Goal: Task Accomplishment & Management: Complete application form

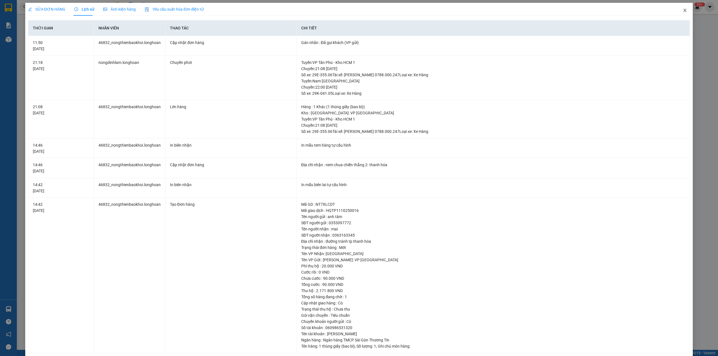
click at [684, 9] on span "Close" at bounding box center [685, 11] width 16 height 16
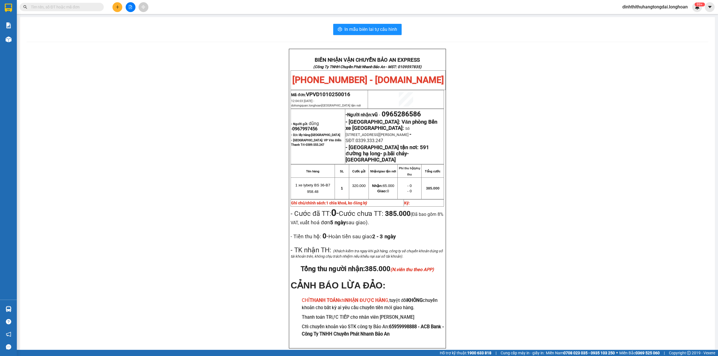
click at [54, 9] on input "text" at bounding box center [64, 7] width 66 height 6
paste input "0368907385"
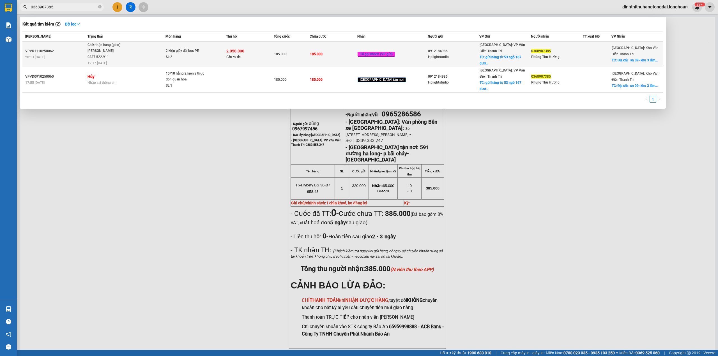
type input "0368907385"
click at [130, 51] on div "[PERSON_NAME] 0337.522.911" at bounding box center [109, 54] width 42 height 12
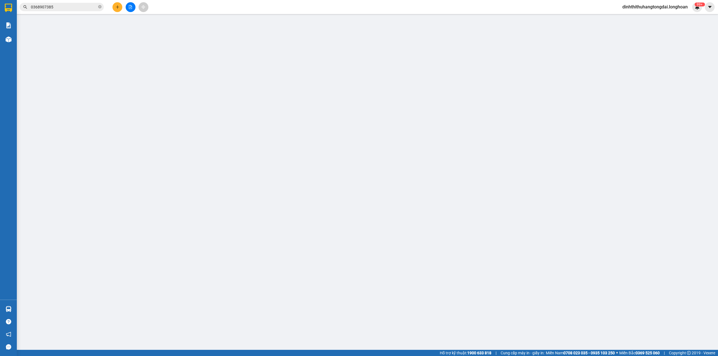
type input "0912184986"
type input "Hplightstudio"
checkbox input "true"
type input "gửi hàng từ 53 ngõ 167 [PERSON_NAME] hàm quan hoa cầu giấy HN"
type input "0368907385"
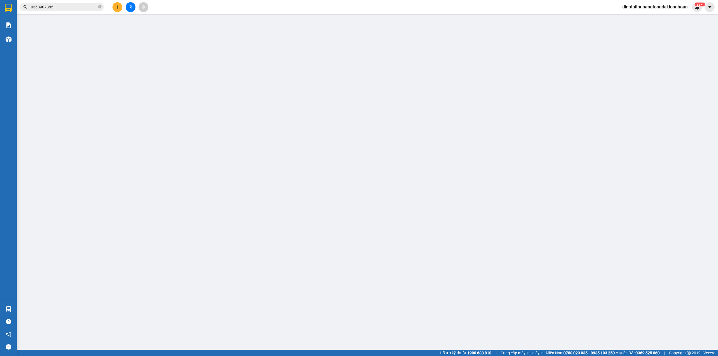
type input "Phùng Thu Hường"
checkbox input "true"
type input "Địa chỉ : sn 09- khu 3 lãm làng [GEOGRAPHIC_DATA]"
type input "185.000"
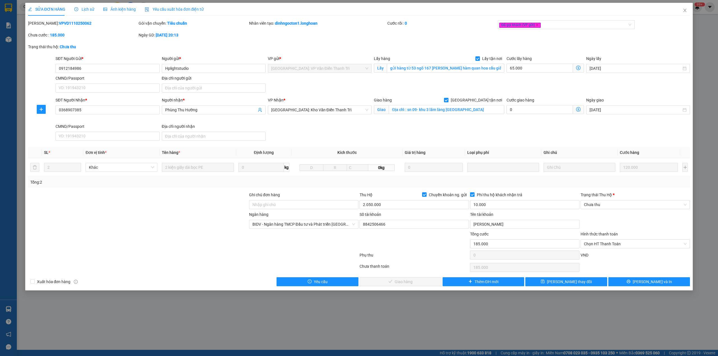
click at [84, 11] on span "Lịch sử" at bounding box center [84, 9] width 20 height 4
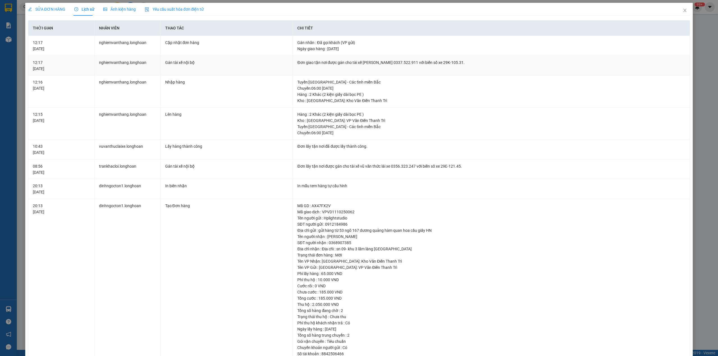
drag, startPoint x: 350, startPoint y: 63, endPoint x: 491, endPoint y: 62, distance: 141.1
click at [491, 62] on div "Đơn giao tận nơi được gán cho tài xế [PERSON_NAME] 0337.522.911 với biển số xe …" at bounding box center [491, 62] width 388 height 6
copy div "tài xế [PERSON_NAME] 0337.522.911 với biển số xe 29K-105.31."
click at [41, 8] on span "SỬA ĐƠN HÀNG" at bounding box center [46, 9] width 37 height 4
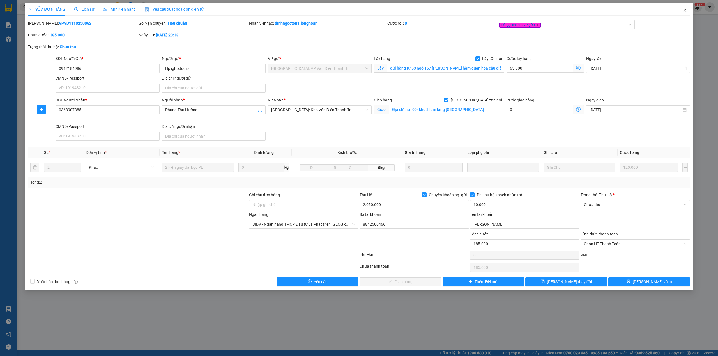
click at [689, 10] on span "Close" at bounding box center [685, 11] width 16 height 16
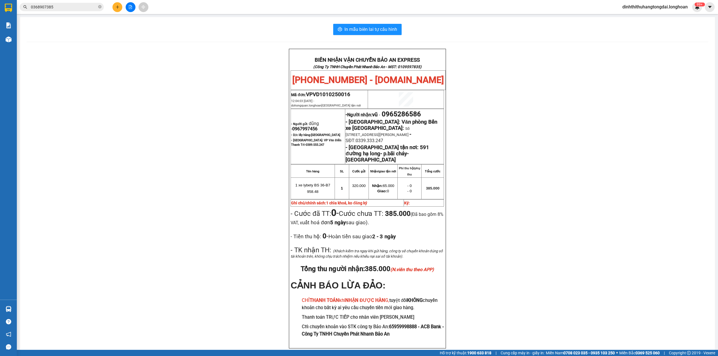
click at [66, 9] on input "0368907385" at bounding box center [64, 7] width 66 height 6
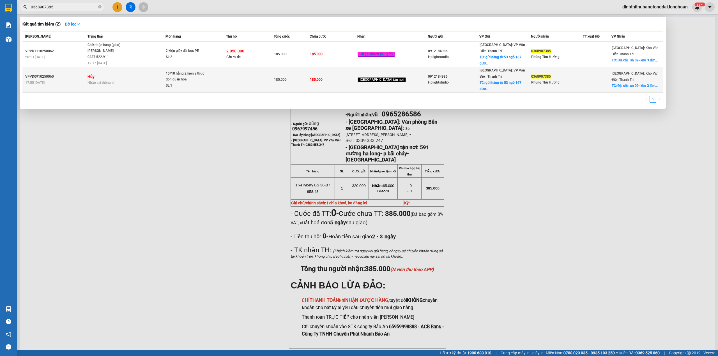
click at [121, 80] on div "Nhập sai thông tin" at bounding box center [127, 83] width 78 height 6
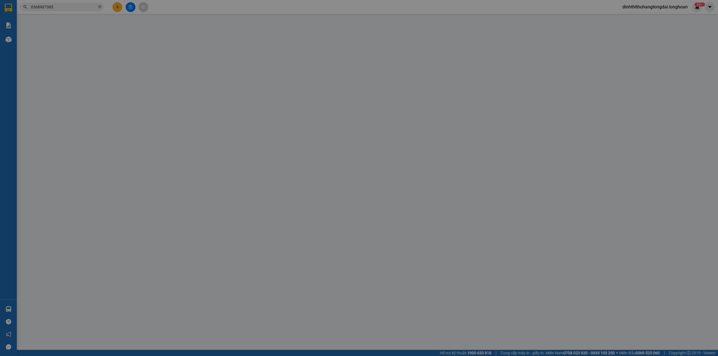
type input "0912184986"
type input "Hplightstudio"
checkbox input "true"
type input "gửi hàng từ 53 ngõ 167 [PERSON_NAME] hàm quan hoa cầu giấy HN"
type input "65.000"
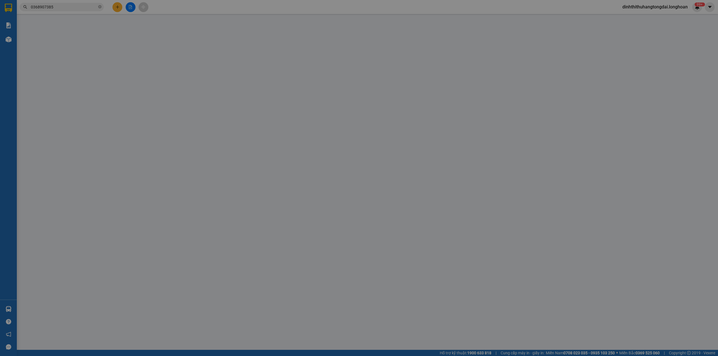
type input "0368907385"
type input "Phùng Thu Hường"
checkbox input "true"
type input "Địa chỉ : sn 09- khu 3 lãm làng [GEOGRAPHIC_DATA]"
type input "thu hộ Stk 2tr050k - BIDV 8842506466 [PERSON_NAME] cước và phí thu hộ bên nhận …"
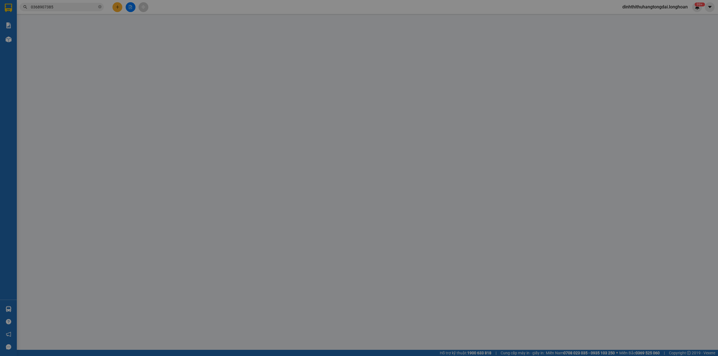
type input "0"
type input "185.000"
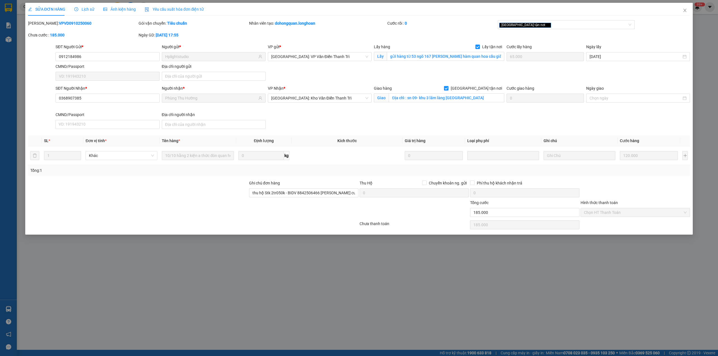
click at [80, 13] on div "Lịch sử" at bounding box center [84, 9] width 20 height 13
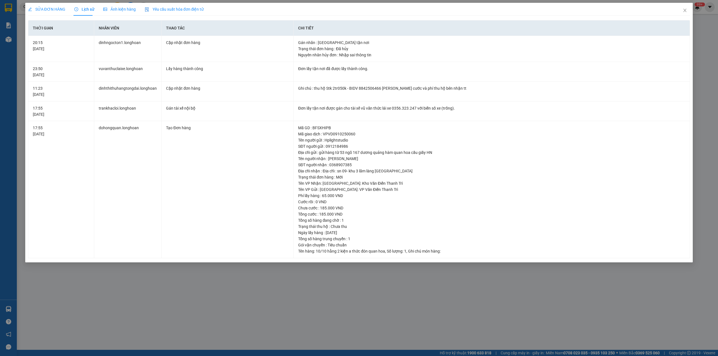
click at [46, 5] on div "SỬA ĐƠN HÀNG" at bounding box center [46, 9] width 37 height 13
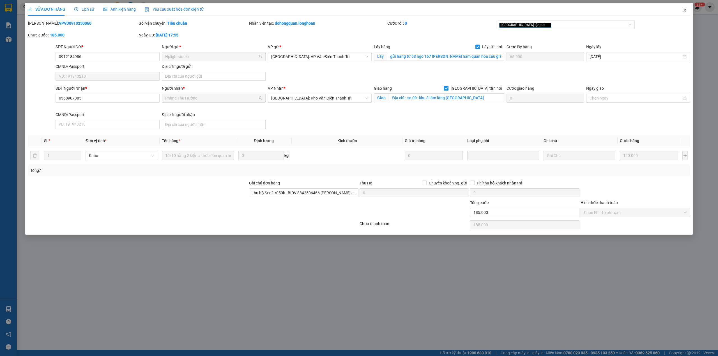
click at [684, 12] on icon "close" at bounding box center [685, 10] width 4 height 4
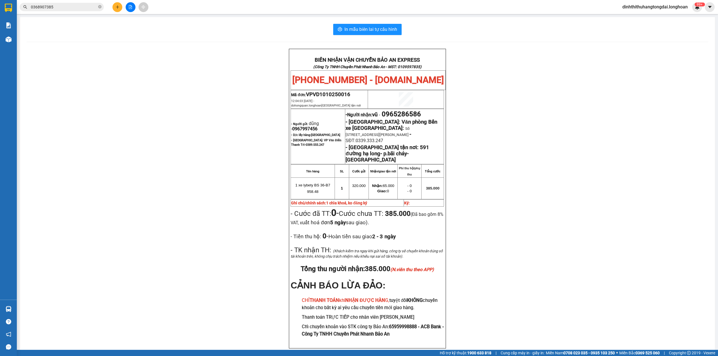
click at [519, 189] on div "BIÊN NHẬN VẬN CHUYỂN BẢO AN EXPRESS (Công Ty TNHH Chuyển Phát Nhanh Bảo An - MS…" at bounding box center [368, 206] width 682 height 314
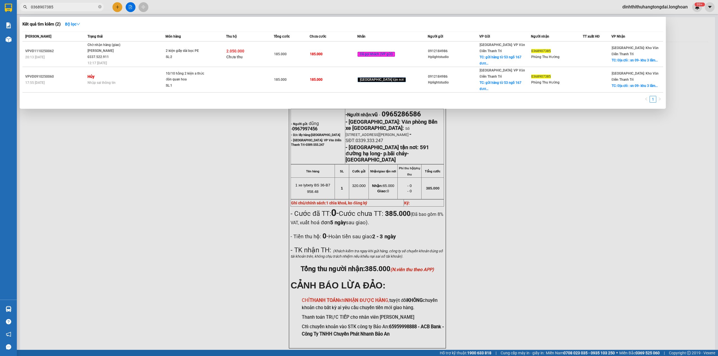
click at [61, 8] on input "0368907385" at bounding box center [64, 7] width 66 height 6
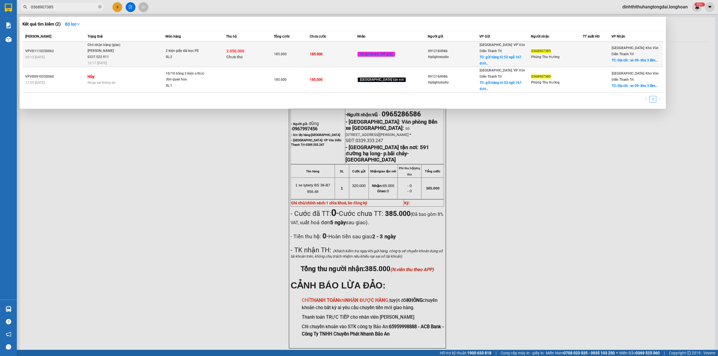
click at [144, 53] on span "Chờ nhận hàng (giao) [PERSON_NAME] 0337.522.911 12:17 [DATE]" at bounding box center [127, 53] width 78 height 23
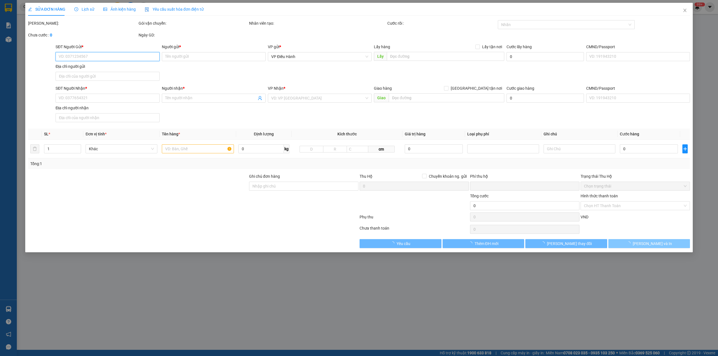
type input "0912184986"
type input "Hplightstudio"
checkbox input "true"
type input "gửi hàng từ 53 ngõ 167 [PERSON_NAME] hàm quan hoa cầu giấy HN"
type input "0368907385"
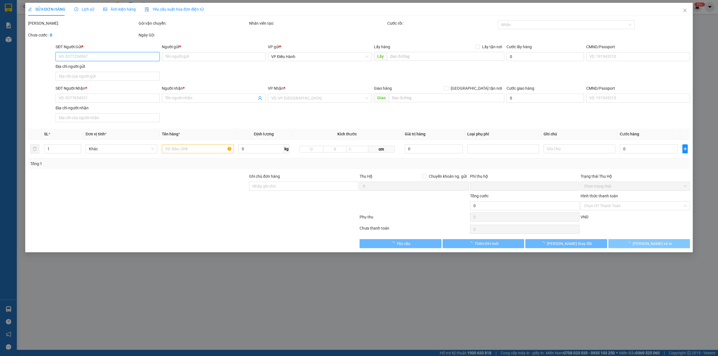
type input "Phùng Thu Hường"
checkbox input "true"
type input "Địa chỉ : sn 09- khu 3 lãm làng [GEOGRAPHIC_DATA]"
type input "185.000"
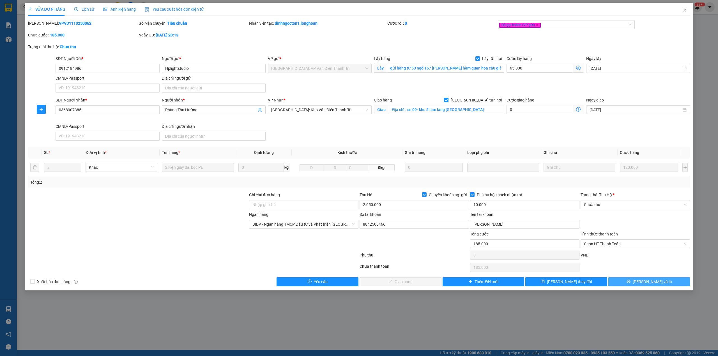
click at [648, 281] on span "[PERSON_NAME] và In" at bounding box center [652, 282] width 39 height 6
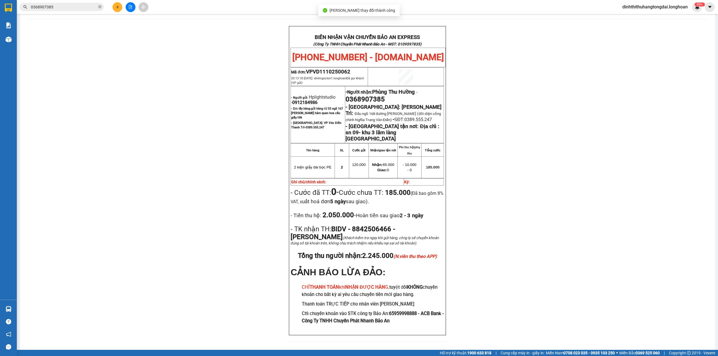
scroll to position [25, 0]
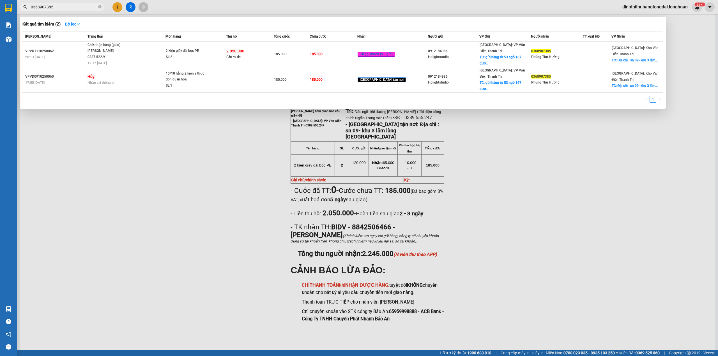
click at [43, 3] on span "0368907385" at bounding box center [62, 7] width 84 height 8
click at [44, 7] on input "0368907385" at bounding box center [64, 7] width 66 height 6
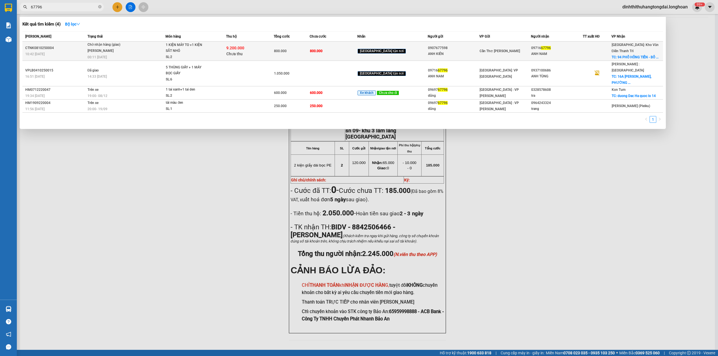
type input "67796"
click at [180, 51] on div "1 KIỆN MÁY TO +1 KIỆN SẮT NHỎ" at bounding box center [187, 48] width 42 height 12
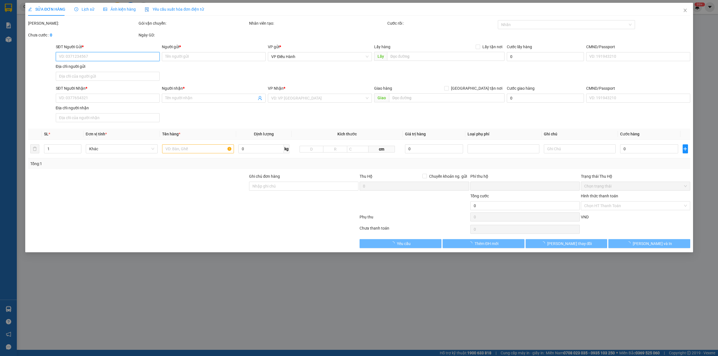
type input "0907677598"
type input "ANH KIÊN"
type input "0971667796"
type input "ANH NAM"
checkbox input "true"
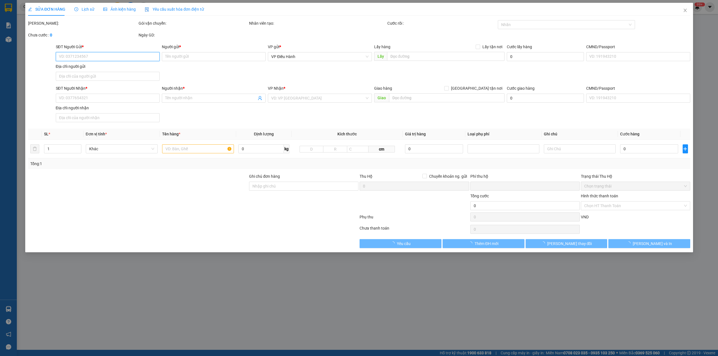
type input "94 PHỐ HỒNG TIẾN - BỒ ĐỀ - LONG BIÊN- HÀ NỘI"
type input "800.000"
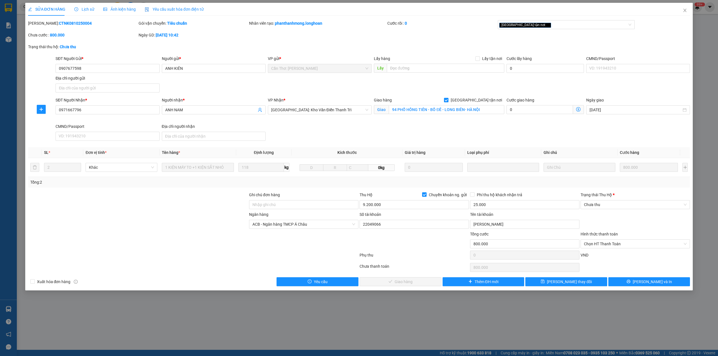
click at [76, 11] on span "Lịch sử" at bounding box center [84, 9] width 20 height 4
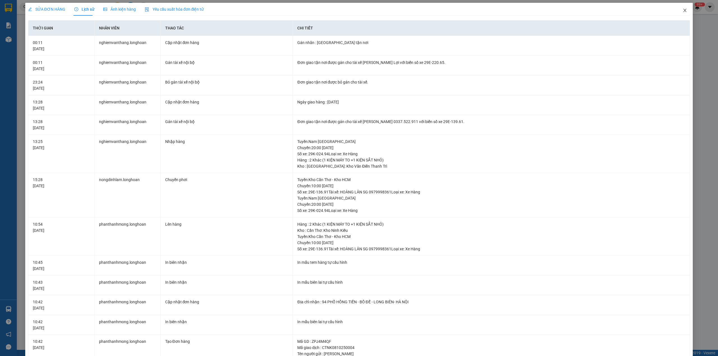
click at [682, 15] on span "Close" at bounding box center [685, 11] width 16 height 16
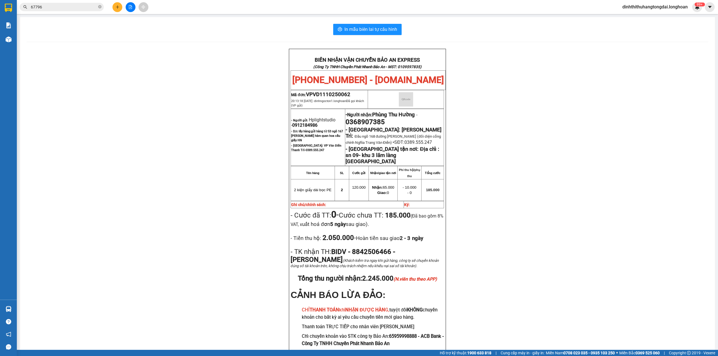
click at [44, 6] on input "67796" at bounding box center [64, 7] width 66 height 6
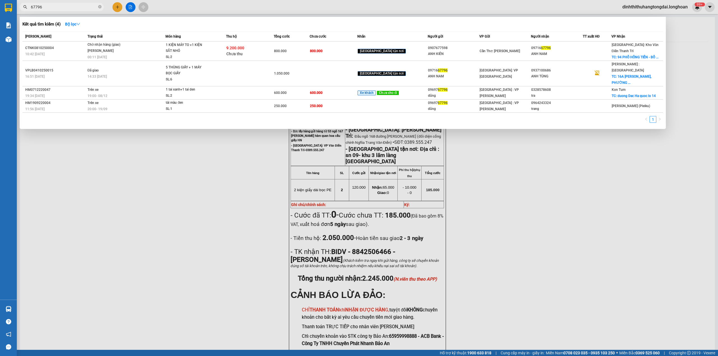
click at [44, 6] on input "67796" at bounding box center [64, 7] width 66 height 6
paste input "0941919159"
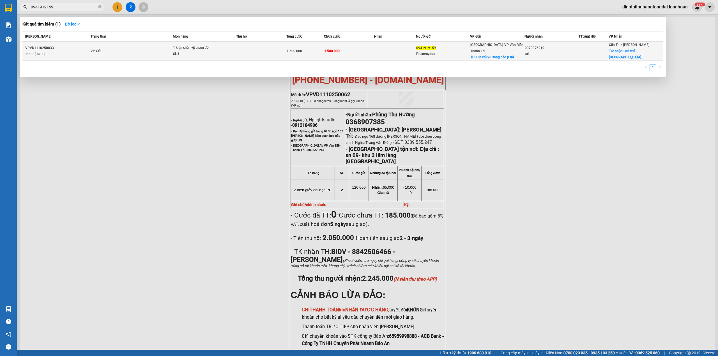
type input "0941919159"
click at [224, 49] on span "1 kiện chân vịt a sơn đón SL: 1" at bounding box center [204, 51] width 63 height 12
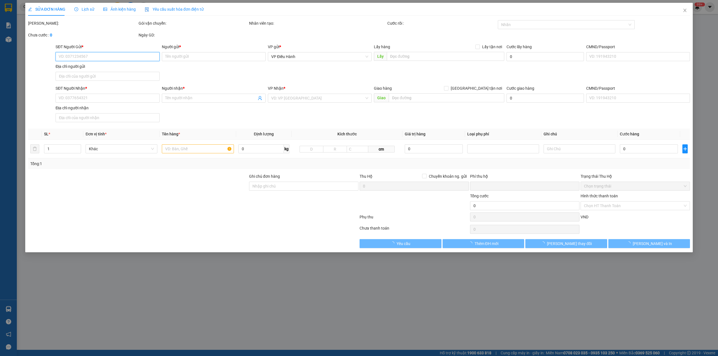
type input "0941919159"
type input "Phammyduc"
checkbox input "true"
type input "Địa chỉ 28 song hào p [PERSON_NAME] tp nam định ngay cầu thiên trường"
type input "0979876219"
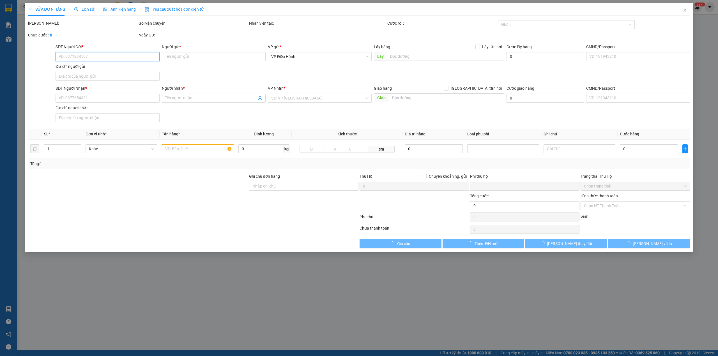
type input "tới"
checkbox input "true"
type input "nhận : trà ccú - [GEOGRAPHIC_DATA]"
type input "0"
type input "1.500.000"
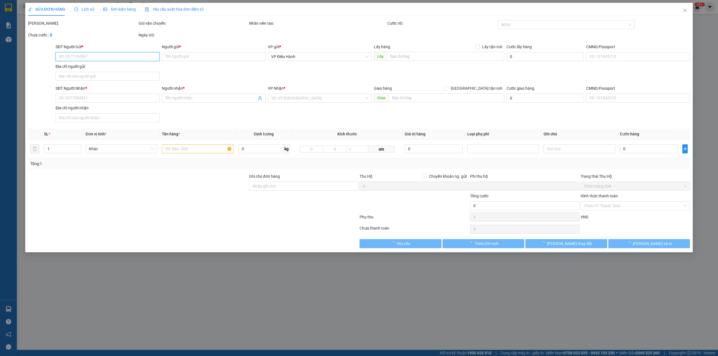
type input "1.500.000"
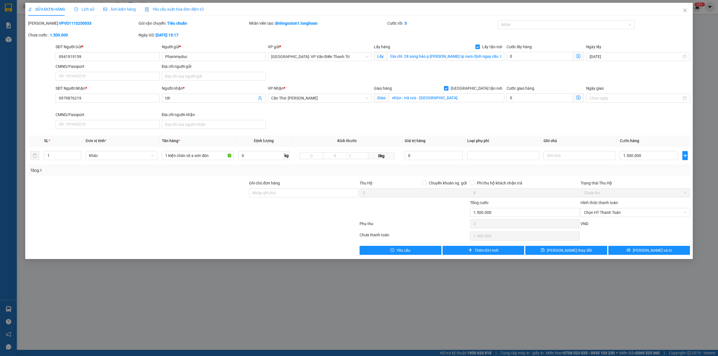
click at [81, 7] on span "Lịch sử" at bounding box center [84, 9] width 20 height 4
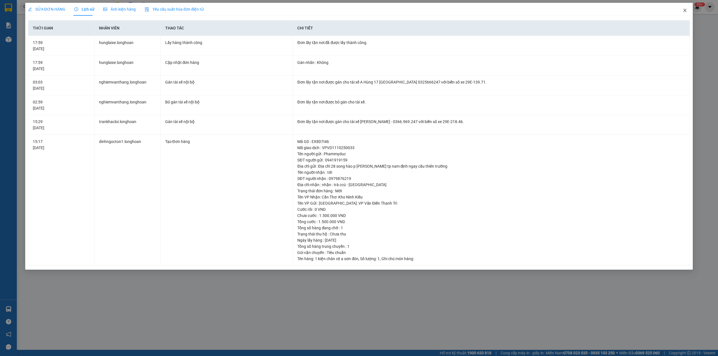
drag, startPoint x: 691, startPoint y: 11, endPoint x: 640, endPoint y: 15, distance: 51.0
click at [690, 11] on span "Close" at bounding box center [685, 11] width 16 height 16
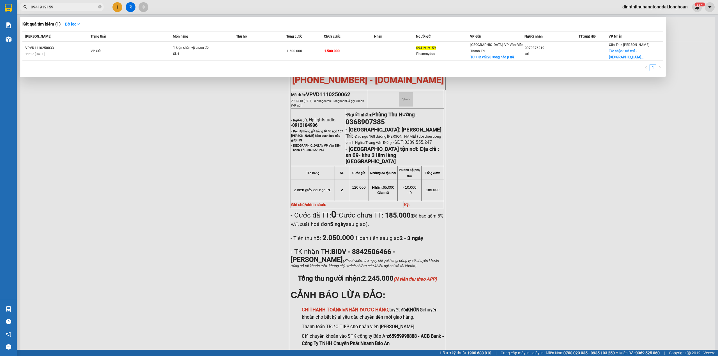
click at [71, 6] on input "0941919159" at bounding box center [64, 7] width 66 height 6
paste input "8486633"
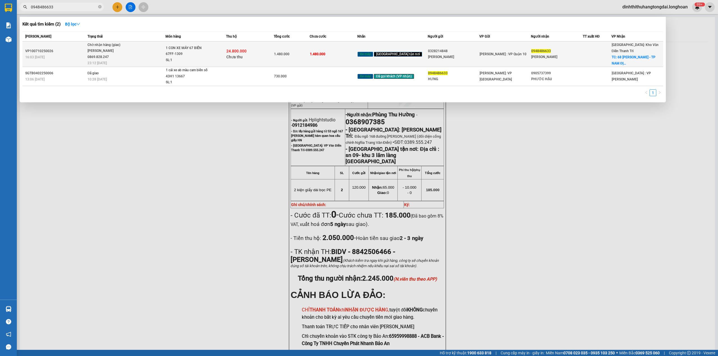
type input "0948486633"
click at [128, 56] on td "Chờ nhận hàng (giao) [PERSON_NAME] 0869.828.247 23:12 [DATE]" at bounding box center [126, 55] width 80 height 26
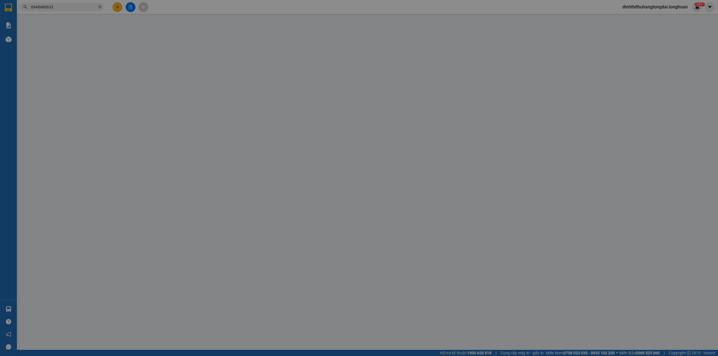
type input "0328214848"
type input "[PERSON_NAME]"
type input "0948486633"
type input "[PERSON_NAME]"
checkbox input "true"
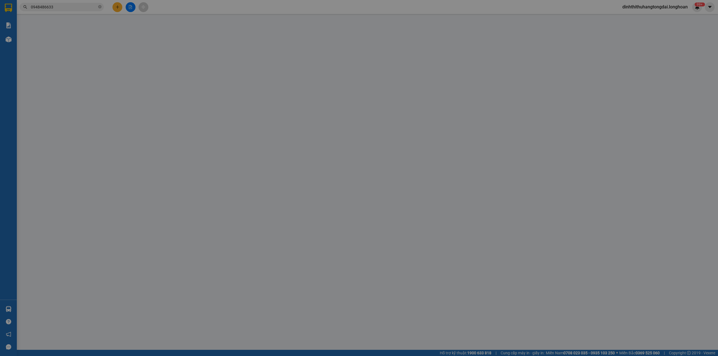
type input "68 [PERSON_NAME] - [GEOGRAPHIC_DATA]"
type input "CÓ CHÌA KHÓA VÀ CAVET ĐI KÈM"
type input "1.480.000"
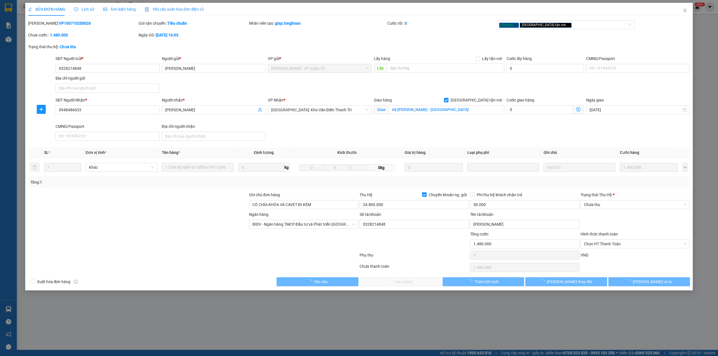
click at [74, 10] on icon "clock-circle" at bounding box center [76, 9] width 4 height 4
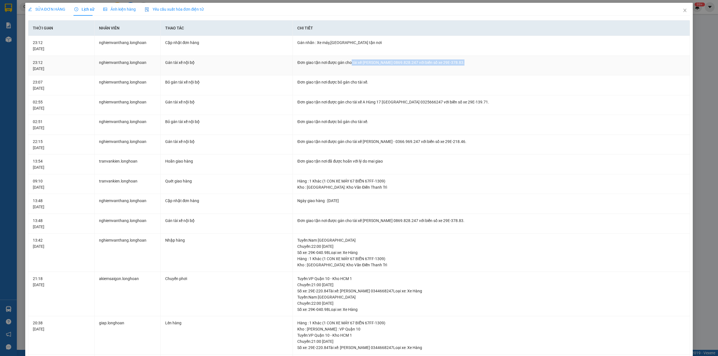
drag, startPoint x: 350, startPoint y: 62, endPoint x: 503, endPoint y: 59, distance: 153.5
click at [503, 59] on td "Đơn giao tận nơi được gán cho tài xế [PERSON_NAME] 0869.828.247 với biển số xe …" at bounding box center [491, 66] width 397 height 20
copy div "tài xế [PERSON_NAME] 0869.828.247 với biển số xe 29E-378.83."
click at [677, 13] on span "Close" at bounding box center [685, 11] width 16 height 16
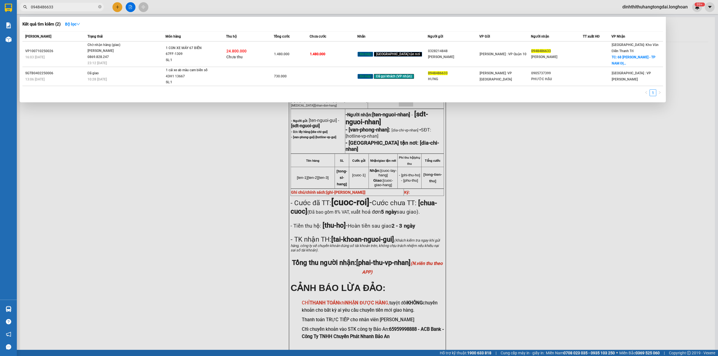
click at [81, 10] on input "0948486633" at bounding box center [64, 7] width 66 height 6
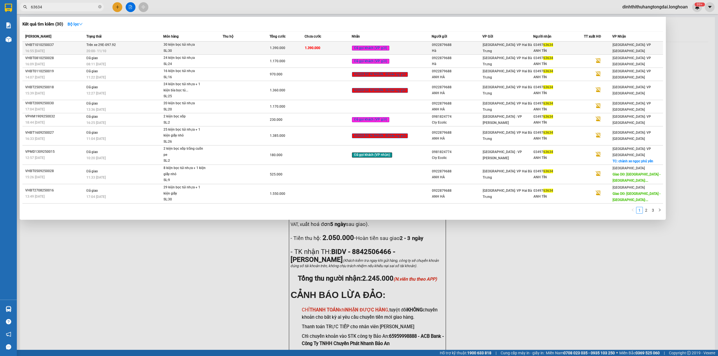
type input "63634"
click at [169, 45] on div "30 kiện bọc túi nhựa" at bounding box center [185, 45] width 42 height 6
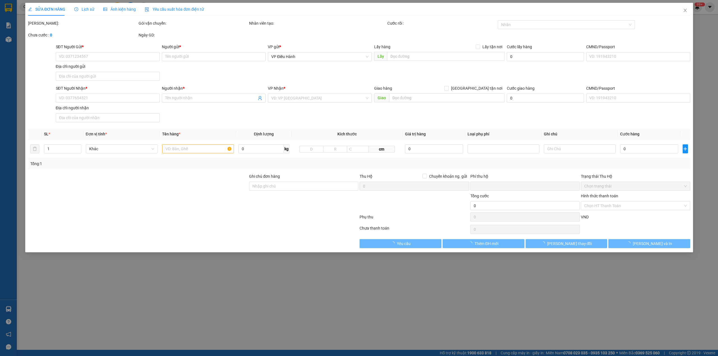
type input "0922879688"
type input "Hà"
type input "0349763634"
type input "ANH TÍN"
type input "0"
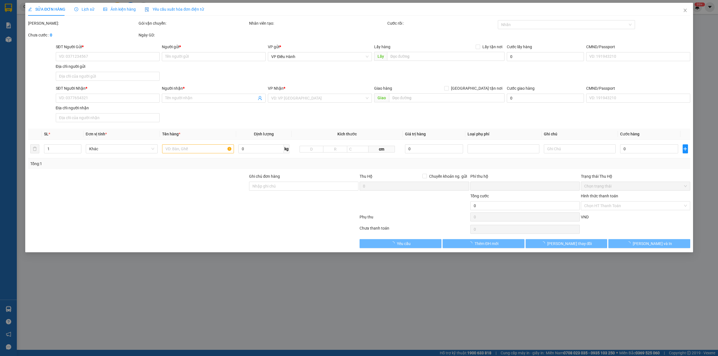
type input "1.390.000"
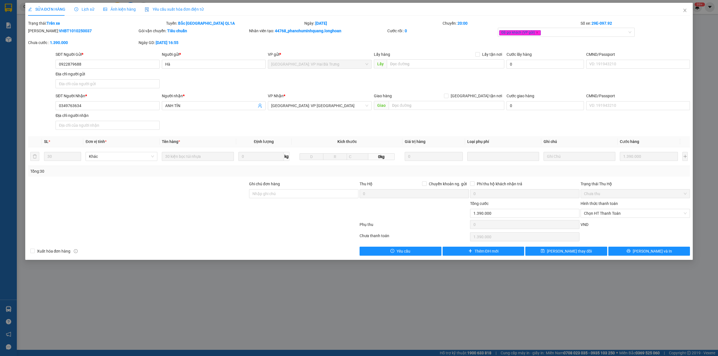
click at [86, 14] on div "Lịch sử" at bounding box center [84, 9] width 20 height 13
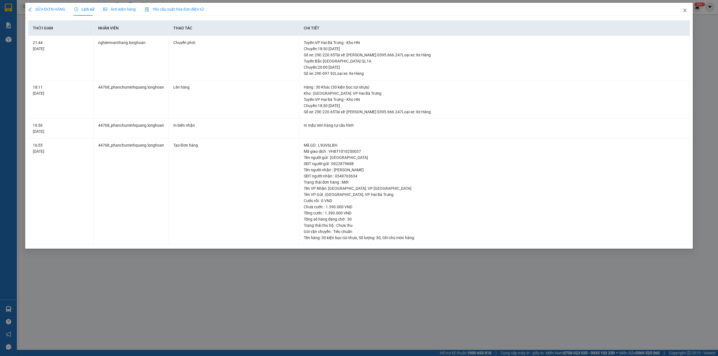
click at [680, 10] on span "Close" at bounding box center [685, 11] width 16 height 16
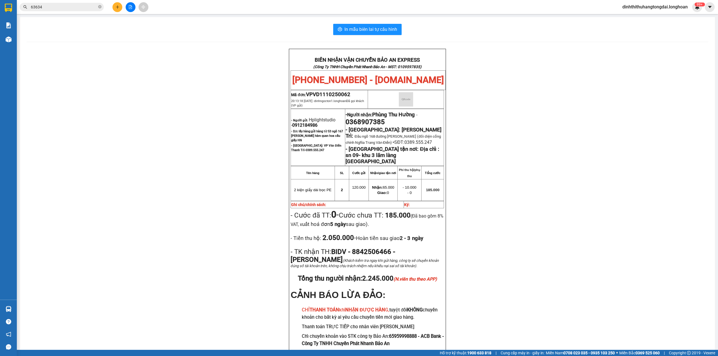
click at [76, 9] on input "63634" at bounding box center [64, 7] width 66 height 6
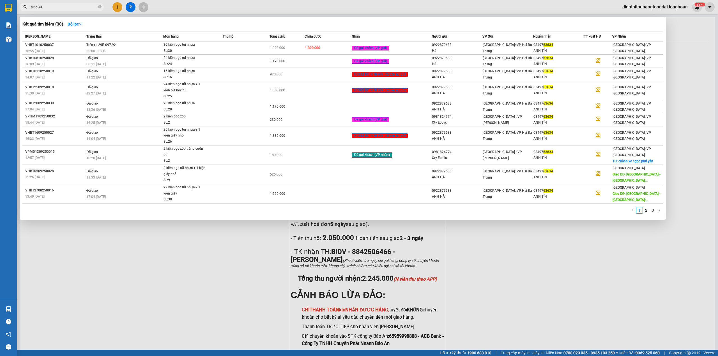
click at [76, 9] on input "63634" at bounding box center [64, 7] width 66 height 6
paste input "0384163308"
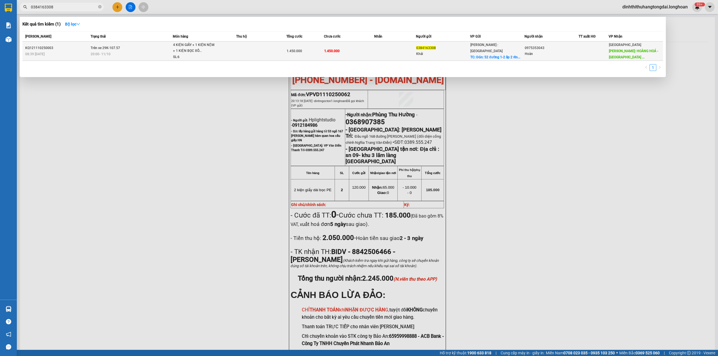
type input "0384163308"
click at [141, 50] on td "Trên xe 29K-107.57 20:00 [DATE]" at bounding box center [131, 51] width 84 height 19
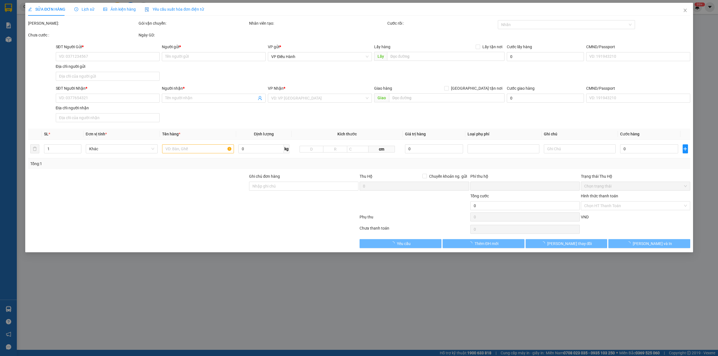
type input "0384163308"
type input "Khải"
checkbox input "true"
type input "Đón: 52 đường 1-2 ấp 2 [GEOGRAPHIC_DATA][PERSON_NAME]"
type input "0975353043"
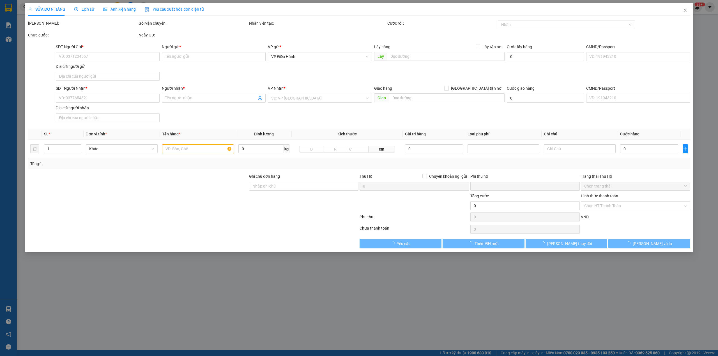
type input "Hoàn"
type input "HOÀNG HOÁ -THANH HOÁ - QL1A"
type input "NHẬN THEO KIỆN-GIAO NGUYÊN KIỆN - HƯ VỠ KHÔNG ĐỀN"
type input "0"
type input "1.450.000"
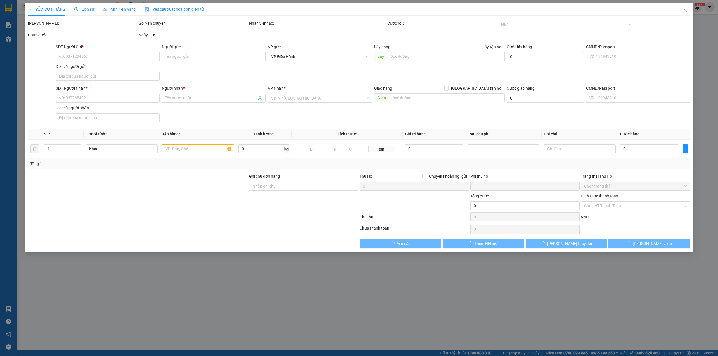
type input "1.450.000"
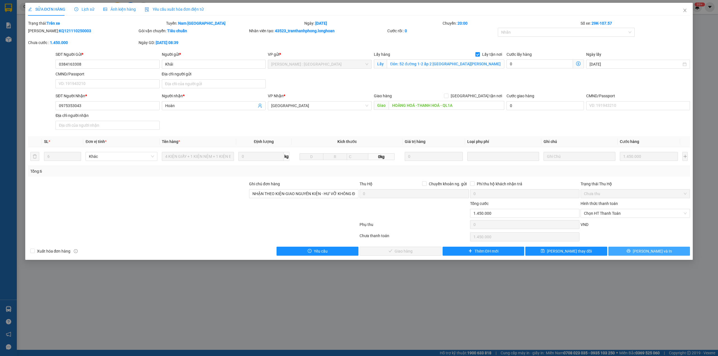
click at [653, 252] on span "[PERSON_NAME] và In" at bounding box center [652, 251] width 39 height 6
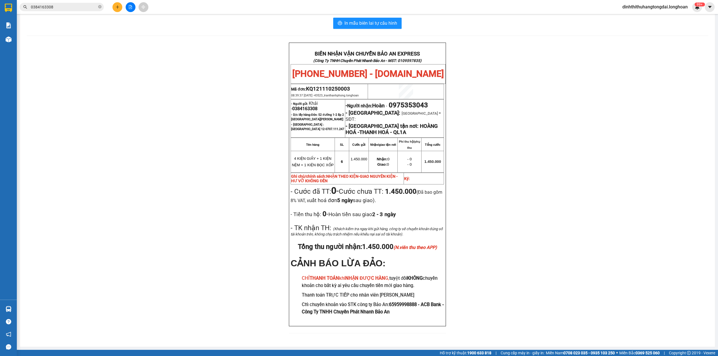
scroll to position [31, 0]
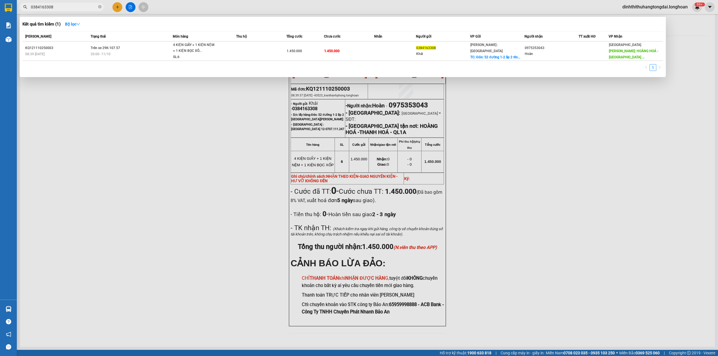
click at [70, 4] on input "0384163308" at bounding box center [64, 7] width 66 height 6
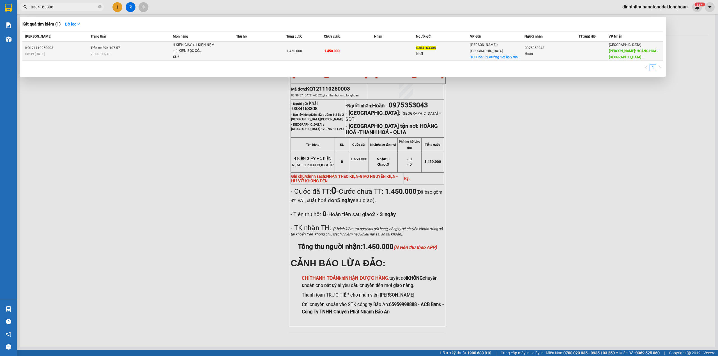
click at [106, 46] on span "Trên xe 29K-107.57" at bounding box center [105, 48] width 29 height 4
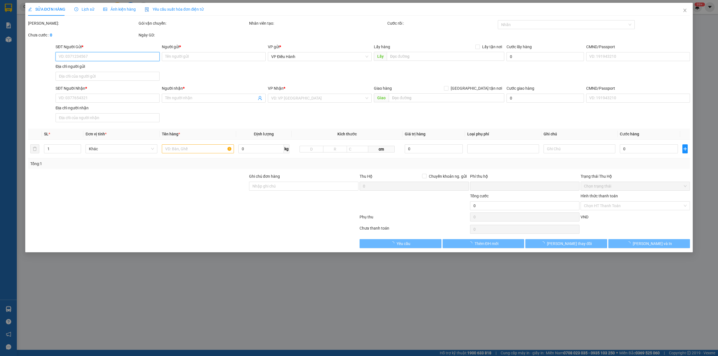
type input "0384163308"
type input "Khải"
checkbox input "true"
type input "Đón: 52 đường 1-2 ấp 2 [GEOGRAPHIC_DATA][PERSON_NAME]"
type input "0975353043"
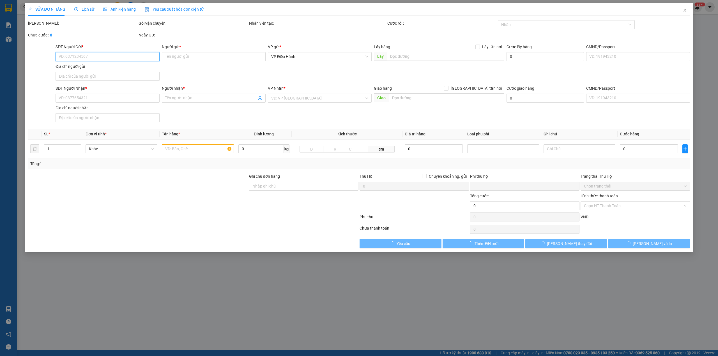
type input "Hoàn"
type input "HOÀNG HOÁ -THANH HOÁ - QL1A"
type input "NHẬN THEO KIỆN-GIAO NGUYÊN KIỆN - HƯ VỠ KHÔNG ĐỀN"
type input "0"
type input "1.450.000"
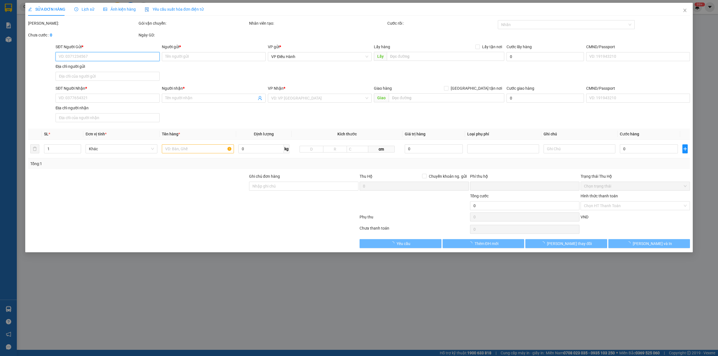
type input "1.450.000"
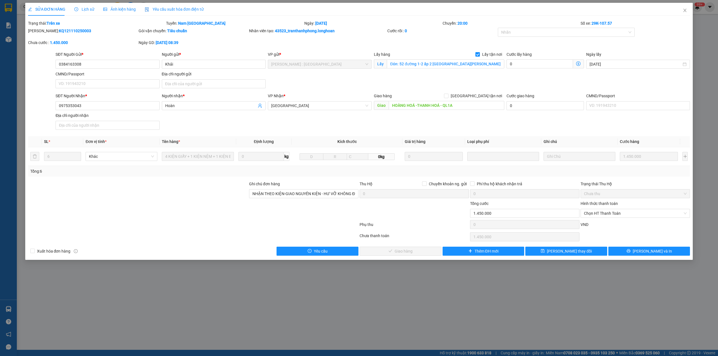
click at [76, 10] on icon "clock-circle" at bounding box center [76, 9] width 4 height 4
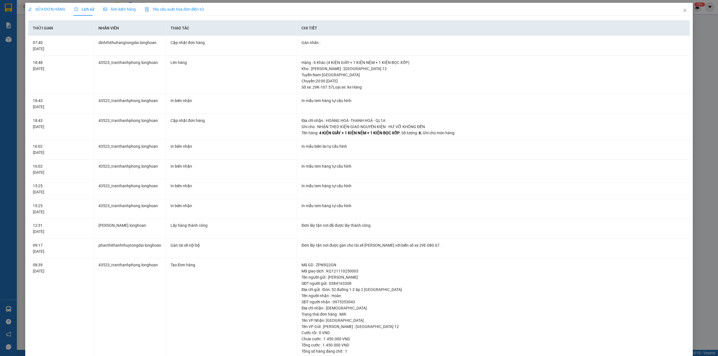
click at [41, 9] on span "SỬA ĐƠN HÀNG" at bounding box center [46, 9] width 37 height 4
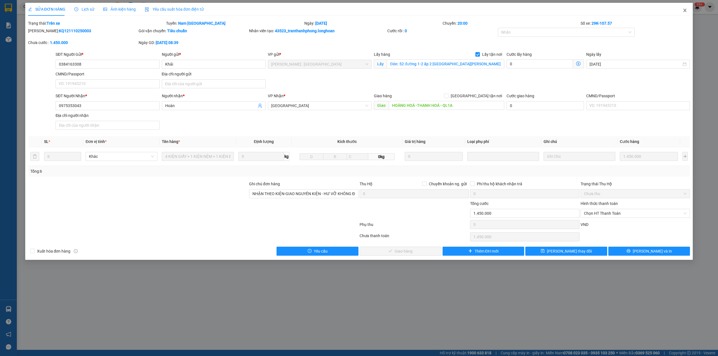
click at [688, 10] on span "Close" at bounding box center [685, 11] width 16 height 16
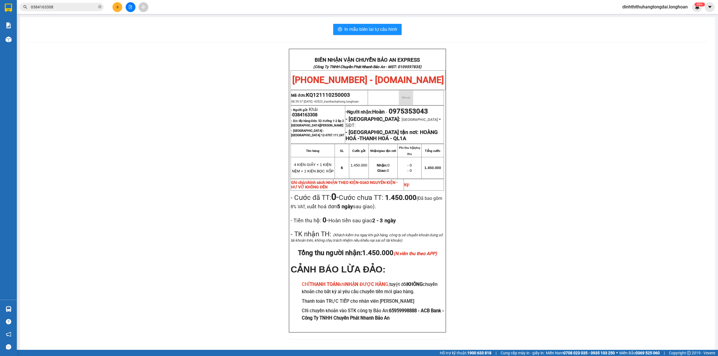
click at [63, 6] on input "0384163308" at bounding box center [64, 7] width 66 height 6
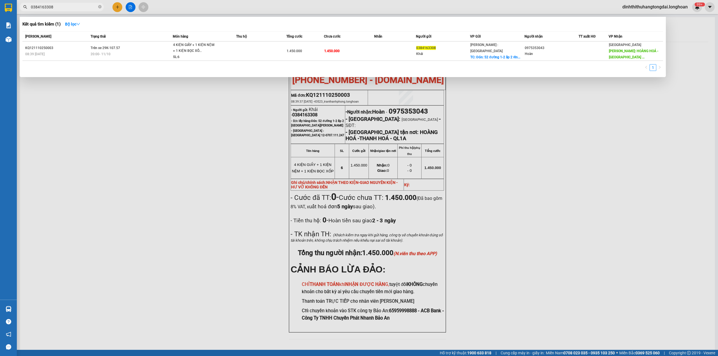
click at [63, 6] on input "0384163308" at bounding box center [64, 7] width 66 height 6
paste input "766811596"
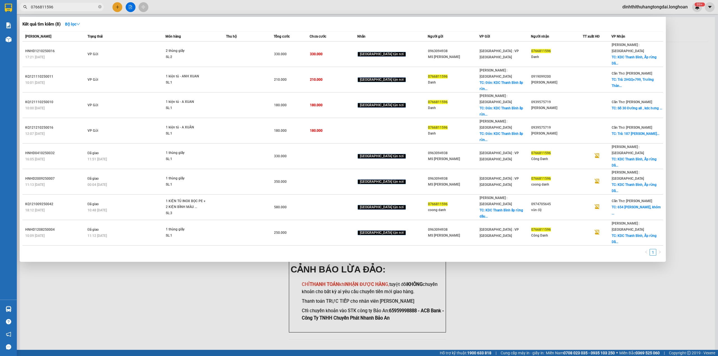
click at [66, 7] on input "0766811596" at bounding box center [64, 7] width 66 height 6
paste input "935494242"
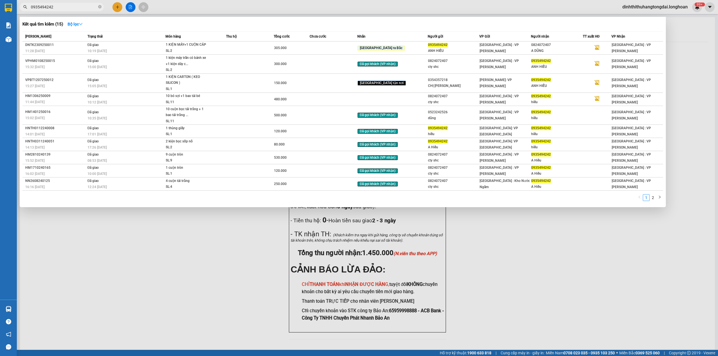
click at [69, 5] on input "0935494242" at bounding box center [64, 7] width 66 height 6
paste input "265532"
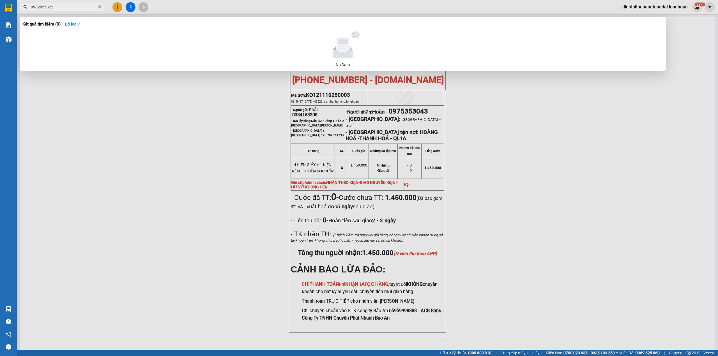
click at [56, 9] on input "0932655322" at bounding box center [64, 7] width 66 height 6
paste input "827116379"
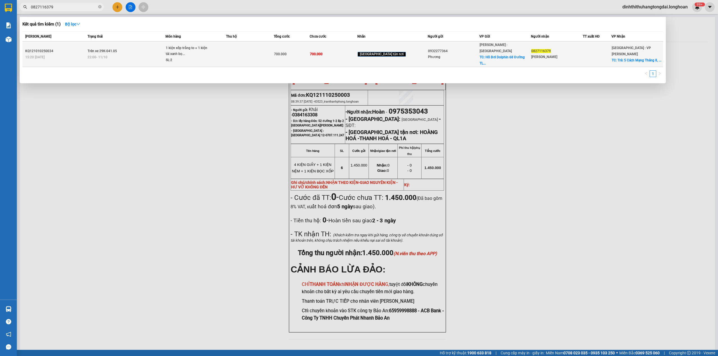
type input "0827116379"
click at [201, 49] on div "1 kiện xốp trắng to + 1 kiện tải xanh bọ..." at bounding box center [187, 51] width 42 height 12
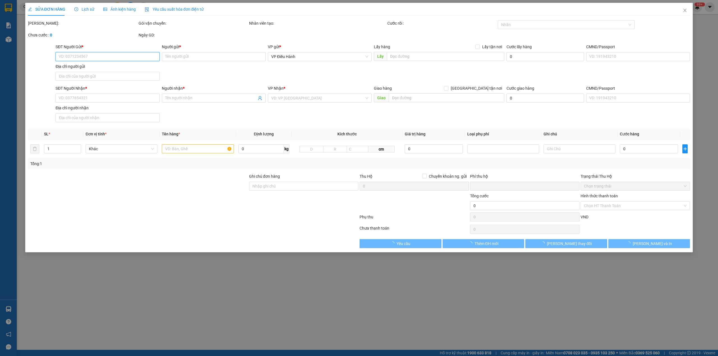
type input "0932277364"
type input "Phương"
checkbox input "true"
type input "Hồ Bơi Dolphin [STREET_ADDRESS]"
type input "0827116379"
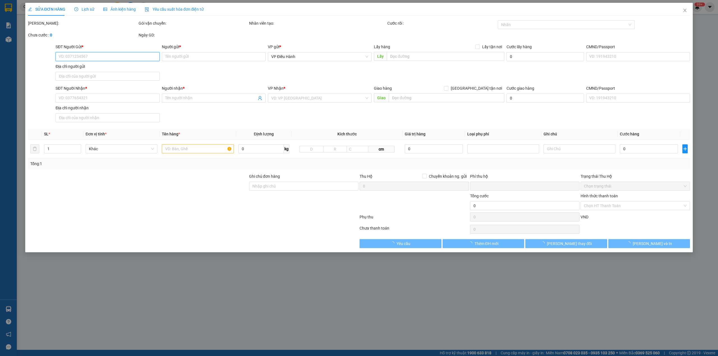
type input "[PERSON_NAME]"
checkbox input "true"
type input "Trả: 5 Cách Mạng Tháng 8, Hoà Cường Nam, [GEOGRAPHIC_DATA], [GEOGRAPHIC_DATA] 5…"
type input "NHẬN THEO KIỆN-GIAO NGUYÊN KIỆN - HƯ VỠ KHÔNG ĐỀN"
type input "0"
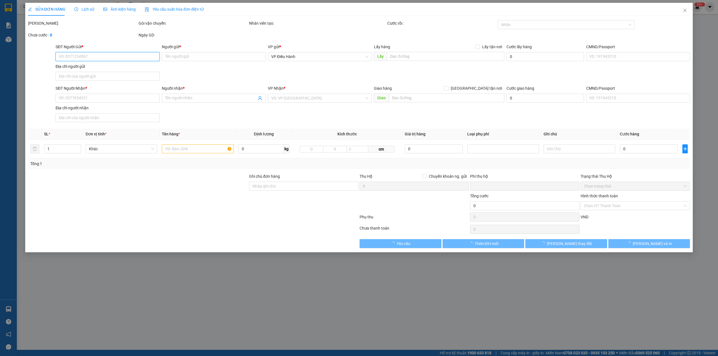
type input "700.000"
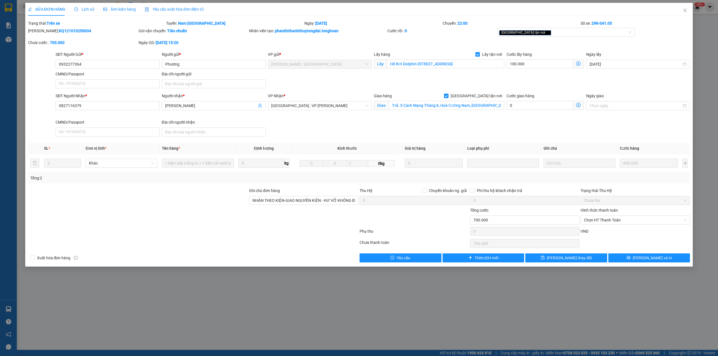
click at [82, 6] on div "Lịch sử" at bounding box center [84, 9] width 20 height 13
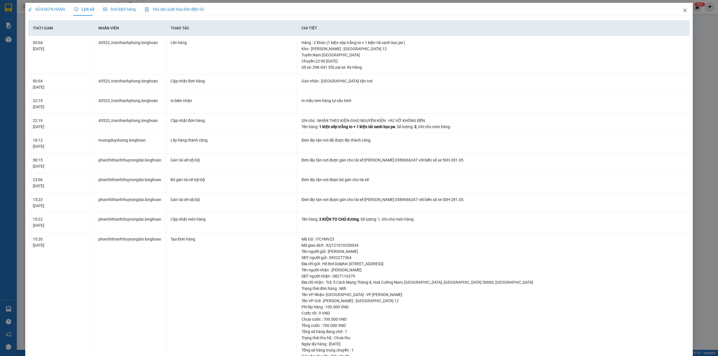
click at [677, 16] on span "Close" at bounding box center [685, 11] width 16 height 16
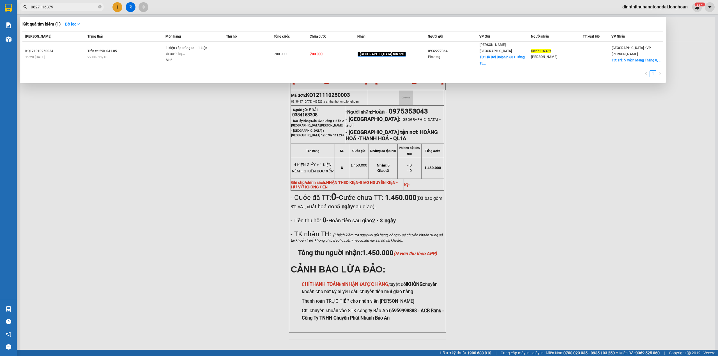
click at [64, 8] on input "0827116379" at bounding box center [64, 7] width 66 height 6
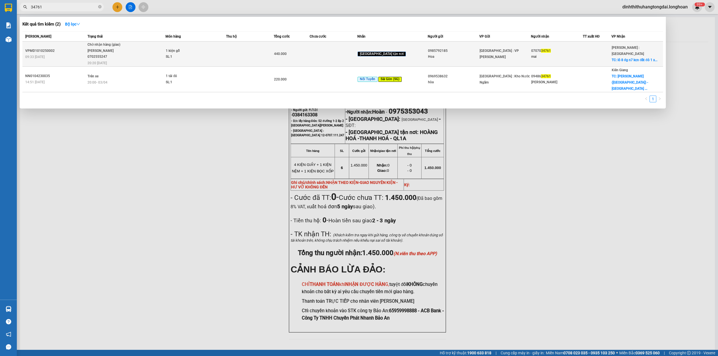
type input "34761"
click at [243, 58] on td at bounding box center [250, 54] width 48 height 25
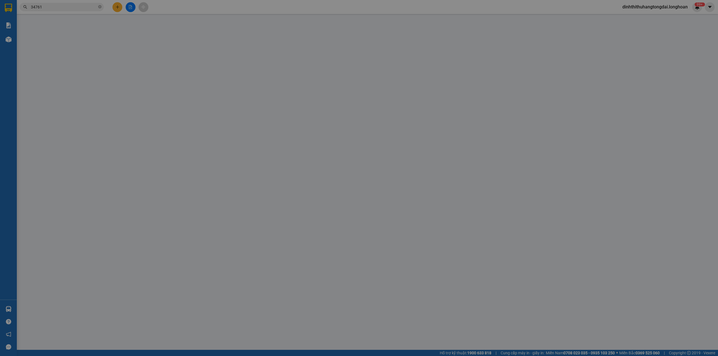
type input "0985792185"
type input "Hoa"
type input "0707034761"
type input "mai"
checkbox input "true"
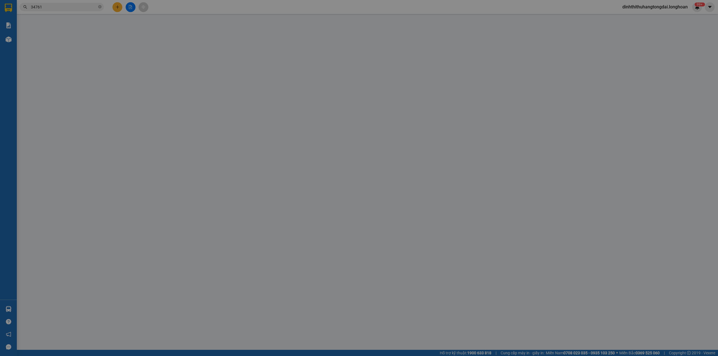
type input "lô 8 đg n7 kcn đất đỏ 1 xã [GEOGRAPHIC_DATA] huyện [GEOGRAPHIC_DATA]"
type input "0"
type input "440.000"
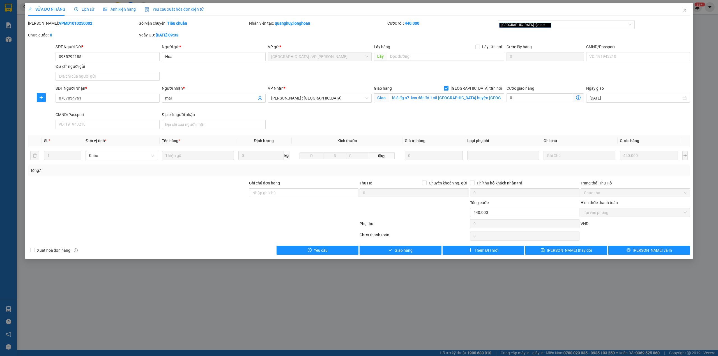
click at [79, 12] on div "Lịch sử" at bounding box center [84, 9] width 20 height 13
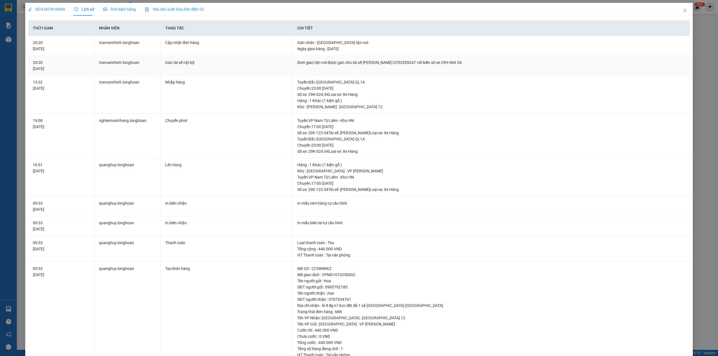
drag, startPoint x: 350, startPoint y: 62, endPoint x: 498, endPoint y: 60, distance: 148.7
click at [498, 60] on div "Đơn giao tận nơi được gán cho tài xế [PERSON_NAME] 0702555247 với biển số xe 29…" at bounding box center [491, 62] width 388 height 6
copy div "tài xế [PERSON_NAME] 0702555247 với biển số xe 29H-960.54."
click at [683, 9] on icon "close" at bounding box center [685, 10] width 4 height 4
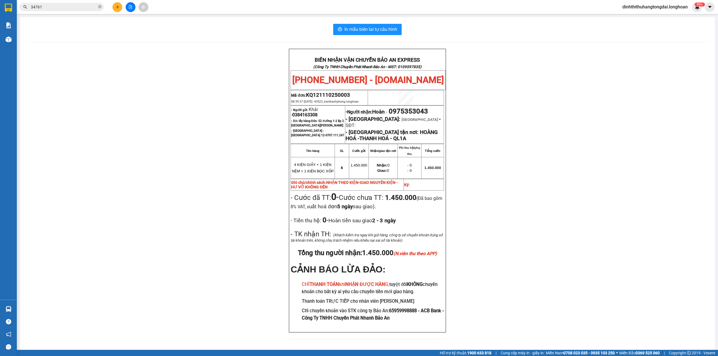
click at [51, 3] on div "Kết quả tìm kiếm ( 2 ) Bộ lọc Mã ĐH Trạng thái Món hàng Thu hộ Tổng cước Chưa c…" at bounding box center [54, 7] width 109 height 10
click at [49, 4] on input "34761" at bounding box center [64, 7] width 66 height 6
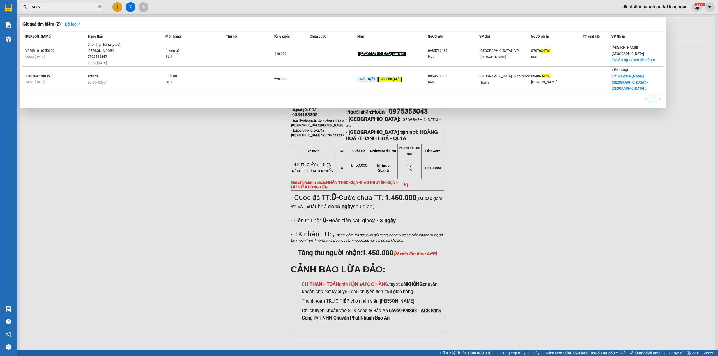
click at [49, 4] on input "34761" at bounding box center [64, 7] width 66 height 6
paste input "0901461033"
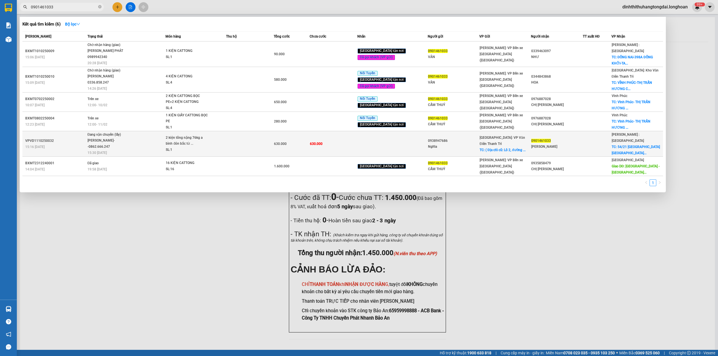
type input "0901461033"
click at [116, 132] on div "Đang vận chuyển (lấy)" at bounding box center [109, 135] width 42 height 6
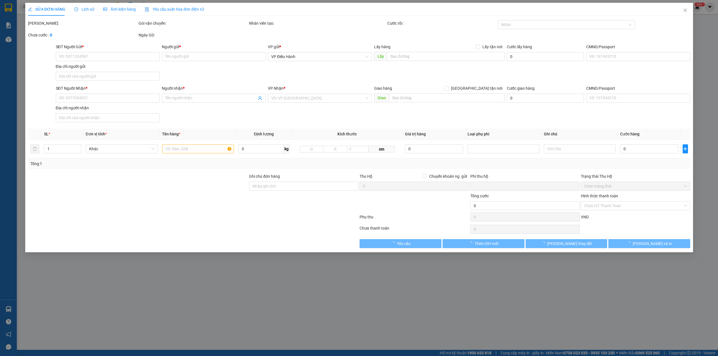
type input "0938947686"
type input "Nghĩa"
checkbox input "true"
type input "( Địa chỉ cũ: [STREET_ADDRESS], P. [PERSON_NAME] [GEOGRAPHIC_DATA], [GEOGRAPHIC…"
type input "0901461033"
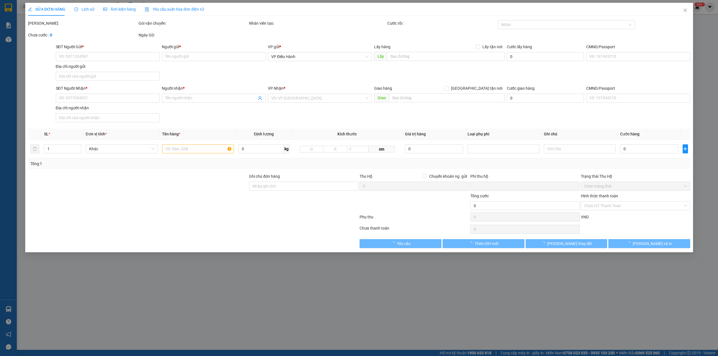
type input "[PERSON_NAME]"
checkbox input "true"
type input "54/21 [GEOGRAPHIC_DATA] [GEOGRAPHIC_DATA] A [GEOGRAPHIC_DATA]"
type input "0"
type input "630.000"
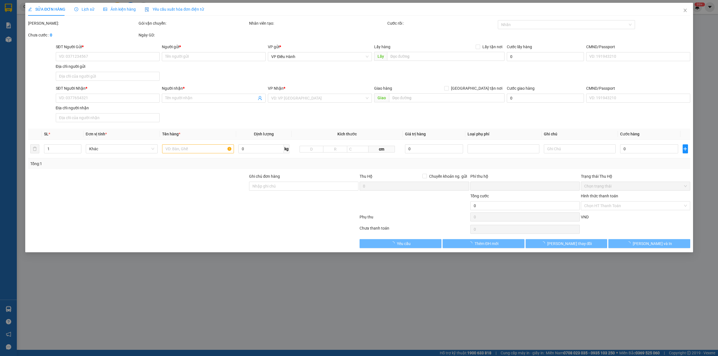
type input "630.000"
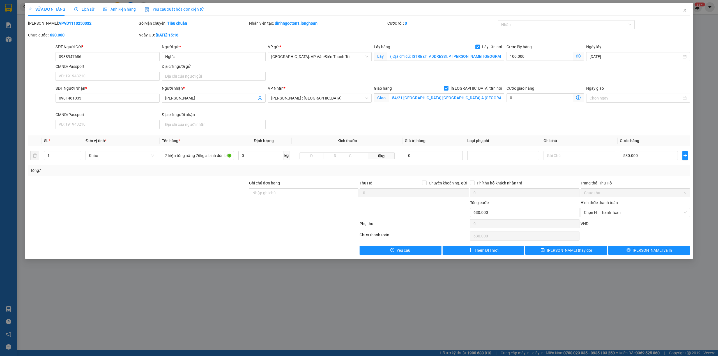
click at [84, 13] on div "Lịch sử" at bounding box center [84, 9] width 20 height 13
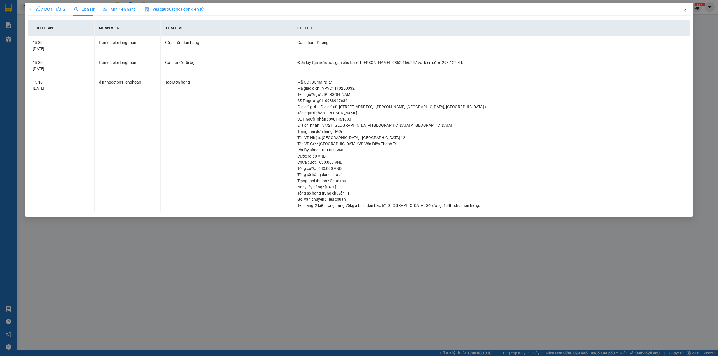
click at [687, 10] on icon "close" at bounding box center [685, 10] width 4 height 4
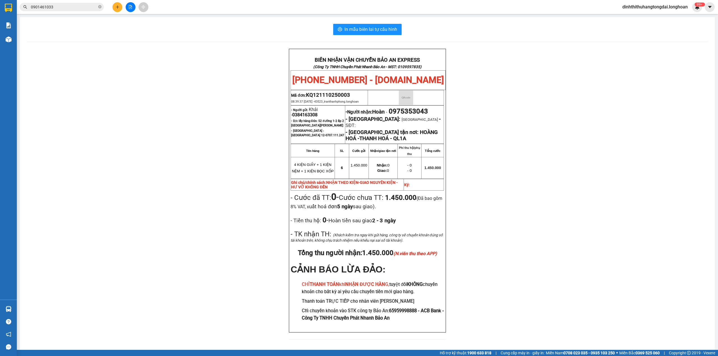
click at [78, 7] on input "0901461033" at bounding box center [64, 7] width 66 height 6
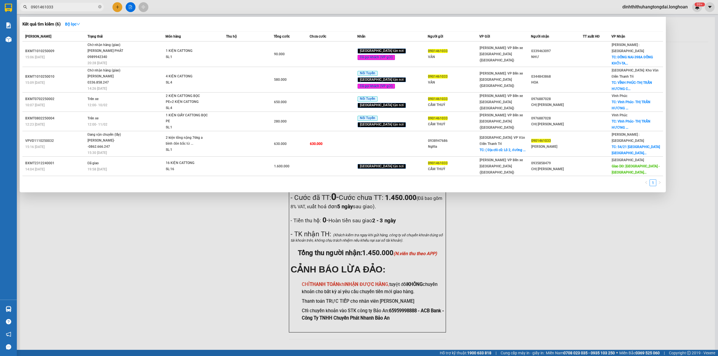
click at [78, 7] on input "0901461033" at bounding box center [64, 7] width 66 height 6
paste input "3390311"
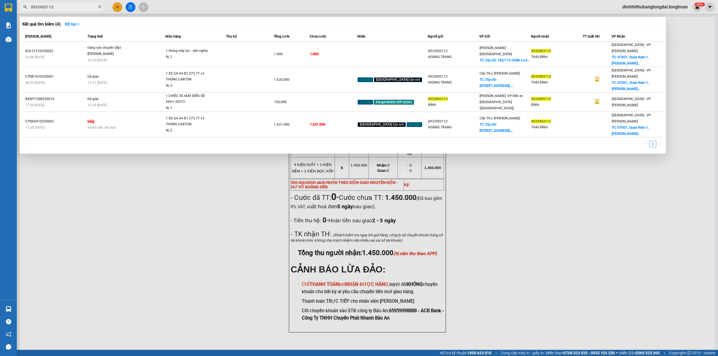
click at [53, 6] on input "0933903113" at bounding box center [64, 7] width 66 height 6
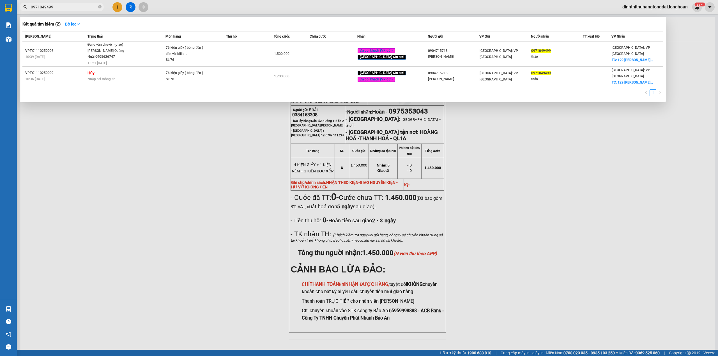
type input "0971049499"
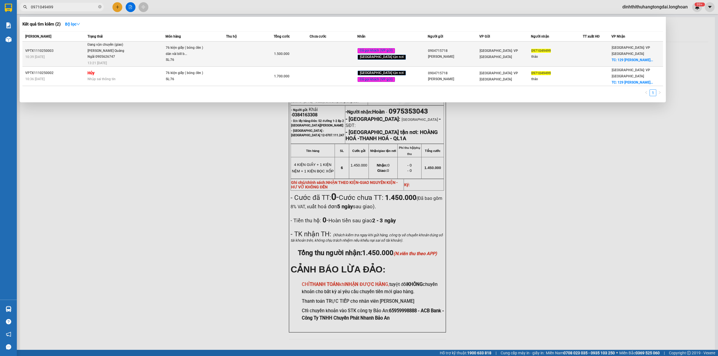
click at [263, 56] on td at bounding box center [250, 54] width 48 height 25
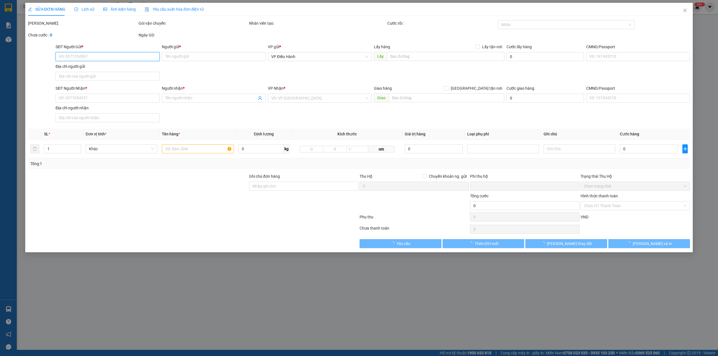
type input "0904715718"
type input "[PERSON_NAME]"
type input "0971049499"
type input "thảo"
checkbox input "true"
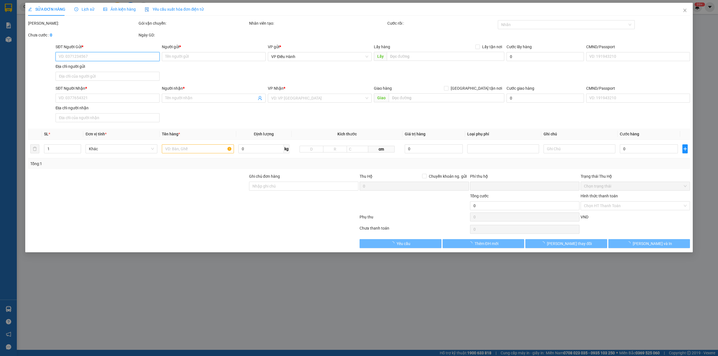
type input "129 [PERSON_NAME] la hà tư nghĩa [GEOGRAPHIC_DATA]"
type input "nhận nguyên kiện bể vỡ không đền"
type input "0"
type input "1.500.000"
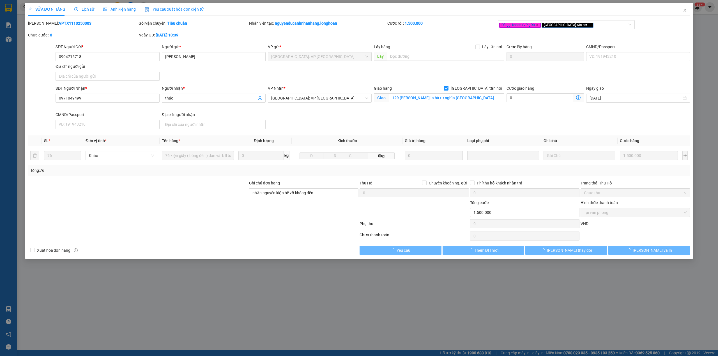
click at [90, 11] on span "Lịch sử" at bounding box center [84, 9] width 20 height 4
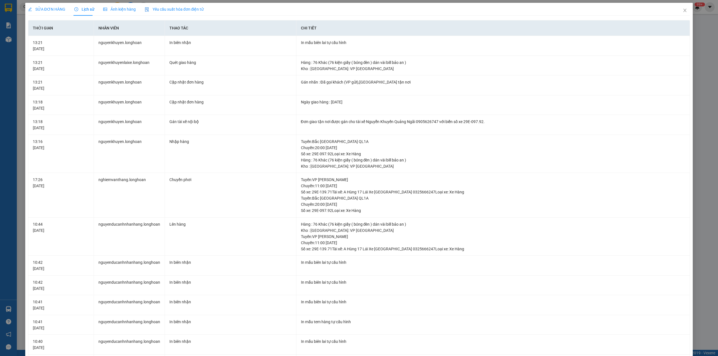
click at [42, 10] on span "SỬA ĐƠN HÀNG" at bounding box center [46, 9] width 37 height 4
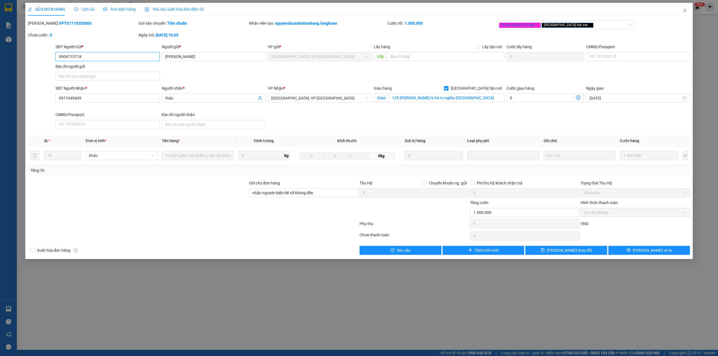
click at [80, 55] on input "0904715718" at bounding box center [108, 56] width 104 height 9
drag, startPoint x: 687, startPoint y: 10, endPoint x: 682, endPoint y: 11, distance: 5.2
click at [682, 11] on span "Close" at bounding box center [685, 11] width 16 height 16
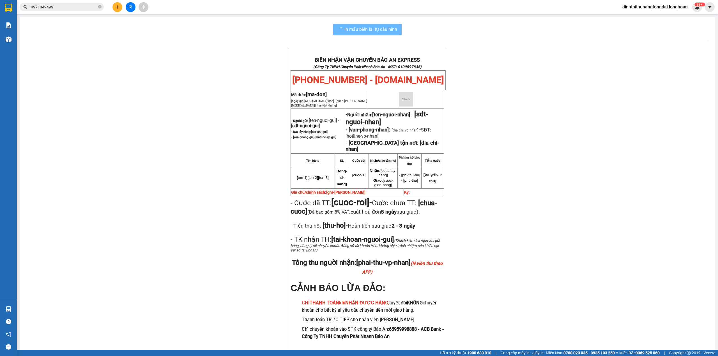
click at [64, 6] on input "0971049499" at bounding box center [64, 7] width 66 height 6
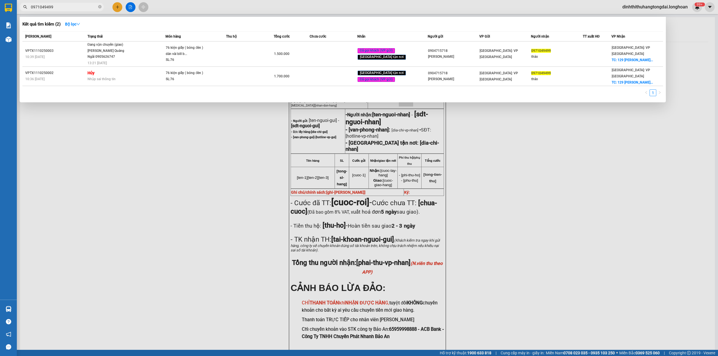
click at [64, 6] on input "0971049499" at bounding box center [64, 7] width 66 height 6
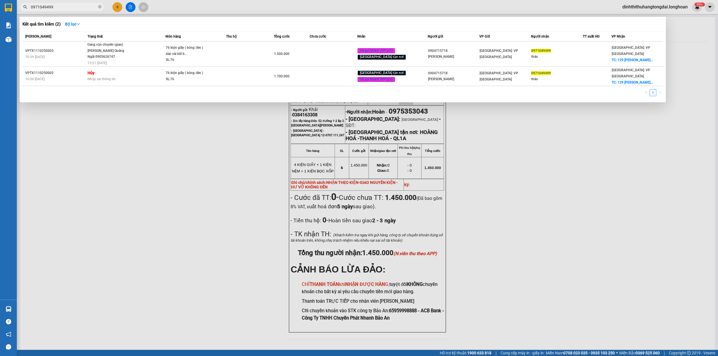
paste input "43696686"
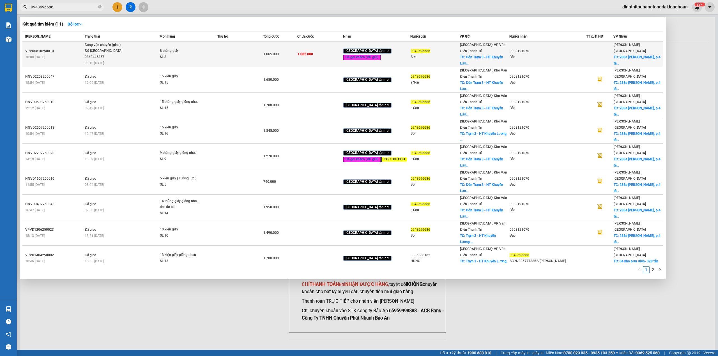
type input "0943696686"
click at [143, 54] on span "Đang vận chuyển (giao) [PERSON_NAME][GEOGRAPHIC_DATA] 0868445357 08:10 [DATE]" at bounding box center [122, 53] width 74 height 23
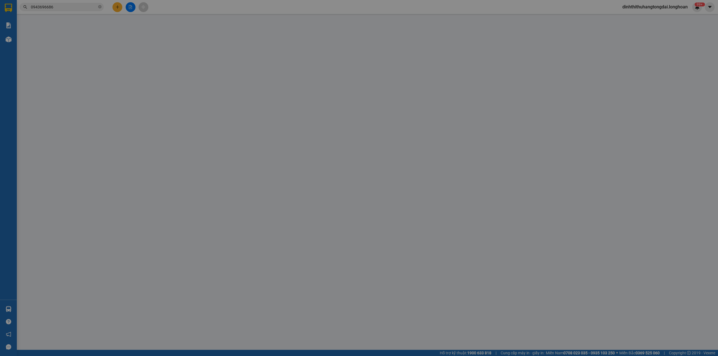
type input "0943696686"
type input "Sơn"
checkbox input "true"
type input "Đón Trạm 3 - HT Khuyến Lương, [GEOGRAPHIC_DATA], [GEOGRAPHIC_DATA], [GEOGRAPHIC…"
type input "0908121070"
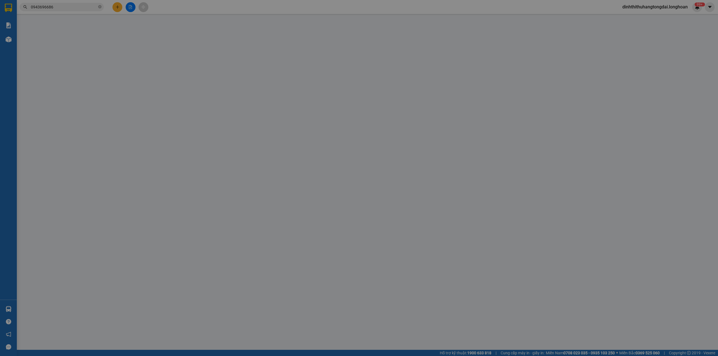
type input "Đào"
checkbox input "true"
type input "288a [PERSON_NAME], p.4 tân bình, hcm"
type input "có VAT"
type input "0"
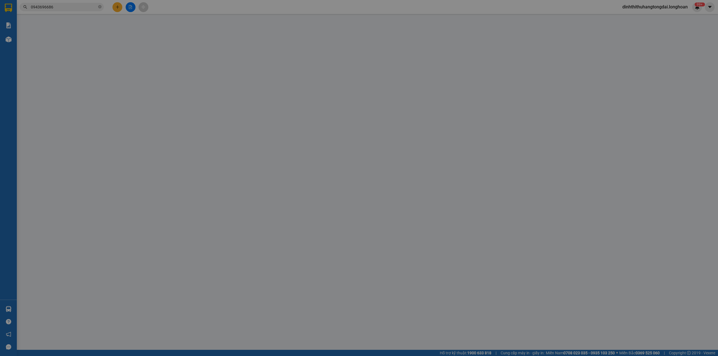
type input "1.065.000"
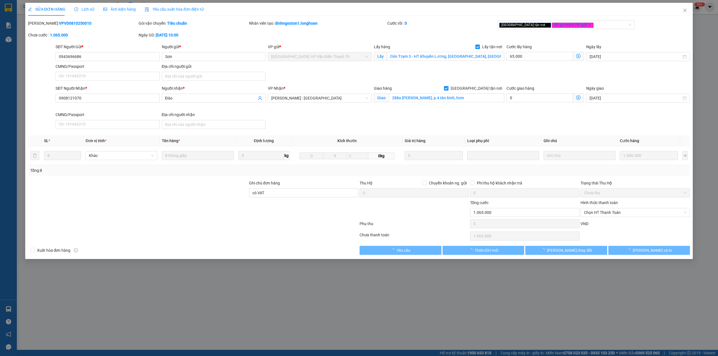
click at [84, 11] on span "Lịch sử" at bounding box center [84, 9] width 20 height 4
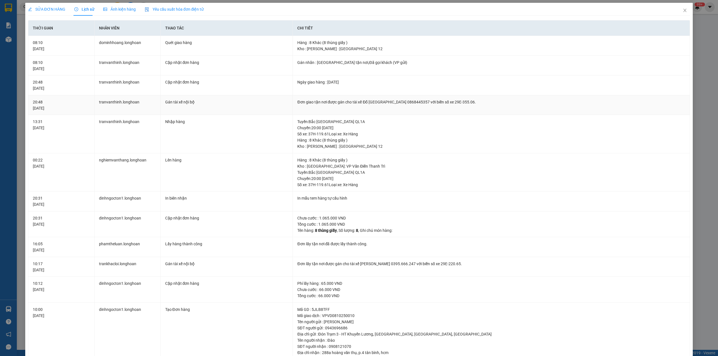
drag, startPoint x: 350, startPoint y: 103, endPoint x: 487, endPoint y: 97, distance: 137.1
click at [487, 97] on td "Đơn giao tận nơi được gán cho tài xế Đỗ [GEOGRAPHIC_DATA] 0868445357 với biển s…" at bounding box center [491, 105] width 397 height 20
copy div "tài xế Đỗ Minh [GEOGRAPHIC_DATA] 0868445357 với biển số xe 29E-355.06."
drag, startPoint x: 677, startPoint y: 11, endPoint x: 267, endPoint y: 11, distance: 409.4
click at [669, 11] on div "SỬA ĐƠN HÀNG Lịch sử Ảnh kiện hàng Yêu cầu xuất hóa đơn điện tử Total Paid Fee …" at bounding box center [359, 223] width 668 height 441
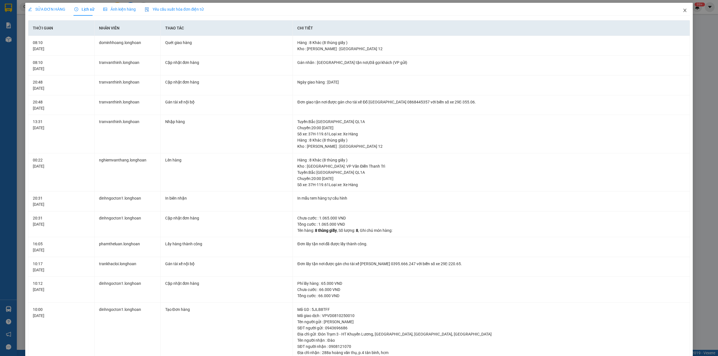
drag, startPoint x: 682, startPoint y: 12, endPoint x: 636, endPoint y: 6, distance: 45.5
click at [683, 12] on icon "close" at bounding box center [685, 10] width 4 height 4
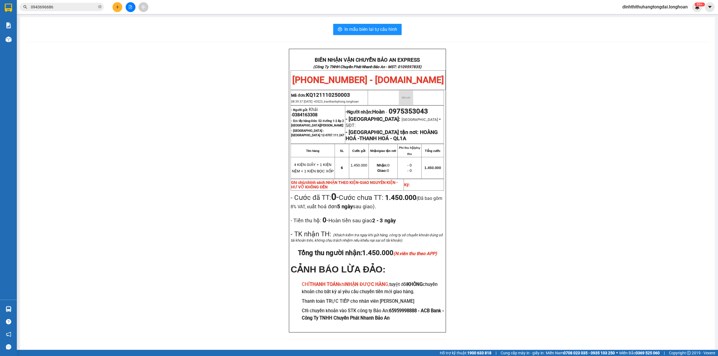
click at [63, 8] on input "0943696686" at bounding box center [64, 7] width 66 height 6
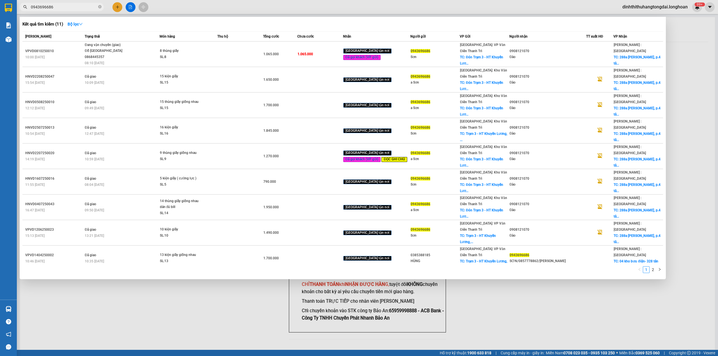
click at [63, 8] on input "0943696686" at bounding box center [64, 7] width 66 height 6
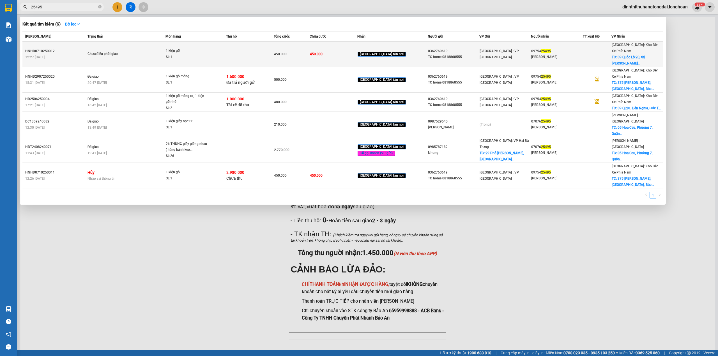
type input "25495"
click at [120, 51] on div "Chưa điều phối giao" at bounding box center [109, 54] width 42 height 6
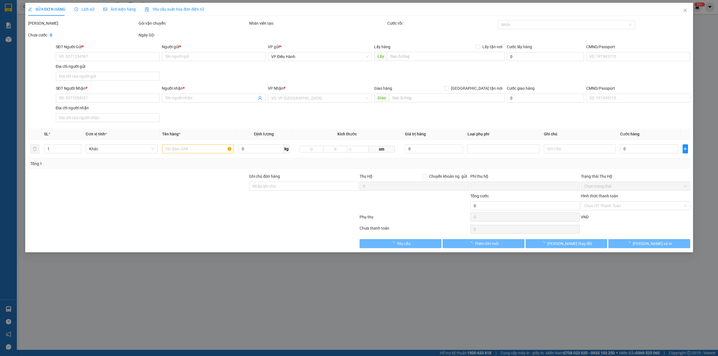
type input "0362760619"
type input "TC home 0818868555"
type input "0975425495"
type input "[PERSON_NAME]"
checkbox input "true"
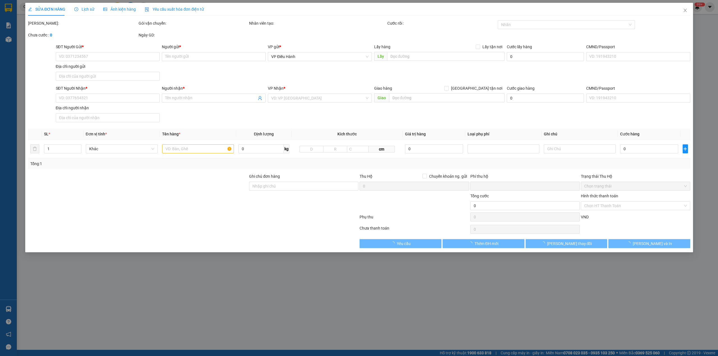
type input "09 Quốc Lộ 20, thị [PERSON_NAME][GEOGRAPHIC_DATA], [GEOGRAPHIC_DATA], [GEOGRAPH…"
type input "450.000"
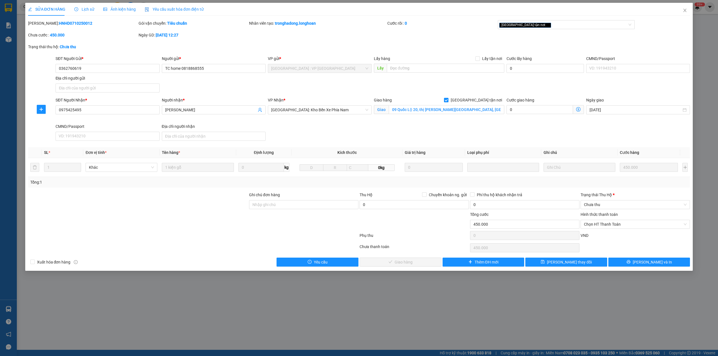
click at [77, 8] on icon "clock-circle" at bounding box center [76, 9] width 4 height 4
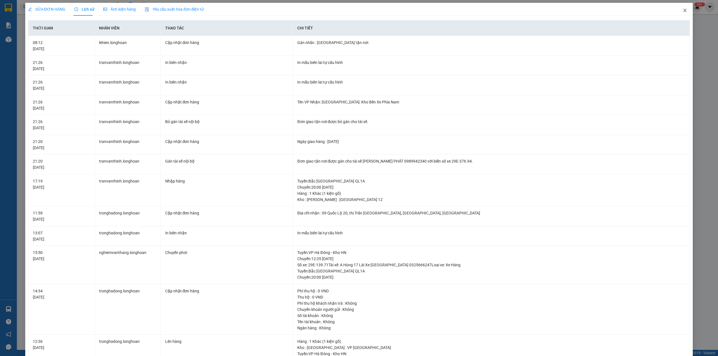
click at [677, 8] on span "Close" at bounding box center [685, 11] width 16 height 16
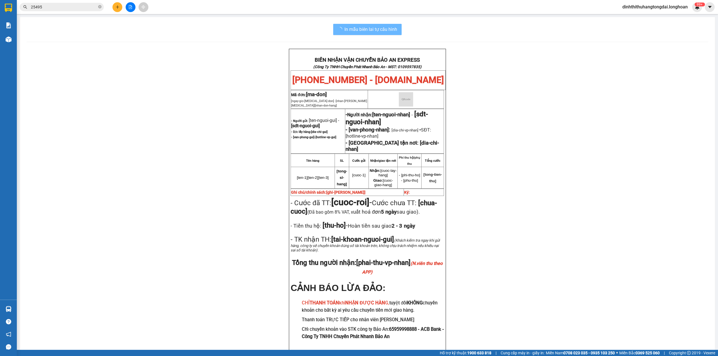
click at [74, 8] on input "25495" at bounding box center [64, 7] width 66 height 6
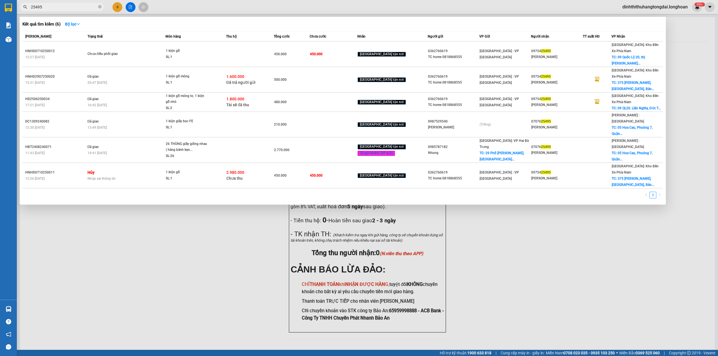
click at [74, 8] on input "25495" at bounding box center [64, 7] width 66 height 6
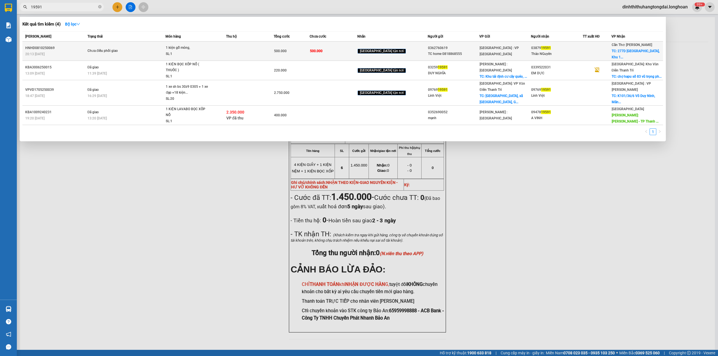
type input "19591"
click at [164, 43] on td "Chưa điều phối giao" at bounding box center [126, 51] width 80 height 19
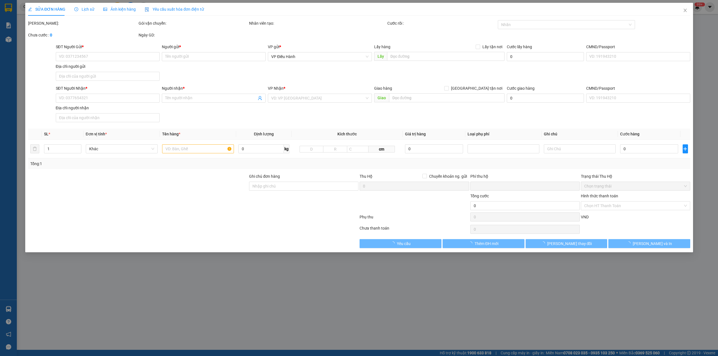
type input "0362760619"
type input "TC home 0818868555"
type input "0387919591"
type input "Thảo NGuyên"
checkbox input "true"
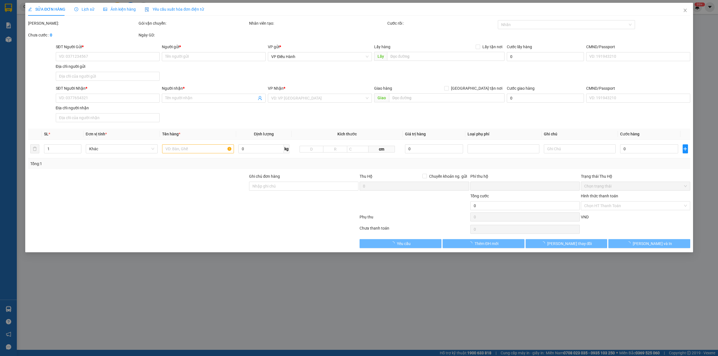
type input "277D [GEOGRAPHIC_DATA], Khu 1B, [GEOGRAPHIC_DATA], [GEOGRAPHIC_DATA]"
type input "0"
type input "500.000"
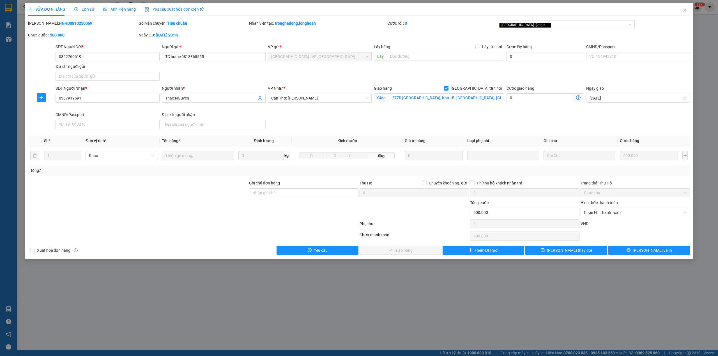
click at [77, 6] on div "Lịch sử" at bounding box center [84, 9] width 20 height 6
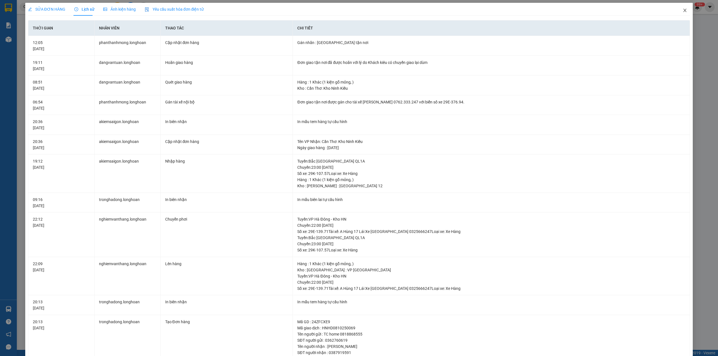
click at [678, 7] on span "Close" at bounding box center [685, 11] width 16 height 16
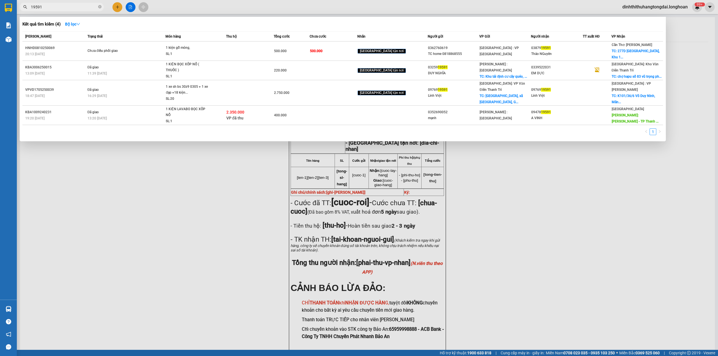
click at [49, 6] on input "19591" at bounding box center [64, 7] width 66 height 6
click at [68, 8] on input "0975" at bounding box center [64, 7] width 66 height 6
paste input "939920"
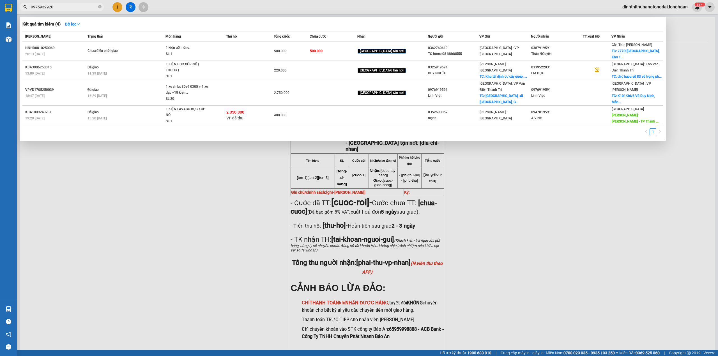
type input "0975939920"
click at [100, 8] on icon "close-circle" at bounding box center [99, 6] width 3 height 3
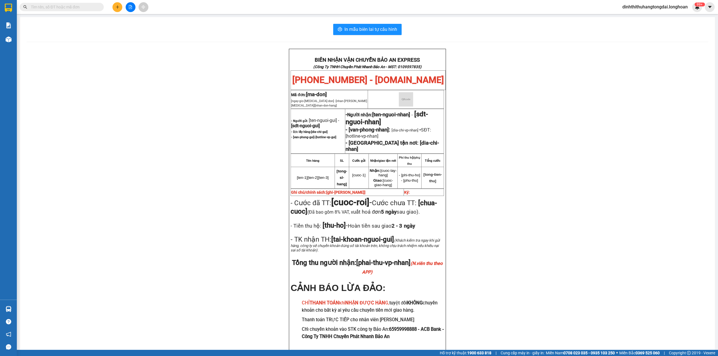
click at [68, 8] on input "text" at bounding box center [64, 7] width 66 height 6
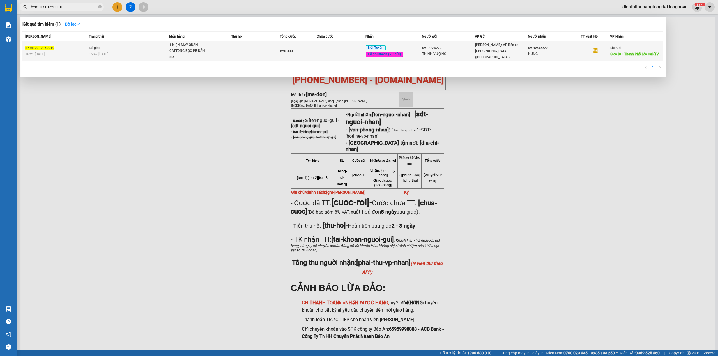
type input "bxmt0310250010"
click at [126, 44] on td "Đã giao 15:42 [DATE]" at bounding box center [128, 51] width 81 height 19
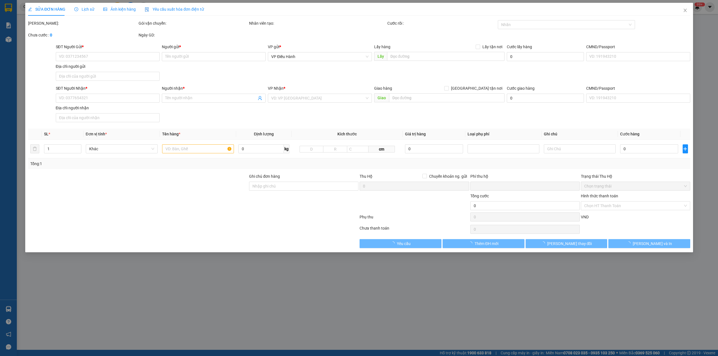
type input "0917776223"
type input "THỊNH VƯỢNG"
type input "0975939920"
type input "HÙNG"
type input "[GEOGRAPHIC_DATA] (TVLT): Giao tại [GEOGRAPHIC_DATA] hoặc bến xe trung tâm [GEO…"
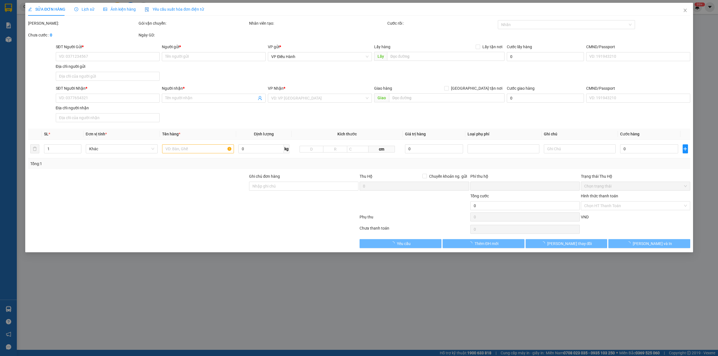
type input "NHẬN NGUYÊN KIỆN GIAO NGUYÊN KIỆN, HƯ VỠ K ĐỀN"
type input "0"
type input "650.000"
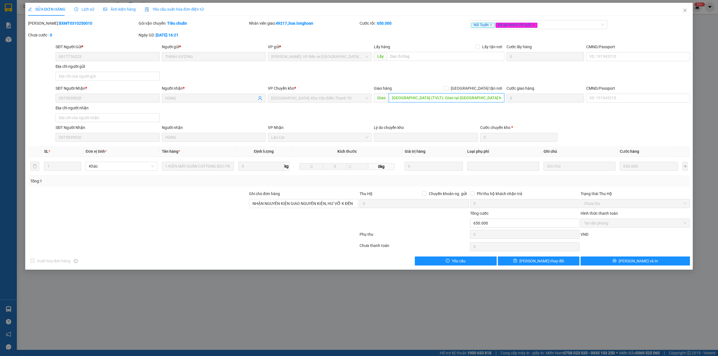
click at [414, 100] on input "[GEOGRAPHIC_DATA] (TVLT): Giao tại [GEOGRAPHIC_DATA] hoặc bến xe trung tâm [GEO…" at bounding box center [447, 97] width 116 height 9
click at [411, 99] on input "[GEOGRAPHIC_DATA] (TVLT): Giao tại [GEOGRAPHIC_DATA] hoặc bến xe trung tâm [GEO…" at bounding box center [447, 97] width 116 height 9
click at [540, 99] on div "SĐT Người Nhận * 0975939920 Người nhận * HÙNG VP Chuyển kho * [GEOGRAPHIC_DATA]…" at bounding box center [372, 104] width 637 height 39
click at [485, 109] on div "SĐT Người Nhận * 0975939920 Người nhận * HÙNG VP Chuyển kho * [GEOGRAPHIC_DATA]…" at bounding box center [372, 104] width 637 height 39
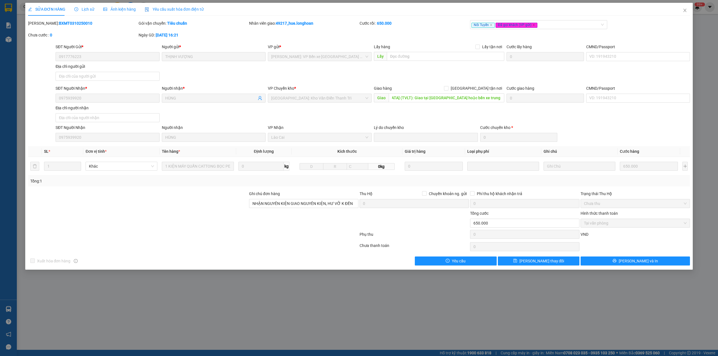
scroll to position [0, 0]
click at [59, 22] on b "BXMT0310250010" at bounding box center [75, 23] width 33 height 4
copy b "BXMT0310250010"
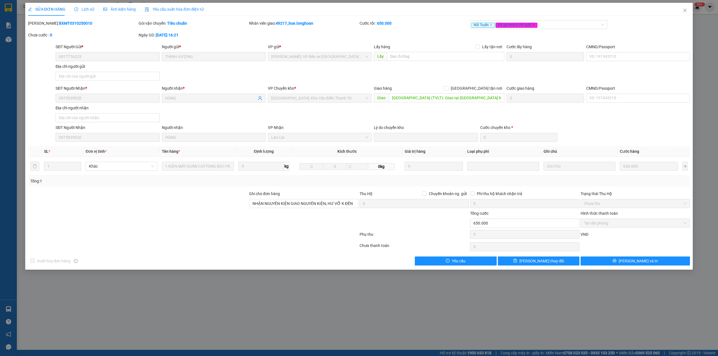
click at [85, 12] on span "Lịch sử" at bounding box center [84, 9] width 20 height 4
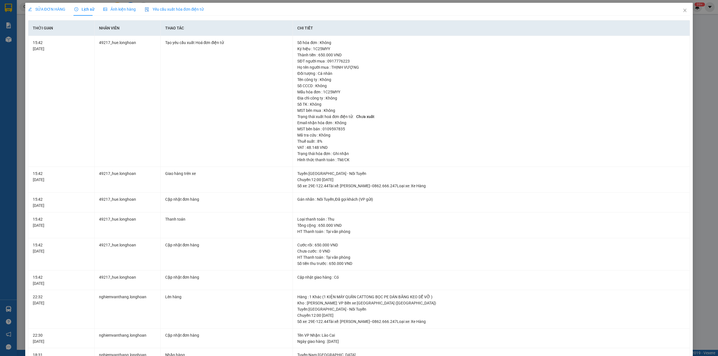
click at [44, 7] on span "SỬA ĐƠN HÀNG" at bounding box center [46, 9] width 37 height 4
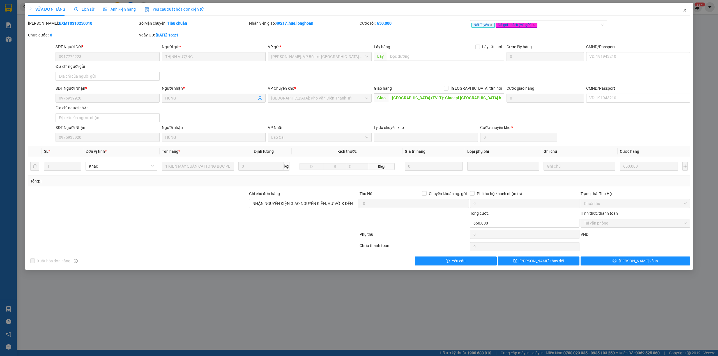
drag, startPoint x: 683, startPoint y: 13, endPoint x: 386, endPoint y: 15, distance: 296.6
click at [683, 13] on span "Close" at bounding box center [685, 11] width 16 height 16
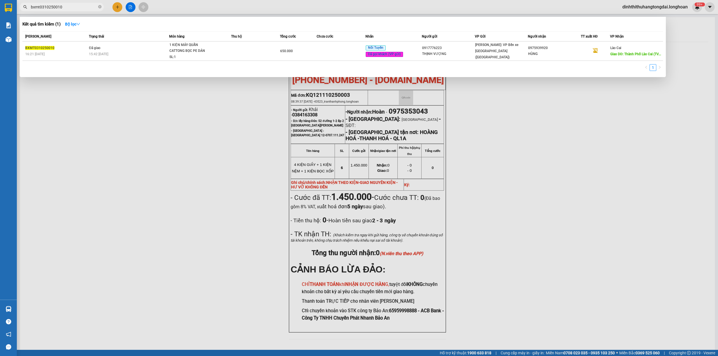
click at [82, 8] on input "bxmt0310250010" at bounding box center [64, 7] width 66 height 6
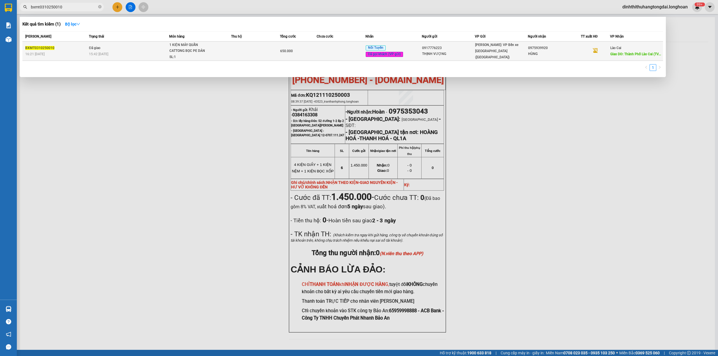
click at [161, 51] on div "15:42 [DATE]" at bounding box center [129, 54] width 80 height 6
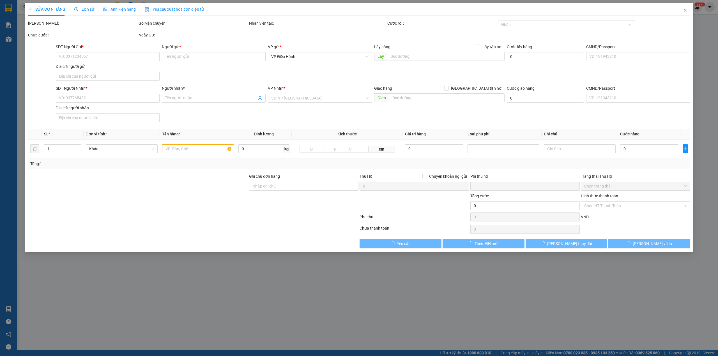
type input "0917776223"
type input "THỊNH VƯỢNG"
type input "0975939920"
type input "HÙNG"
type input "[GEOGRAPHIC_DATA] (TVLT): Giao tại [GEOGRAPHIC_DATA] hoặc bến xe trung tâm [GEO…"
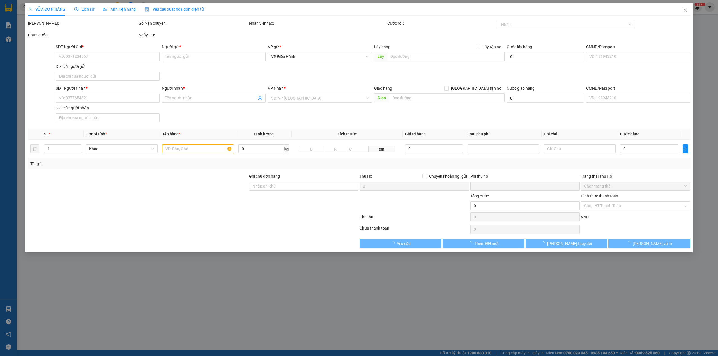
type input "NHẬN NGUYÊN KIỆN GIAO NGUYÊN KIỆN, HƯ VỠ K ĐỀN"
type input "0"
type input "650.000"
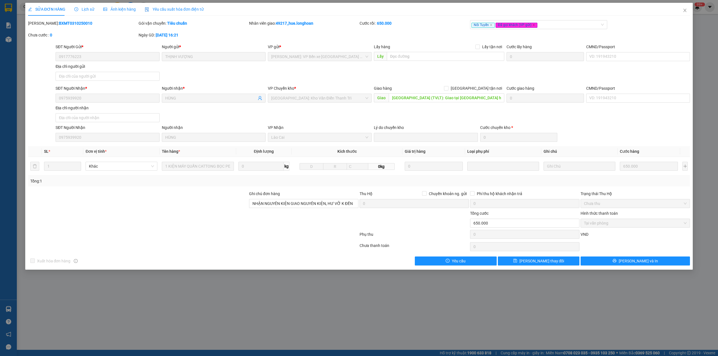
click at [90, 12] on div "Lịch sử" at bounding box center [84, 9] width 20 height 13
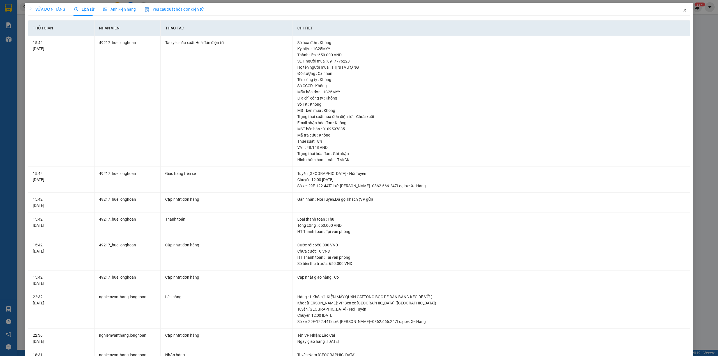
click at [682, 6] on span "Close" at bounding box center [685, 11] width 16 height 16
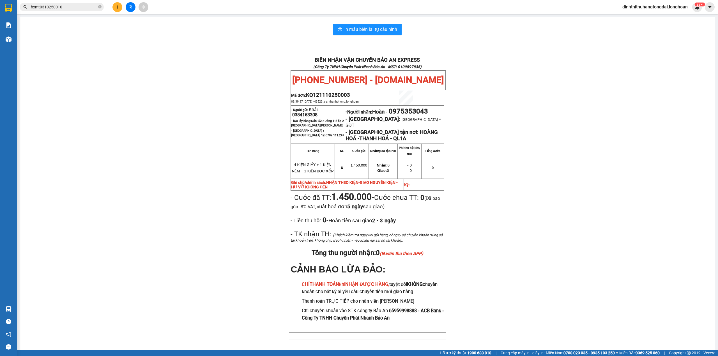
click at [75, 8] on input "bxmt0310250010" at bounding box center [64, 7] width 66 height 6
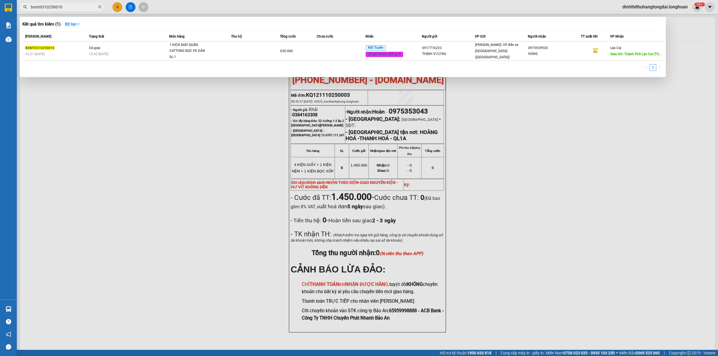
click at [75, 8] on input "bxmt0310250010" at bounding box center [64, 7] width 66 height 6
paste input "0977097741"
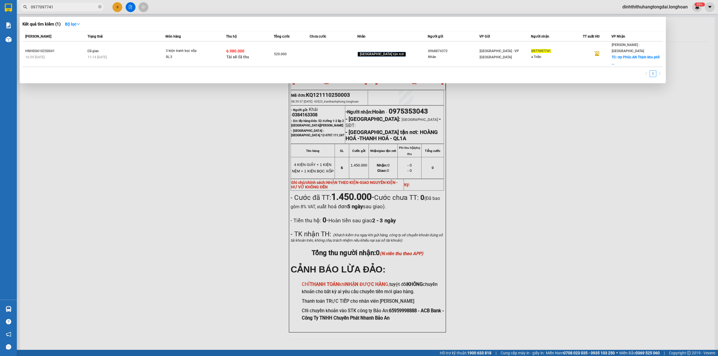
click at [56, 10] on span "0977097741" at bounding box center [62, 7] width 84 height 8
click at [57, 7] on input "0977097741" at bounding box center [64, 7] width 66 height 6
paste input "13394257"
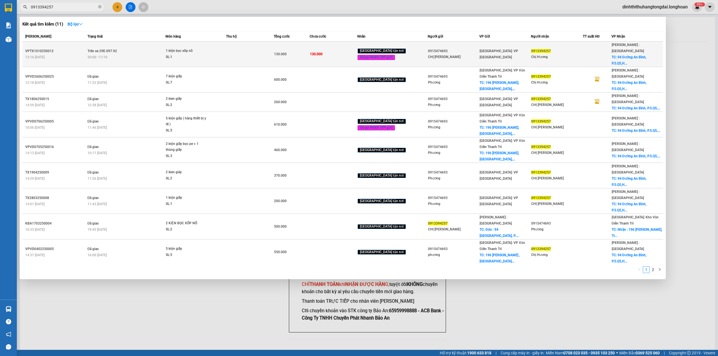
type input "0913394257"
click at [138, 45] on td "Trên xe 29E-097.92 20:00 [DATE]" at bounding box center [126, 55] width 80 height 26
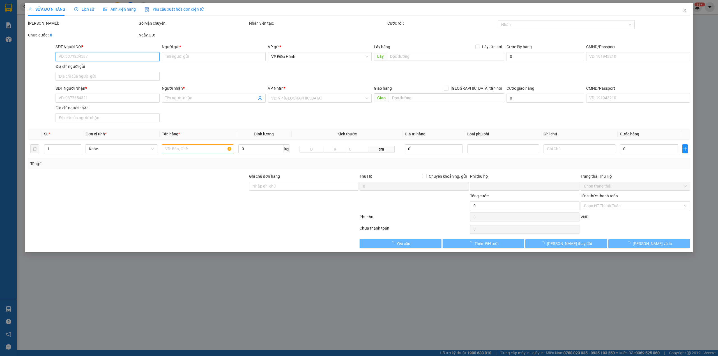
type input "0915474693"
type input "CHỊ [PERSON_NAME]"
type input "0913394257"
type input "Chị Hương"
checkbox input "true"
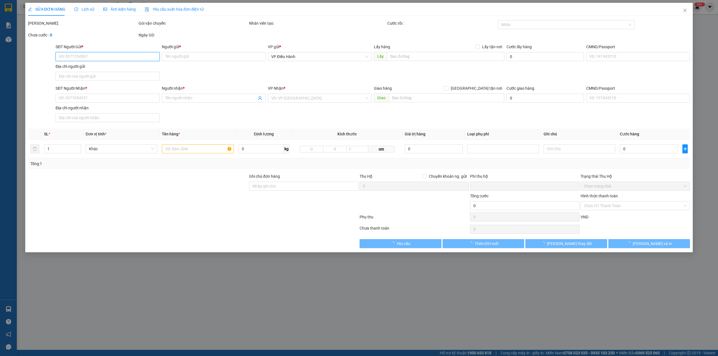
type input "94 [GEOGRAPHIC_DATA], P.5.Q5,HCM"
type input "nhận nguyên kiện bể vỡ không đền"
type input "0"
type input "130.000"
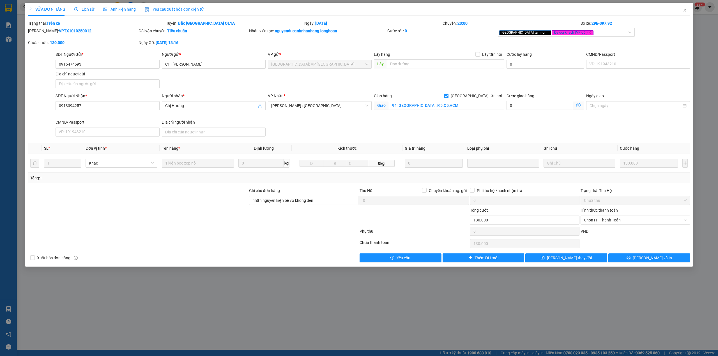
click at [84, 8] on span "Lịch sử" at bounding box center [84, 9] width 20 height 4
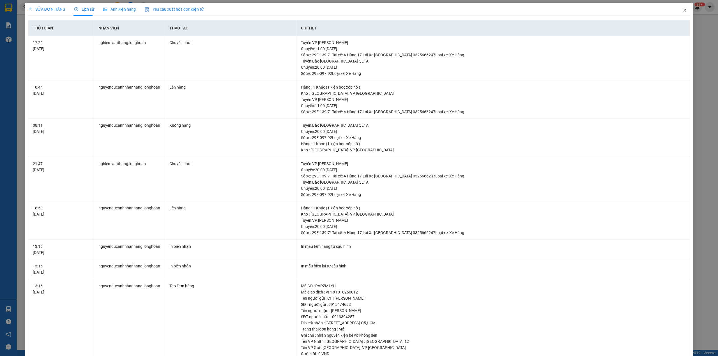
click at [683, 12] on icon "close" at bounding box center [685, 10] width 4 height 4
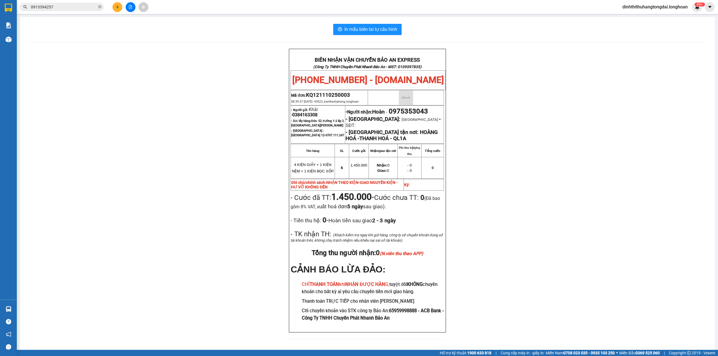
click at [53, 5] on input "0913394257" at bounding box center [64, 7] width 66 height 6
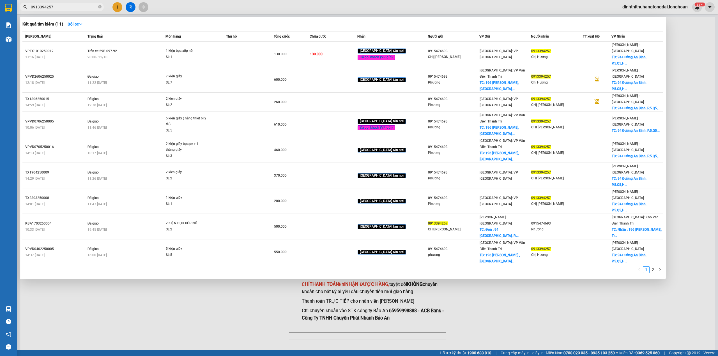
click at [53, 5] on input "0913394257" at bounding box center [64, 7] width 66 height 6
paste input "77097741"
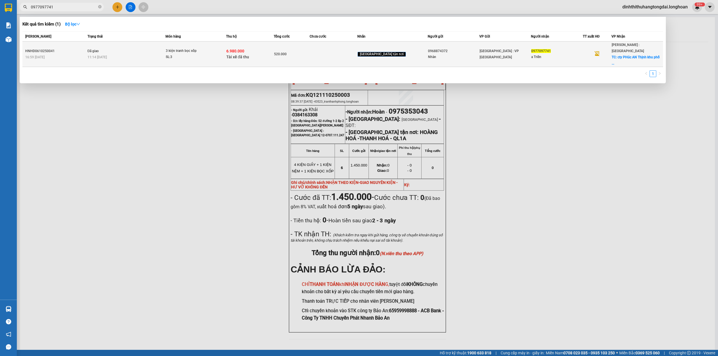
click at [157, 54] on div "11:14 [DATE]" at bounding box center [127, 57] width 78 height 6
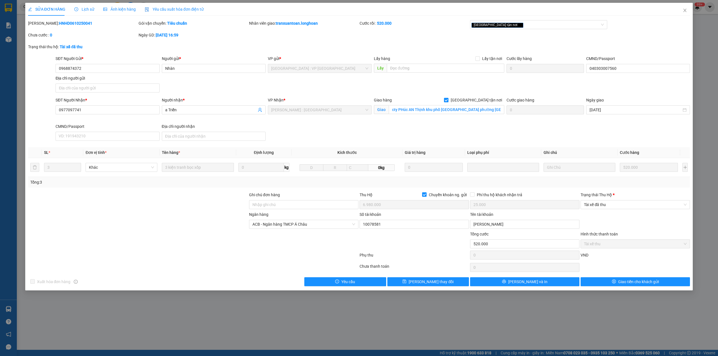
click at [81, 8] on span "Lịch sử" at bounding box center [84, 9] width 20 height 4
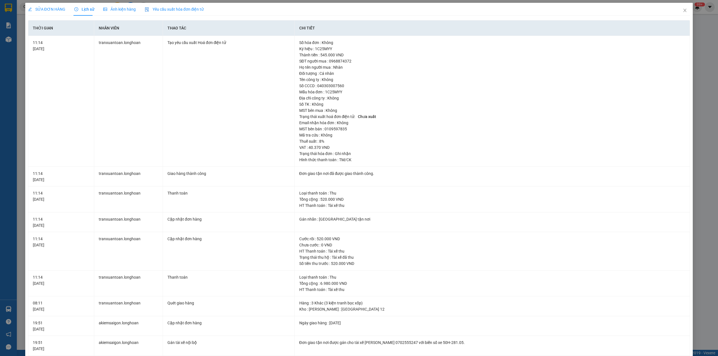
click at [45, 10] on span "SỬA ĐƠN HÀNG" at bounding box center [46, 9] width 37 height 4
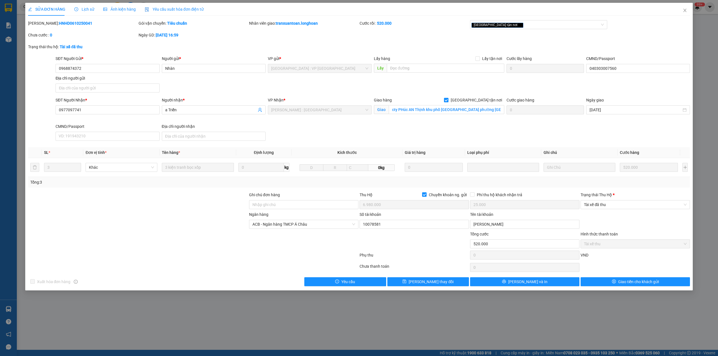
click at [91, 9] on span "Lịch sử" at bounding box center [84, 9] width 20 height 4
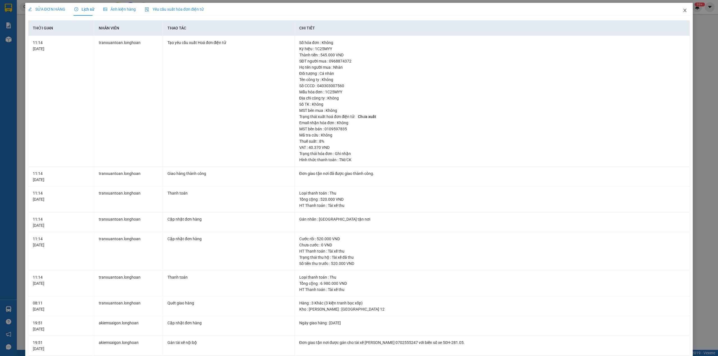
drag, startPoint x: 682, startPoint y: 13, endPoint x: 609, endPoint y: 13, distance: 73.2
click at [682, 12] on span "Close" at bounding box center [685, 11] width 16 height 16
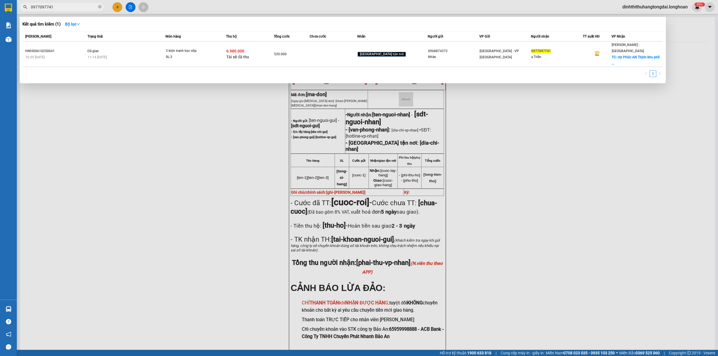
click at [67, 6] on input "0977097741" at bounding box center [64, 7] width 66 height 6
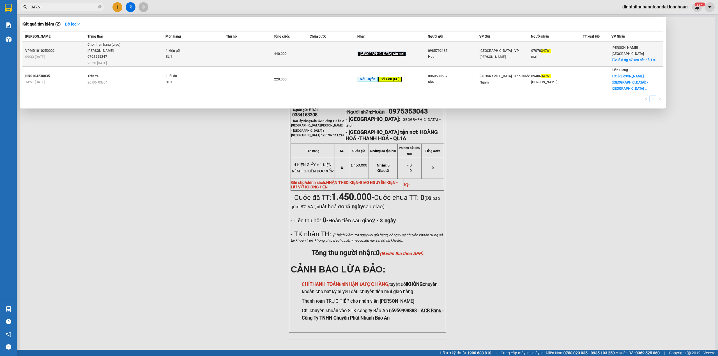
click at [109, 46] on div "Chờ nhận hàng (giao)" at bounding box center [109, 45] width 42 height 6
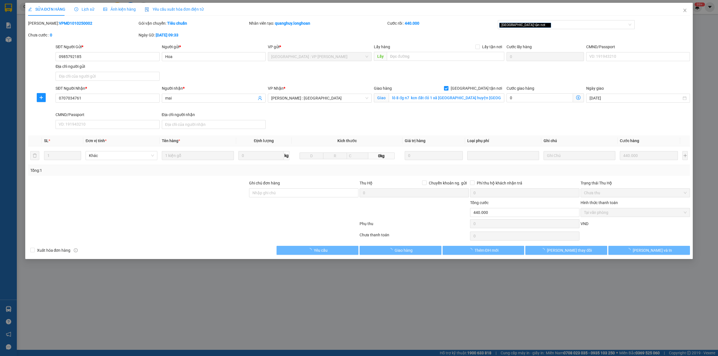
click at [84, 7] on span "Lịch sử" at bounding box center [84, 9] width 20 height 4
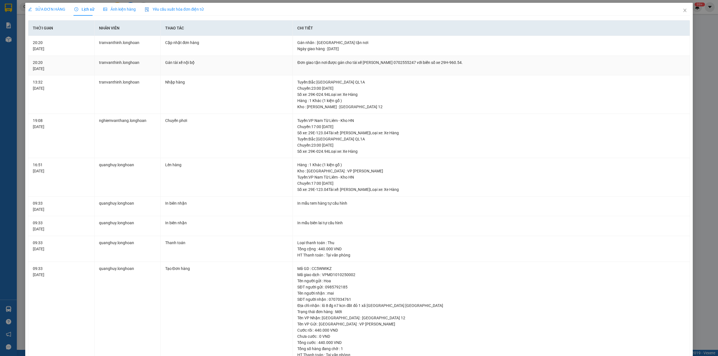
drag, startPoint x: 360, startPoint y: 62, endPoint x: 503, endPoint y: 61, distance: 142.8
click at [503, 61] on div "Đơn giao tận nơi được gán cho tài xế [PERSON_NAME] 0702555247 với biển số xe 29…" at bounding box center [491, 62] width 388 height 6
drag, startPoint x: 350, startPoint y: 62, endPoint x: 415, endPoint y: 60, distance: 64.6
click at [415, 60] on div "Đơn giao tận nơi được gán cho tài xế [PERSON_NAME] 0702555247 với biển số xe 29…" at bounding box center [491, 62] width 388 height 6
copy div "tài xế [PERSON_NAME] 0702555247"
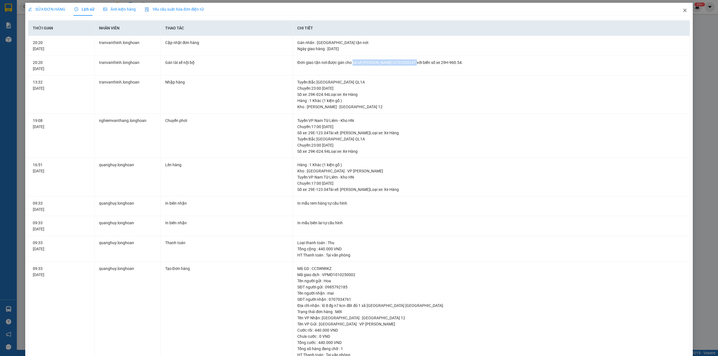
click at [677, 9] on span "Close" at bounding box center [685, 11] width 16 height 16
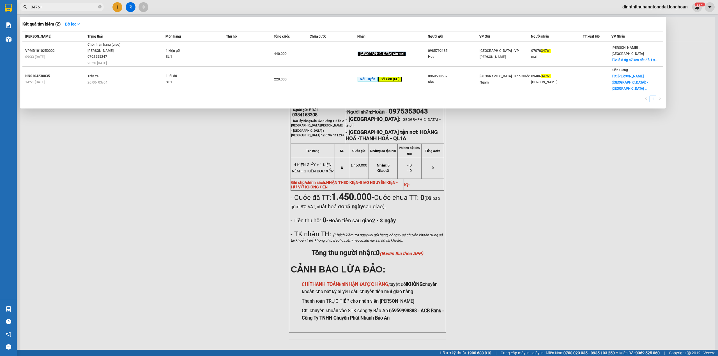
click at [64, 10] on input "34761" at bounding box center [64, 7] width 66 height 6
paste input "0868279188"
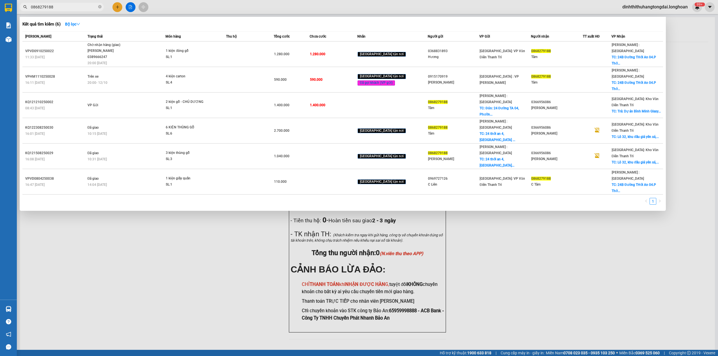
click at [56, 8] on input "0868279188" at bounding box center [64, 7] width 66 height 6
paste input "90312690"
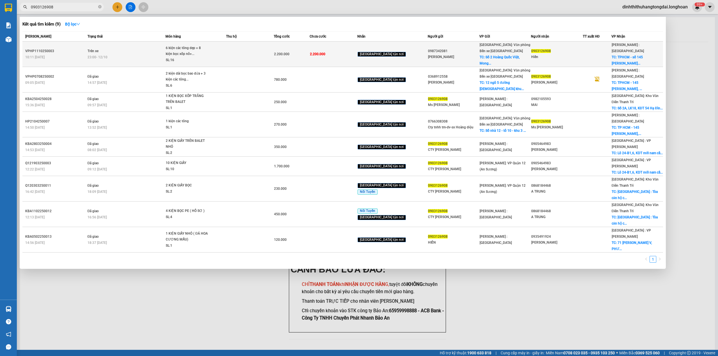
click at [208, 49] on div "6 kiện các tông dẹp + 8 kiện bọc xốp nổ+..." at bounding box center [187, 51] width 42 height 12
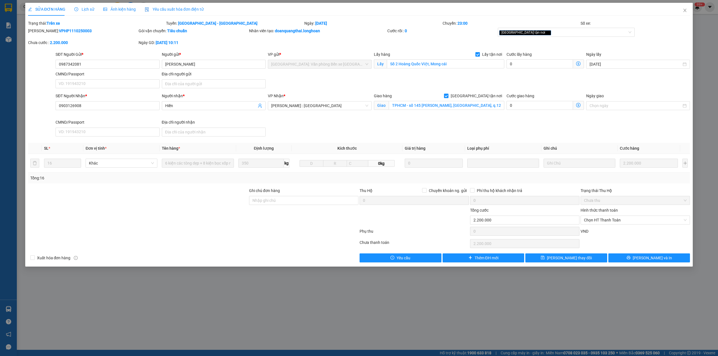
click at [83, 7] on span "Lịch sử" at bounding box center [84, 9] width 20 height 4
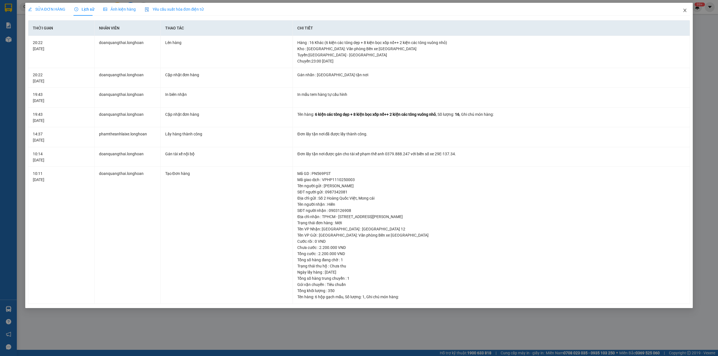
click at [689, 10] on span "Close" at bounding box center [685, 11] width 16 height 16
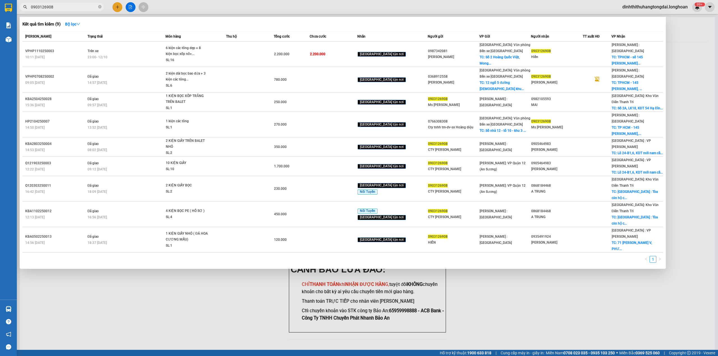
click at [66, 7] on input "0903126908" at bounding box center [64, 7] width 66 height 6
paste input "717656"
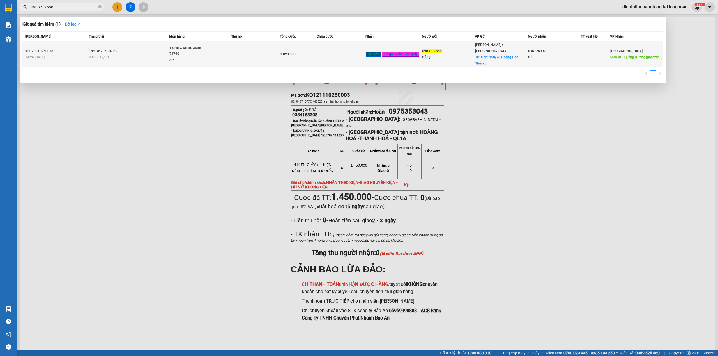
click at [139, 49] on td "Trên xe 29K-040.98 20:00 [DATE]" at bounding box center [128, 55] width 81 height 26
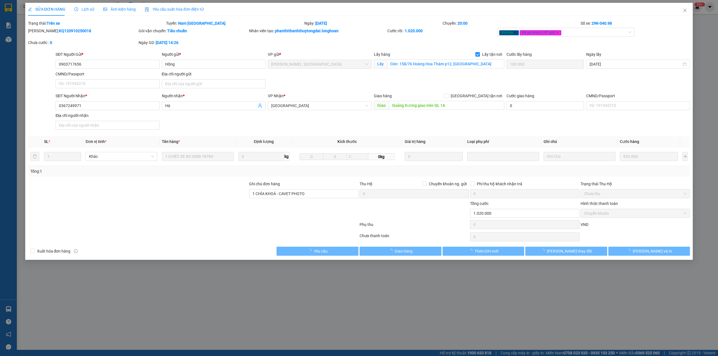
click at [82, 8] on span "Lịch sử" at bounding box center [84, 9] width 20 height 4
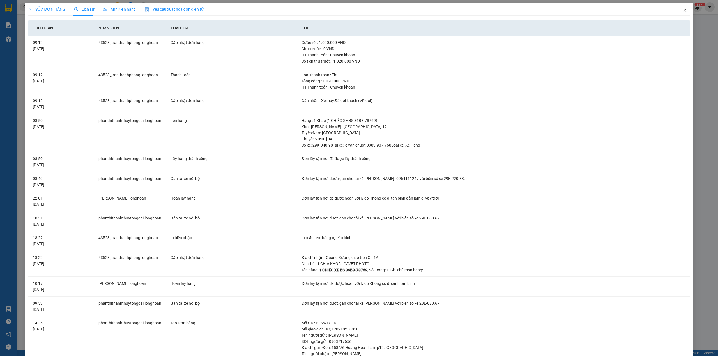
click at [684, 9] on icon "close" at bounding box center [685, 10] width 3 height 3
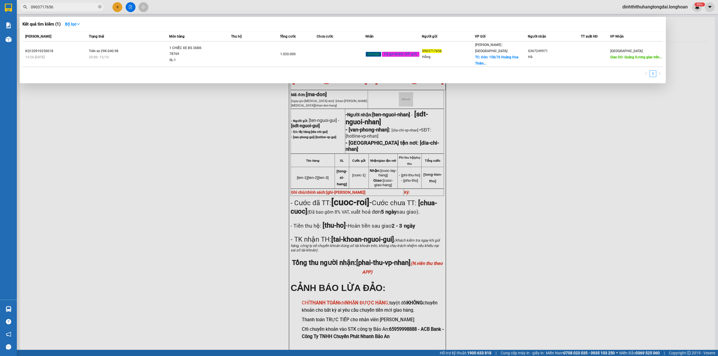
click at [92, 6] on input "0903717656" at bounding box center [64, 7] width 66 height 6
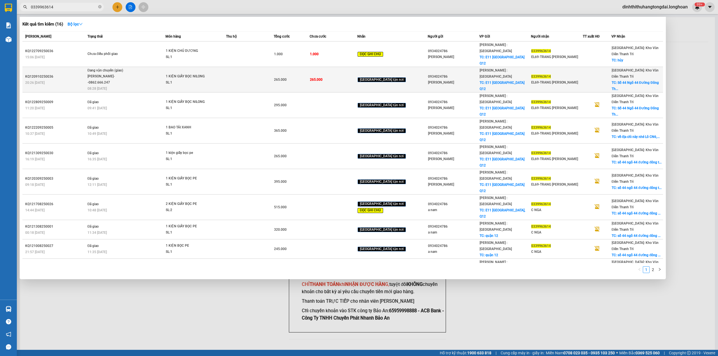
click at [166, 76] on td "Đang vận chuyển (giao) [PERSON_NAME]--0862.666.247 08:28 [DATE]" at bounding box center [126, 80] width 80 height 26
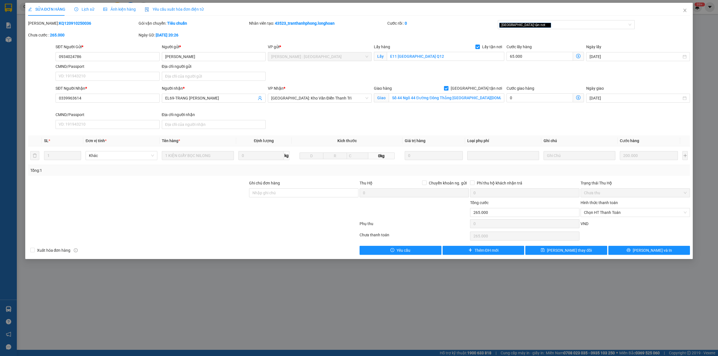
click at [75, 7] on icon "clock-circle" at bounding box center [76, 9] width 4 height 4
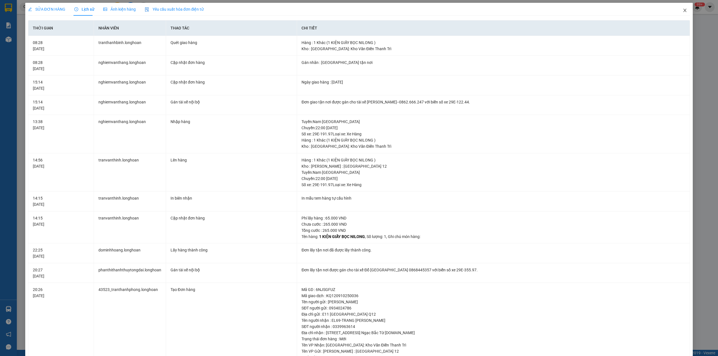
click at [683, 9] on icon "close" at bounding box center [685, 10] width 4 height 4
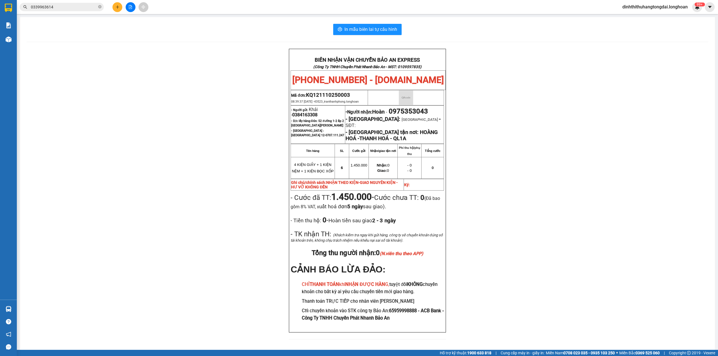
click at [83, 9] on input "0339963614" at bounding box center [64, 7] width 66 height 6
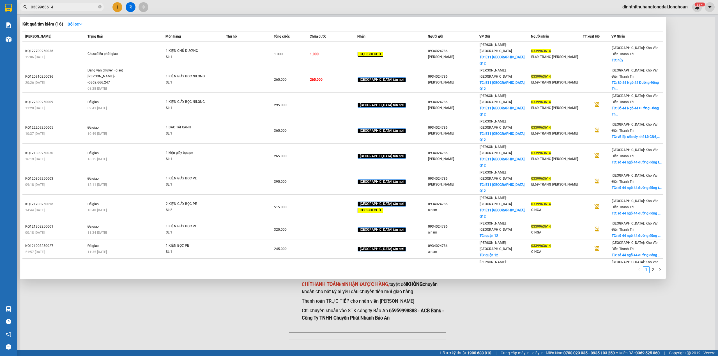
click at [83, 9] on input "0339963614" at bounding box center [64, 7] width 66 height 6
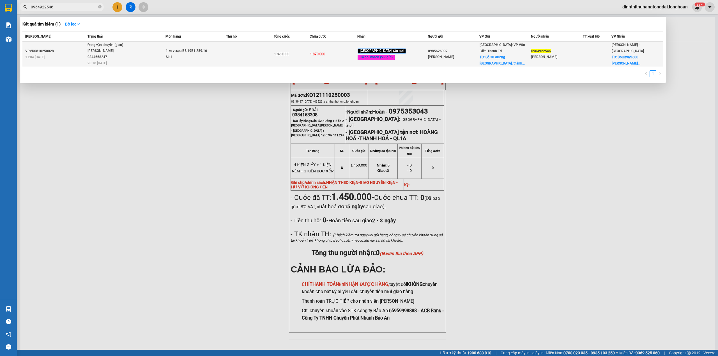
click at [152, 51] on span "Đang vận chuyển (giao) [GEOGRAPHIC_DATA] 0344668247 20:18 [DATE]" at bounding box center [127, 53] width 78 height 23
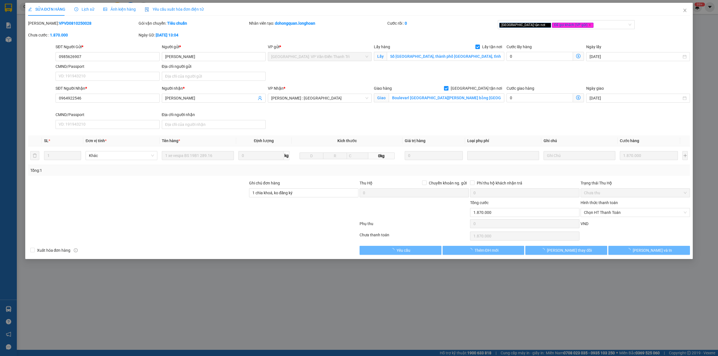
click at [76, 10] on icon "clock-circle" at bounding box center [76, 9] width 4 height 4
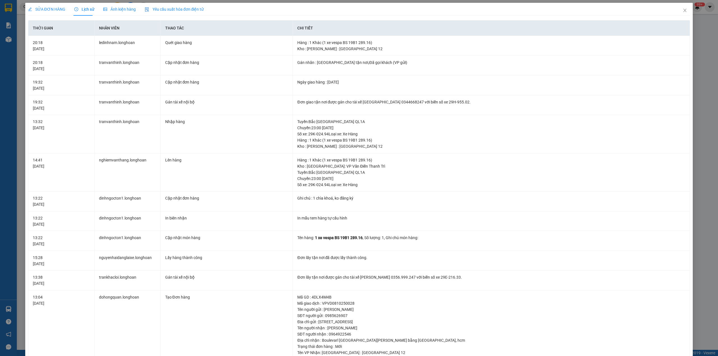
click at [43, 4] on div "SỬA ĐƠN HÀNG" at bounding box center [46, 9] width 37 height 13
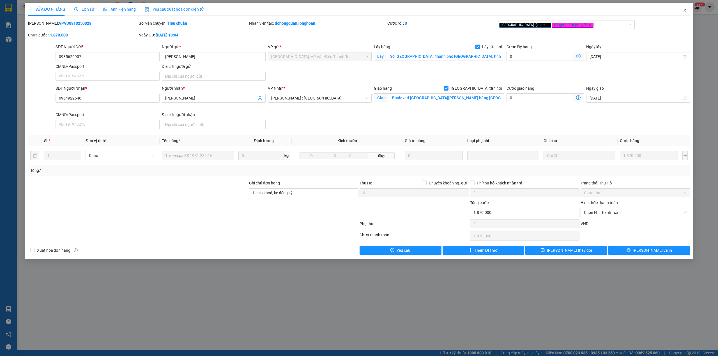
click at [681, 10] on span "Close" at bounding box center [685, 11] width 16 height 16
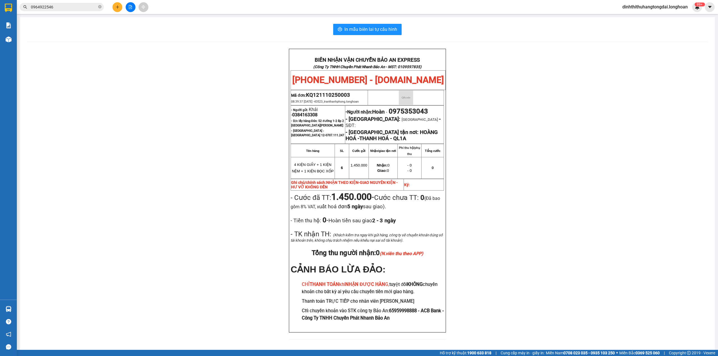
click at [62, 10] on span "0964922546" at bounding box center [62, 7] width 84 height 8
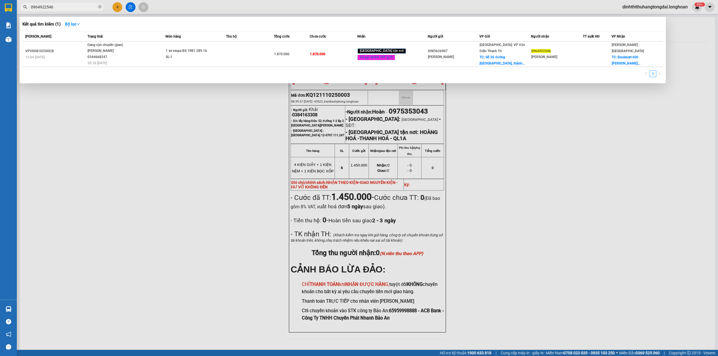
click at [62, 10] on span "0964922546" at bounding box center [62, 7] width 84 height 8
click at [62, 8] on input "0964922546" at bounding box center [64, 7] width 66 height 6
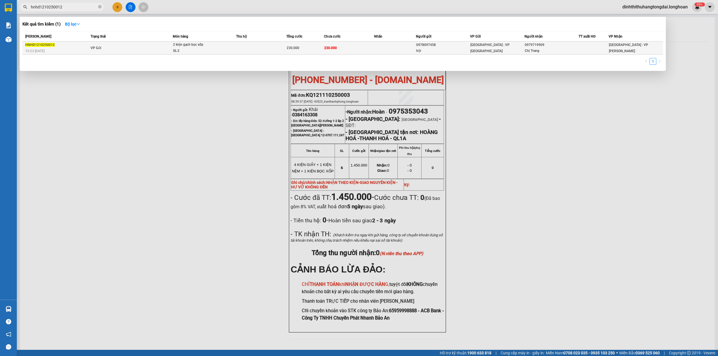
click at [233, 50] on span "2 kiện gạch bọc xốp SL: 2" at bounding box center [204, 48] width 63 height 12
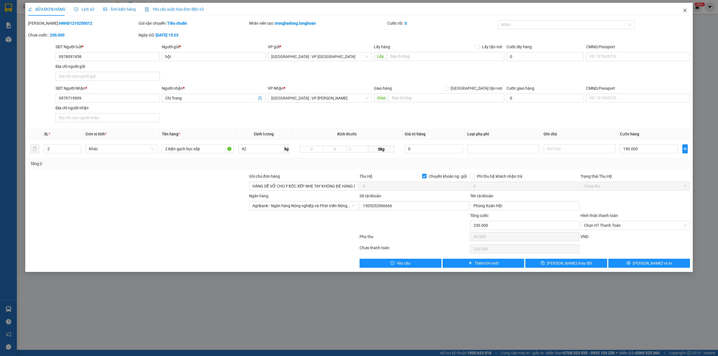
click at [682, 7] on span "Close" at bounding box center [685, 11] width 16 height 16
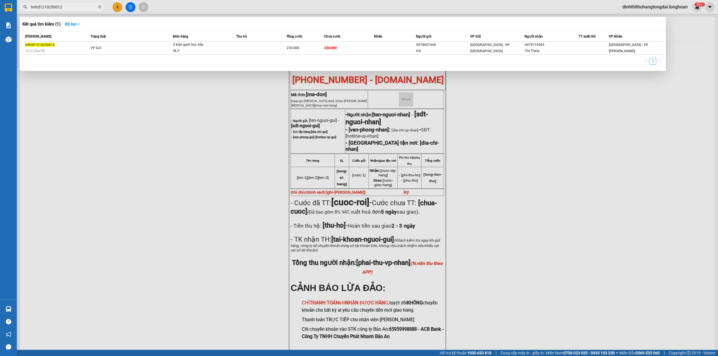
click at [61, 7] on input "hnhd1210250012" at bounding box center [64, 7] width 66 height 6
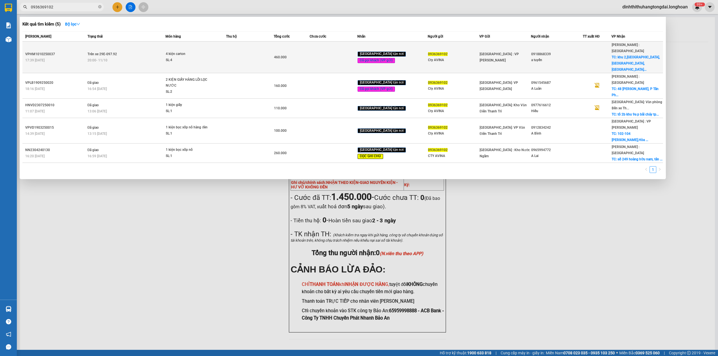
click at [182, 57] on div "SL: 4" at bounding box center [187, 60] width 42 height 6
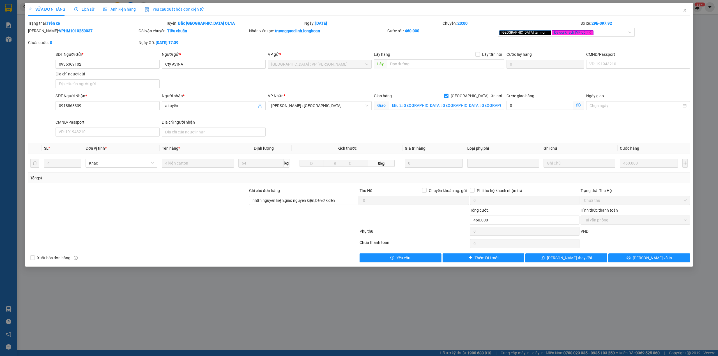
click at [79, 4] on div "Lịch sử" at bounding box center [84, 9] width 20 height 13
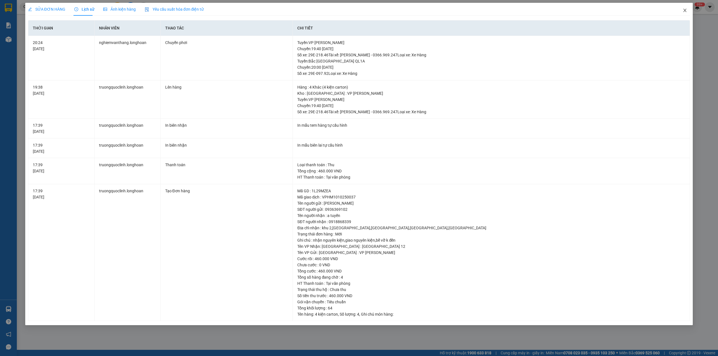
click at [686, 9] on icon "close" at bounding box center [685, 10] width 4 height 4
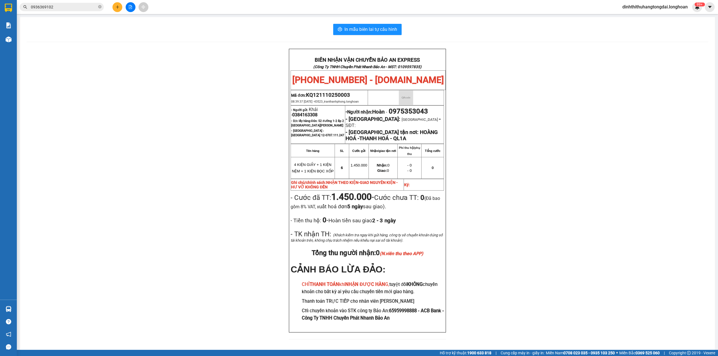
click at [64, 6] on input "0936369102" at bounding box center [64, 7] width 66 height 6
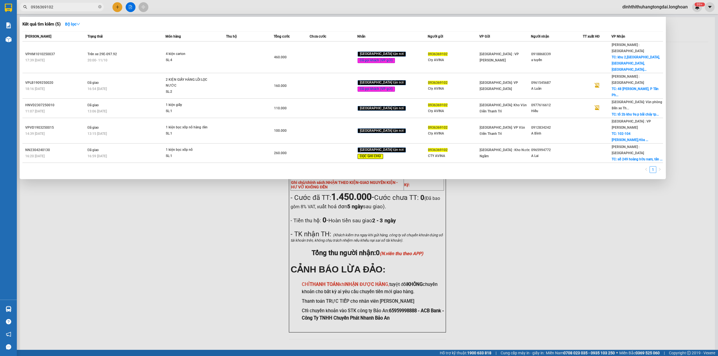
click at [64, 6] on input "0936369102" at bounding box center [64, 7] width 66 height 6
paste input "04673144"
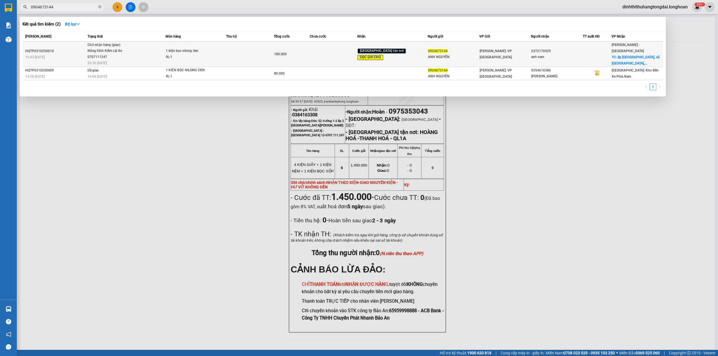
click at [156, 52] on span "Chờ nhận hàng (giao) Nông Đình Kiểm Lái Xe 0707111247 20:30 [DATE]" at bounding box center [127, 53] width 78 height 23
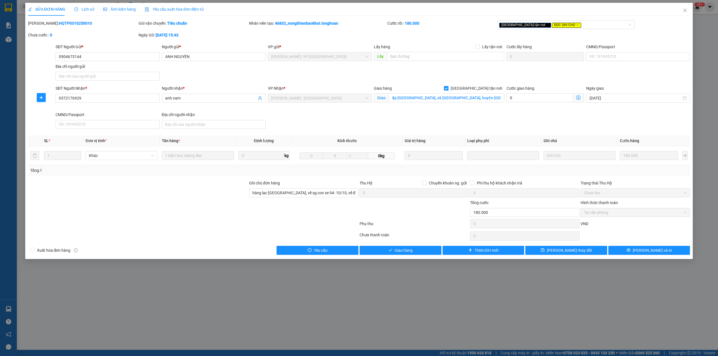
click at [79, 10] on span "Lịch sử" at bounding box center [84, 9] width 20 height 4
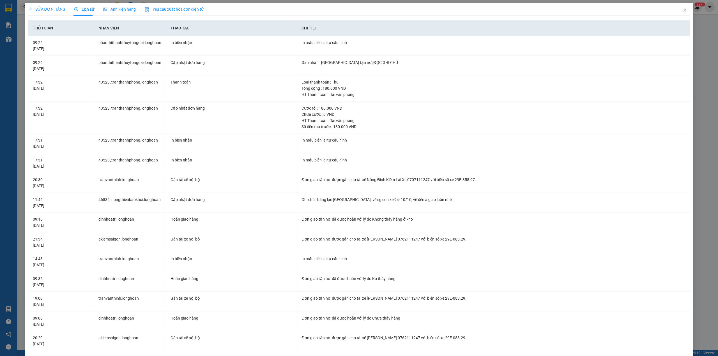
click at [53, 7] on span "SỬA ĐƠN HÀNG" at bounding box center [46, 9] width 37 height 4
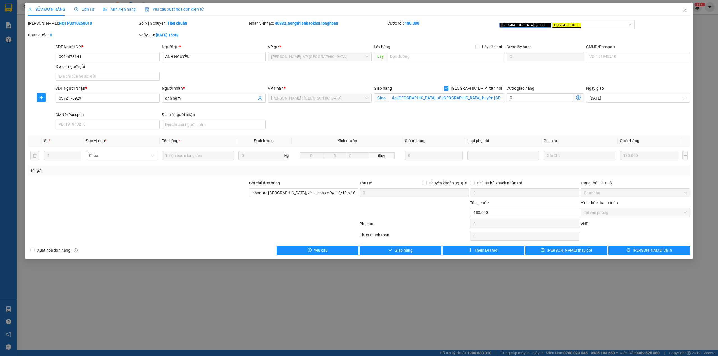
click at [80, 9] on span "Lịch sử" at bounding box center [84, 9] width 20 height 4
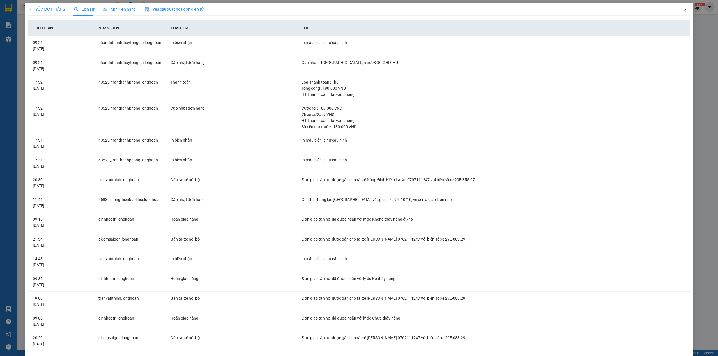
click at [683, 11] on icon "close" at bounding box center [685, 10] width 4 height 4
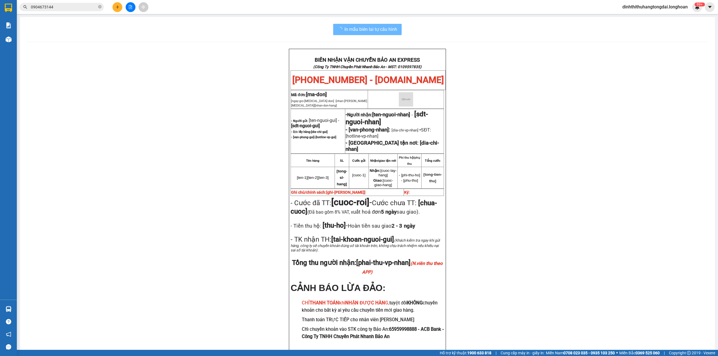
click at [68, 9] on input "0904673144" at bounding box center [64, 7] width 66 height 6
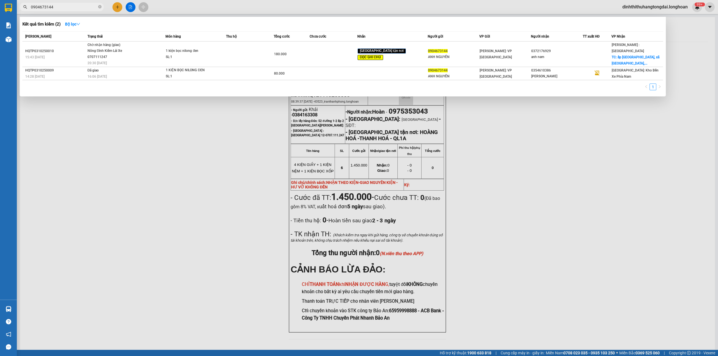
click at [68, 9] on input "0904673144" at bounding box center [64, 7] width 66 height 6
paste input "250062"
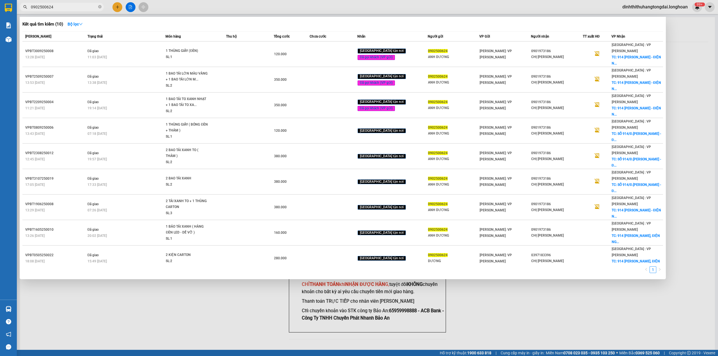
click at [59, 8] on input "0902500624" at bounding box center [64, 7] width 66 height 6
paste input "1973186"
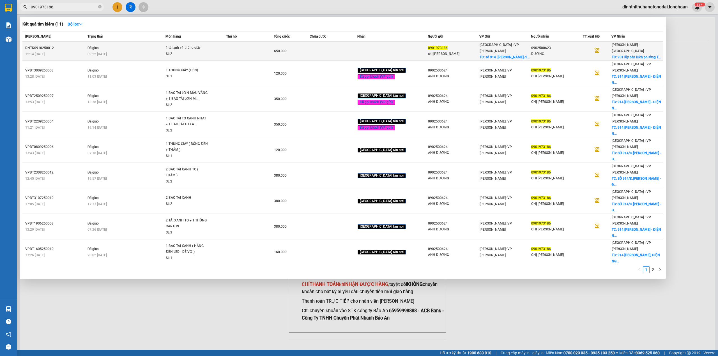
click at [297, 48] on div "650.000" at bounding box center [291, 51] width 35 height 6
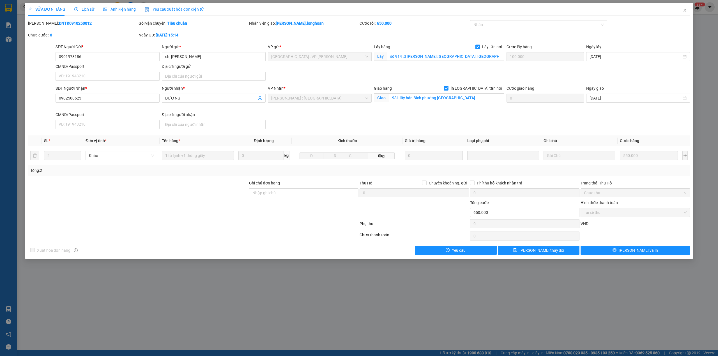
click at [85, 7] on span "Lịch sử" at bounding box center [84, 9] width 20 height 4
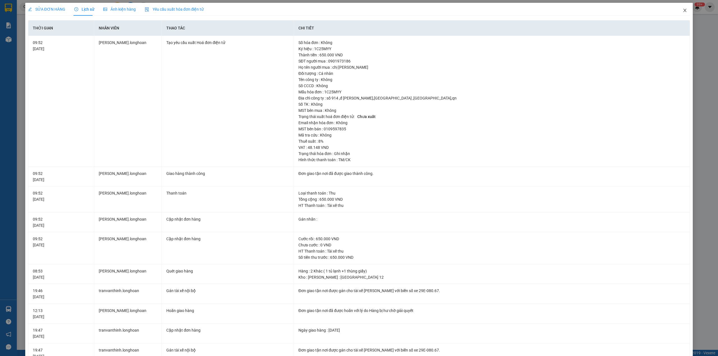
click at [677, 11] on span "Close" at bounding box center [685, 11] width 16 height 16
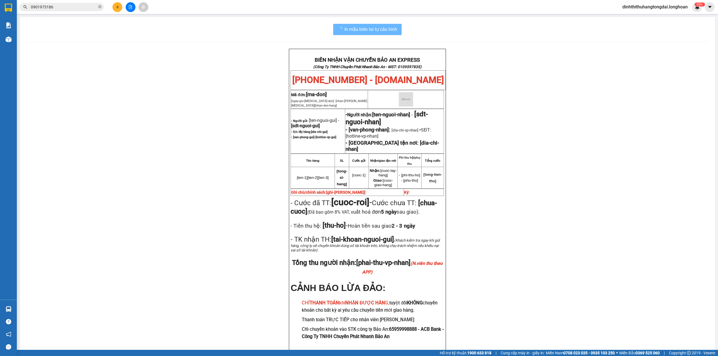
click at [74, 8] on input "0901973186" at bounding box center [64, 7] width 66 height 6
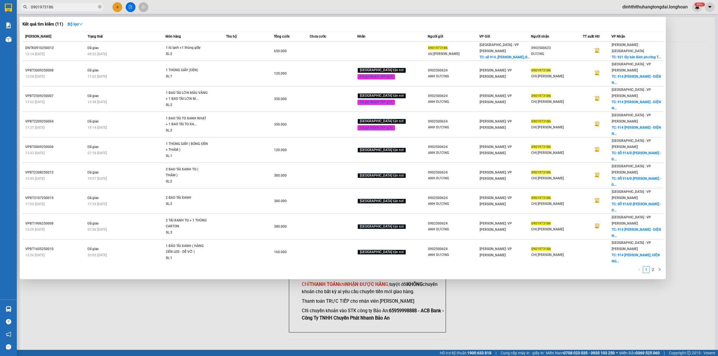
click at [74, 8] on input "0901973186" at bounding box center [64, 7] width 66 height 6
paste input "4 673 144"
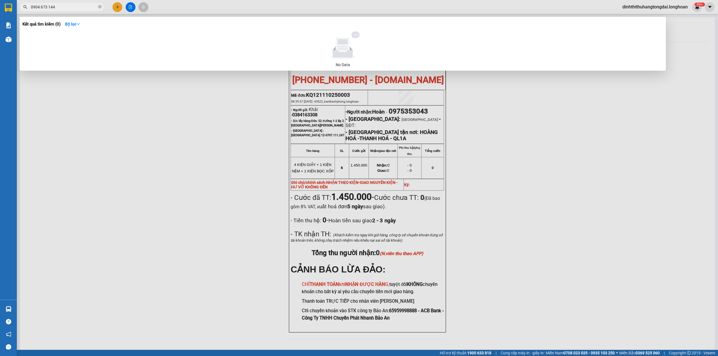
click at [41, 8] on input "0904 673 144" at bounding box center [64, 7] width 66 height 6
click at [47, 6] on input "0904673 144" at bounding box center [64, 7] width 66 height 6
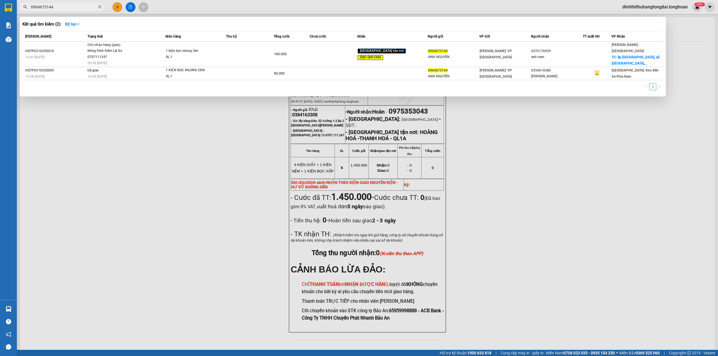
click at [65, 6] on input "0904673144" at bounding box center [64, 7] width 66 height 6
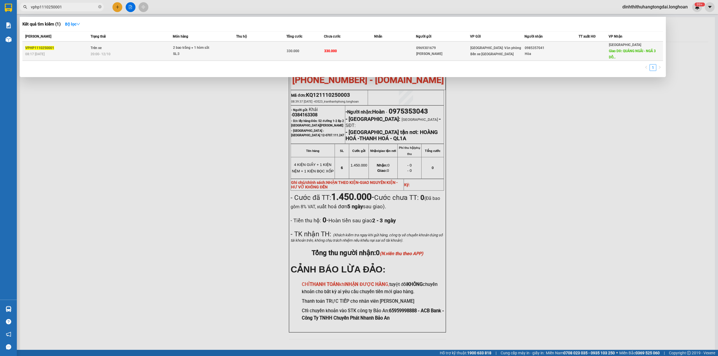
click at [132, 57] on td "Trên xe 20:00 [DATE]" at bounding box center [131, 51] width 84 height 19
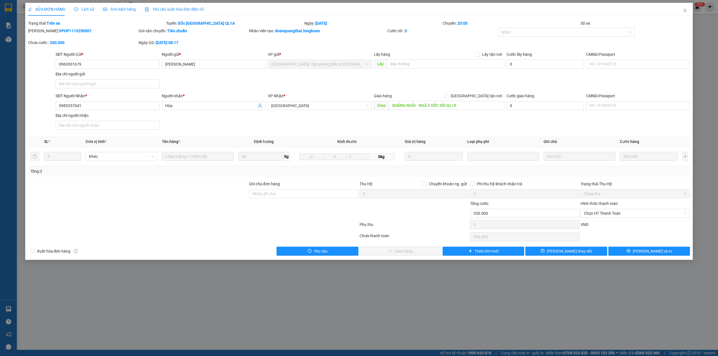
click at [83, 9] on span "Lịch sử" at bounding box center [84, 9] width 20 height 4
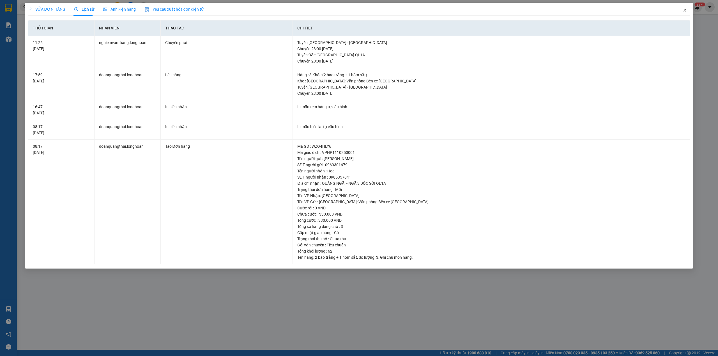
click at [685, 14] on span "Close" at bounding box center [685, 11] width 16 height 16
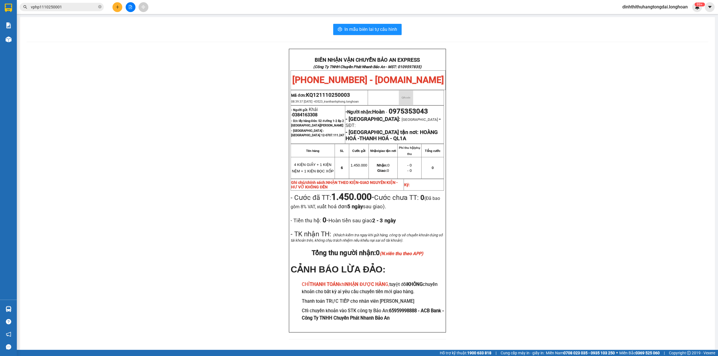
click at [91, 8] on input "vphp1110250001" at bounding box center [64, 7] width 66 height 6
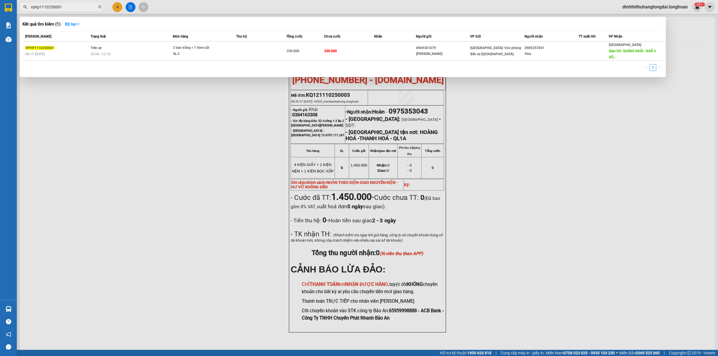
click at [91, 8] on input "vphp1110250001" at bounding box center [64, 7] width 66 height 6
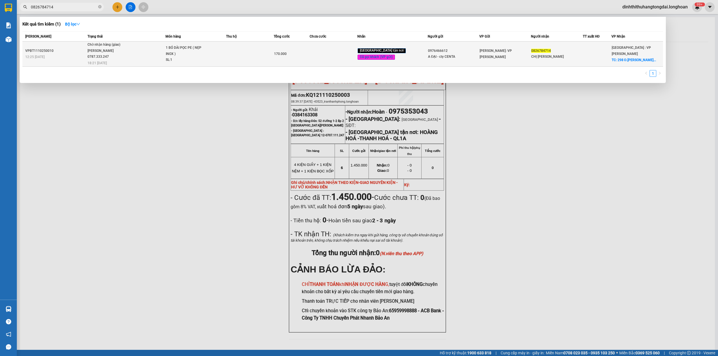
click at [139, 51] on span "Chờ nhận hàng (giao) [PERSON_NAME] 0787.333.247 18:21 [DATE]" at bounding box center [127, 53] width 78 height 23
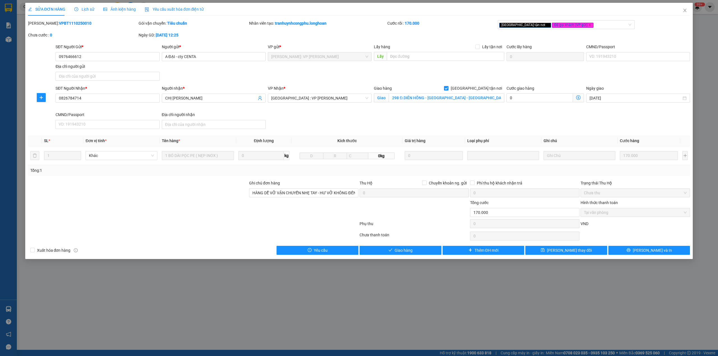
click at [80, 9] on span "Lịch sử" at bounding box center [84, 9] width 20 height 4
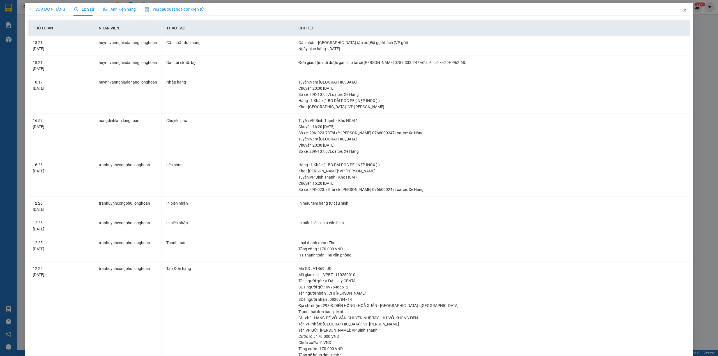
click at [686, 8] on span "Close" at bounding box center [685, 11] width 16 height 16
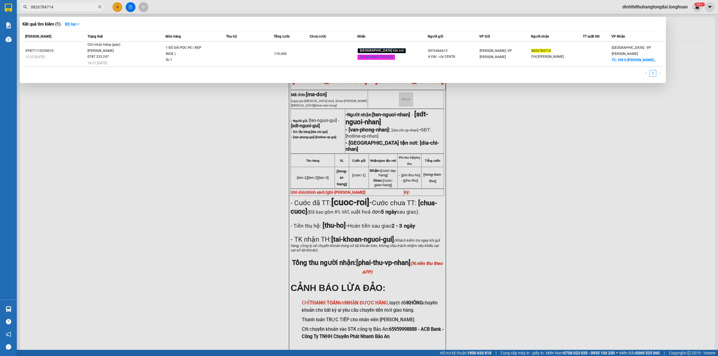
click at [62, 7] on input "0826784714" at bounding box center [64, 7] width 66 height 6
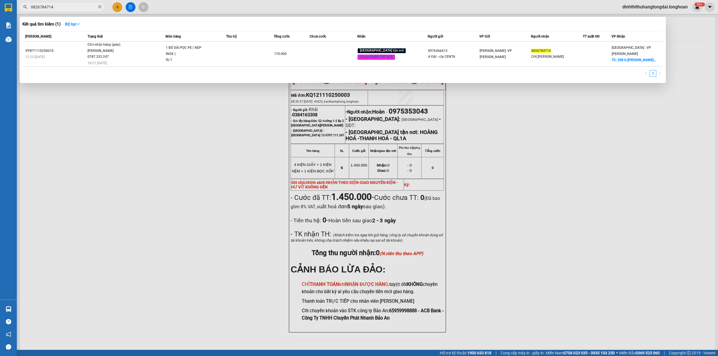
paste input "343905888"
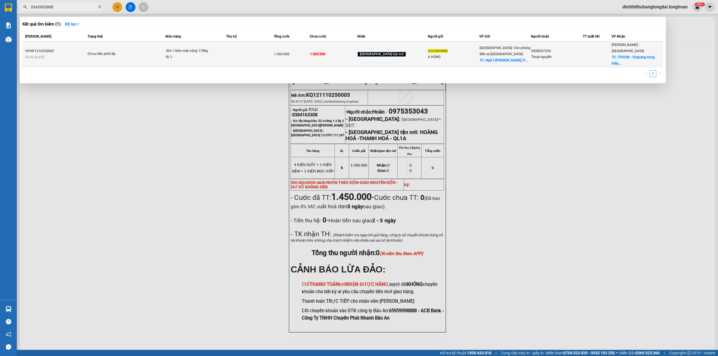
click at [177, 48] on div "đón 1 kiện máy nặng 170kg" at bounding box center [187, 51] width 42 height 6
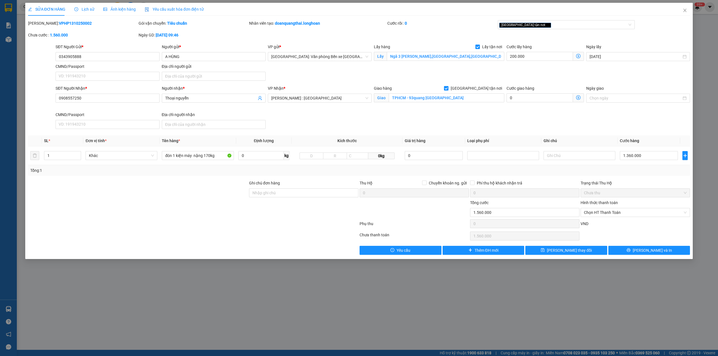
click at [82, 10] on span "Lịch sử" at bounding box center [84, 9] width 20 height 4
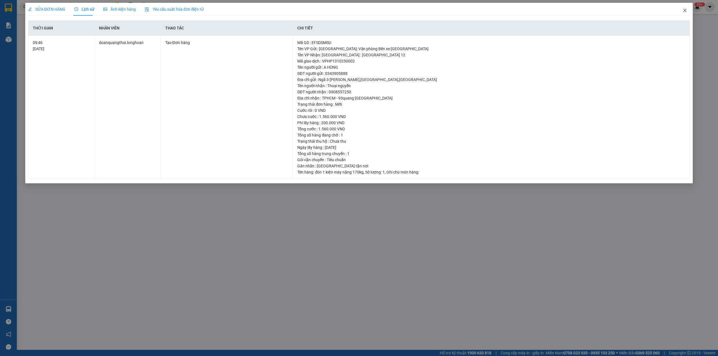
click at [684, 11] on icon "close" at bounding box center [685, 10] width 4 height 4
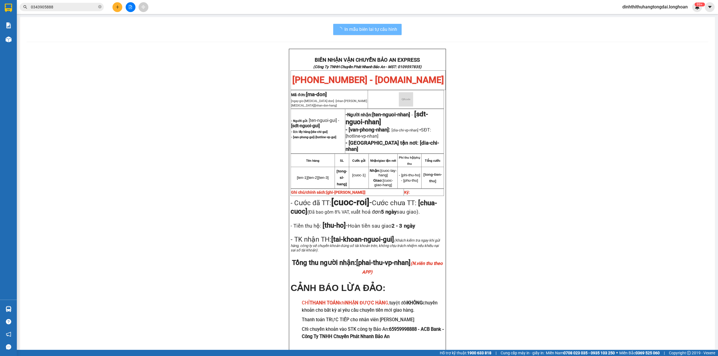
click at [68, 6] on input "0343905888" at bounding box center [64, 7] width 66 height 6
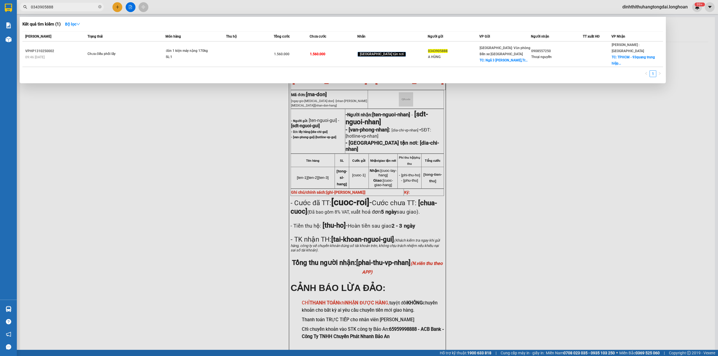
click at [68, 6] on input "0343905888" at bounding box center [64, 7] width 66 height 6
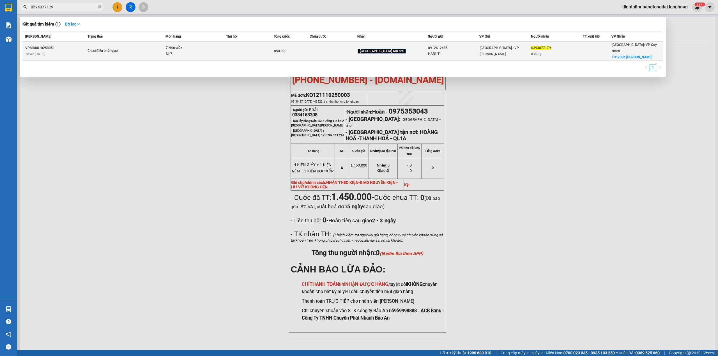
click at [150, 48] on span "Chưa điều phối giao" at bounding box center [127, 51] width 78 height 6
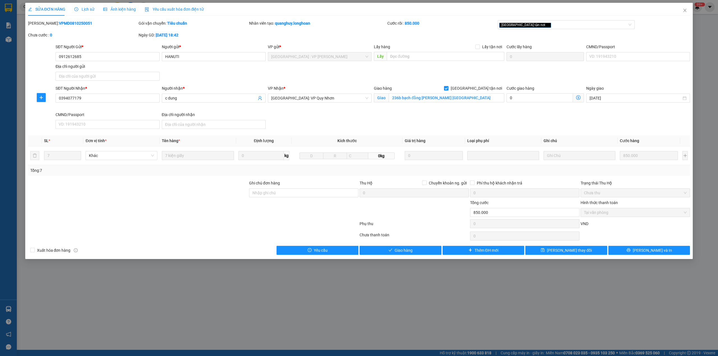
click at [75, 7] on span "Lịch sử" at bounding box center [84, 9] width 20 height 4
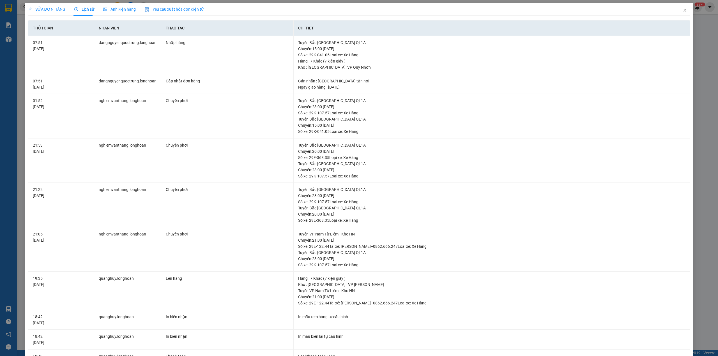
click at [58, 12] on div "SỬA ĐƠN HÀNG" at bounding box center [46, 9] width 37 height 6
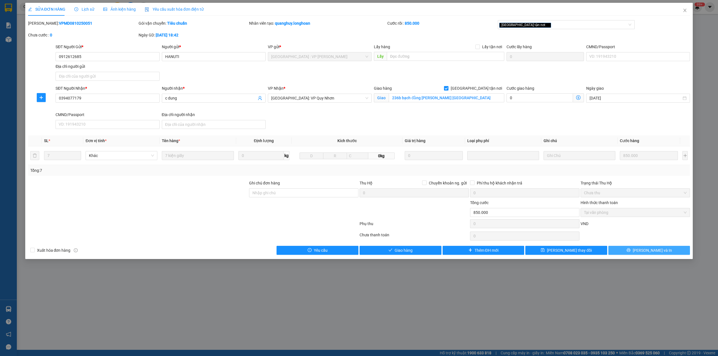
click at [646, 254] on span "[PERSON_NAME] và In" at bounding box center [652, 250] width 39 height 6
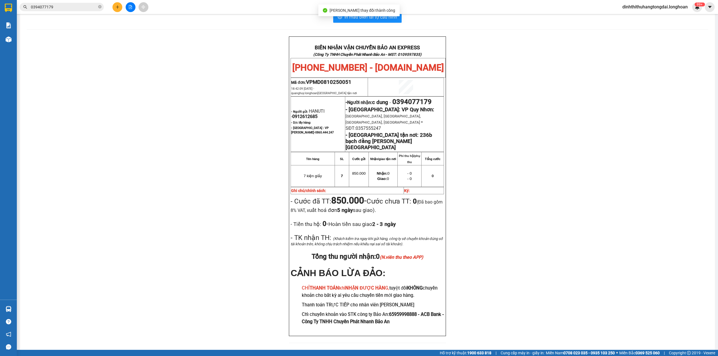
scroll to position [19, 0]
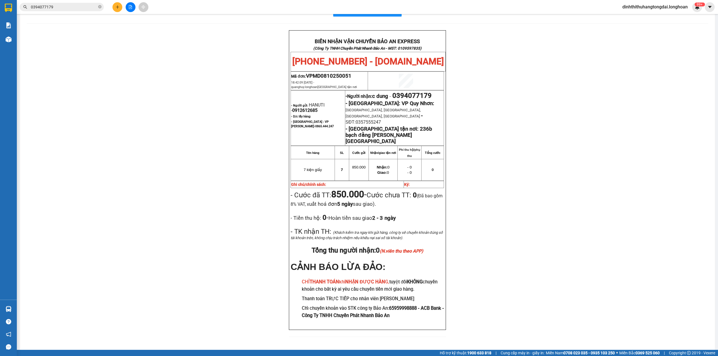
click at [57, 6] on input "0394077179" at bounding box center [64, 7] width 66 height 6
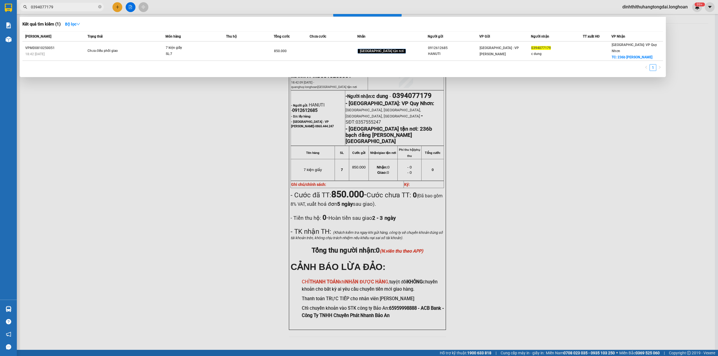
click at [57, 6] on input "0394077179" at bounding box center [64, 7] width 66 height 6
paste input "43905888"
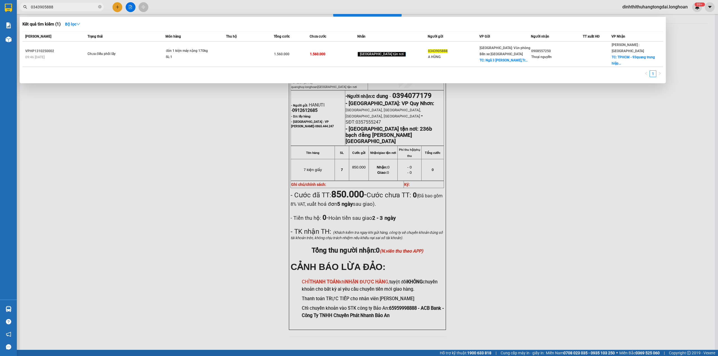
click at [66, 6] on input "0343905888" at bounding box center [64, 7] width 66 height 6
paste input "76611866"
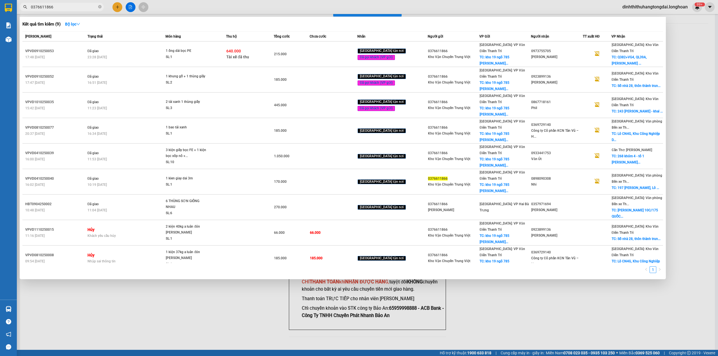
click at [60, 4] on input "0376611866" at bounding box center [64, 7] width 66 height 6
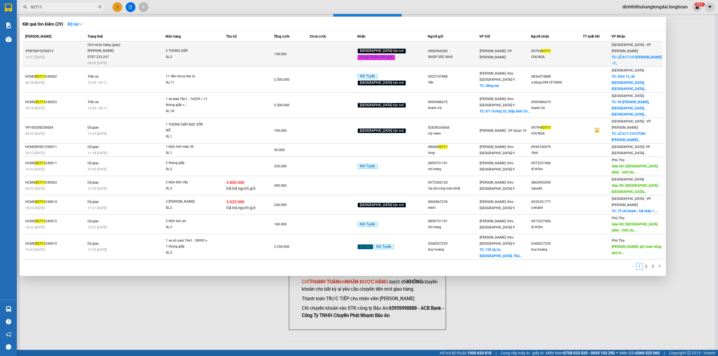
click at [119, 51] on div "[PERSON_NAME] 0787.333.247" at bounding box center [109, 54] width 42 height 12
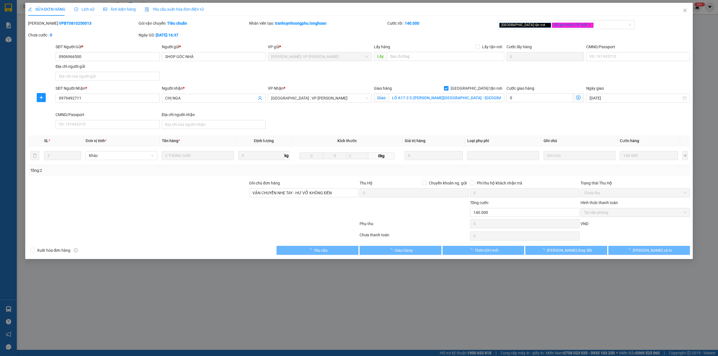
click at [76, 8] on icon "clock-circle" at bounding box center [76, 9] width 4 height 4
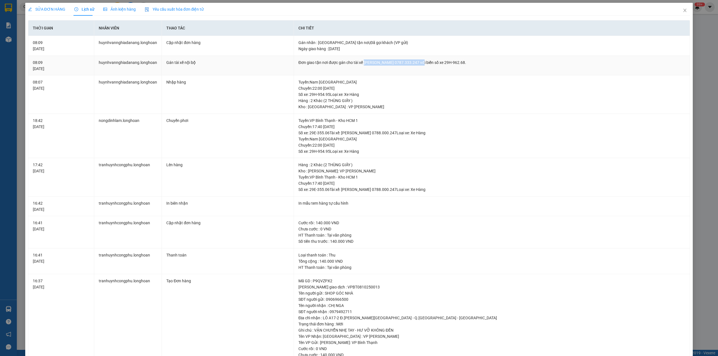
drag, startPoint x: 361, startPoint y: 61, endPoint x: 412, endPoint y: 63, distance: 51.1
click at [414, 63] on div "Đơn giao tận nơi được gán cho tài xế [PERSON_NAME] 0787.333.247 với biển số xe …" at bounding box center [492, 62] width 387 height 6
drag, startPoint x: 351, startPoint y: 62, endPoint x: 416, endPoint y: 64, distance: 65.7
click at [416, 64] on div "Đơn giao tận nơi được gán cho tài xế [PERSON_NAME] 0787.333.247 với biển số xe …" at bounding box center [492, 62] width 387 height 6
copy div "tài xế [PERSON_NAME] 0787.333.247"
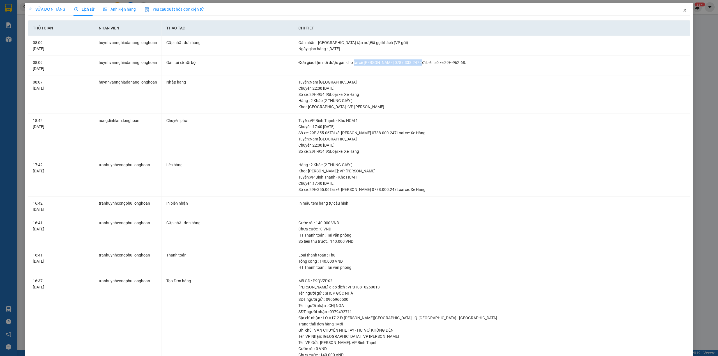
click at [683, 12] on icon "close" at bounding box center [685, 10] width 4 height 4
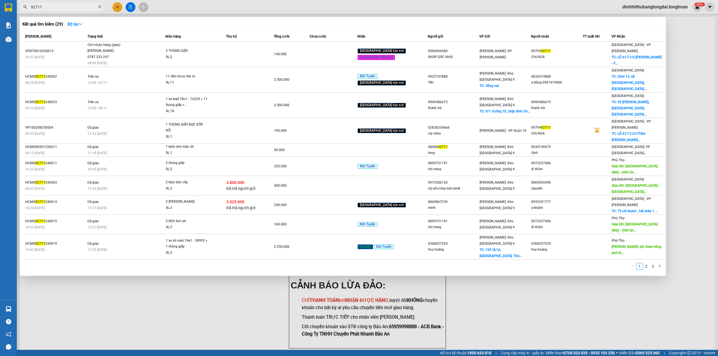
click at [54, 4] on input "92711" at bounding box center [64, 7] width 66 height 6
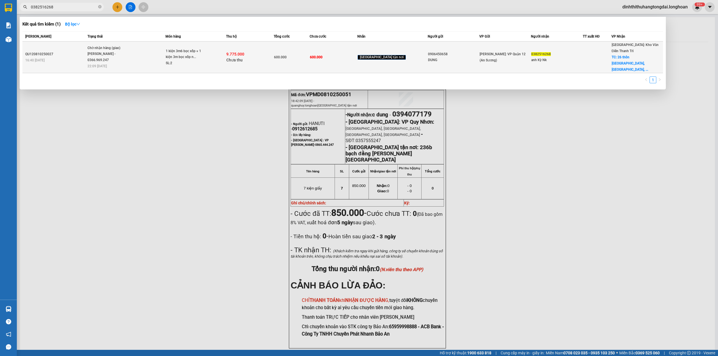
click at [127, 51] on div "[PERSON_NAME] - 0366.969.247" at bounding box center [109, 57] width 42 height 12
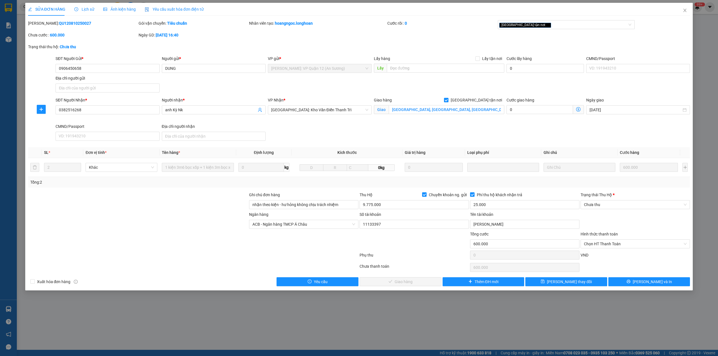
click at [105, 8] on icon "picture" at bounding box center [105, 9] width 4 height 4
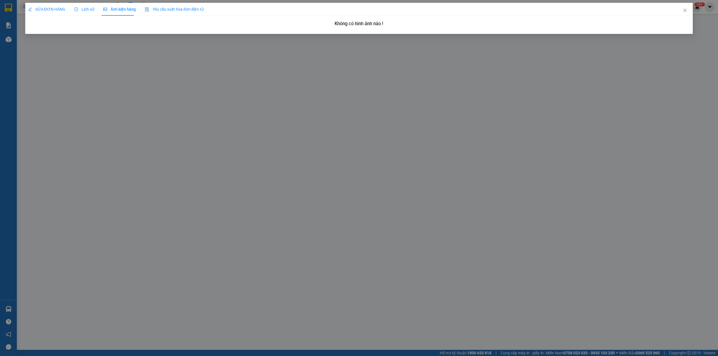
click at [82, 10] on span "Lịch sử" at bounding box center [84, 9] width 20 height 4
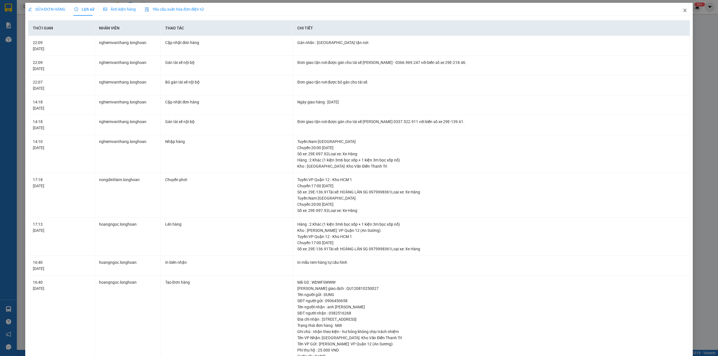
click at [677, 13] on span "Close" at bounding box center [685, 11] width 16 height 16
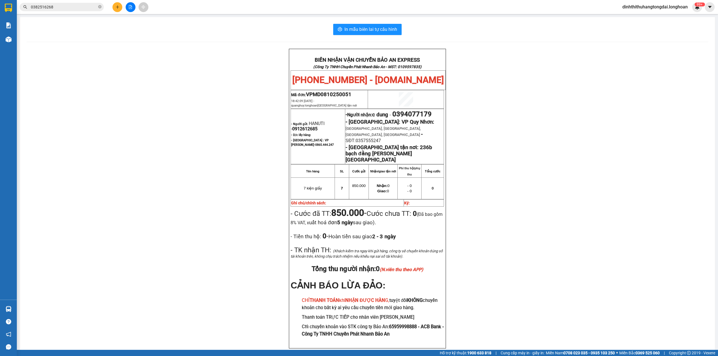
click at [82, 10] on input "0382516268" at bounding box center [64, 7] width 66 height 6
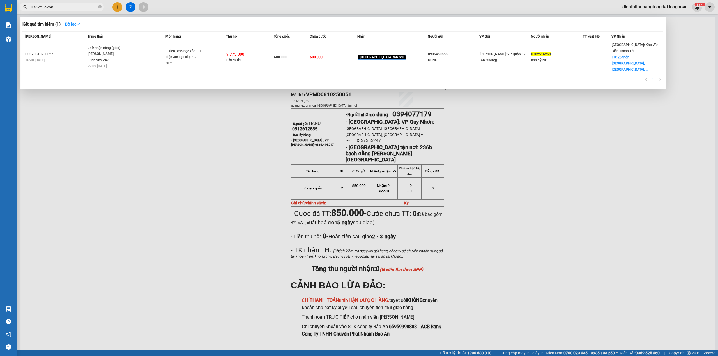
click at [82, 10] on input "0382516268" at bounding box center [64, 7] width 66 height 6
paste input "923661663"
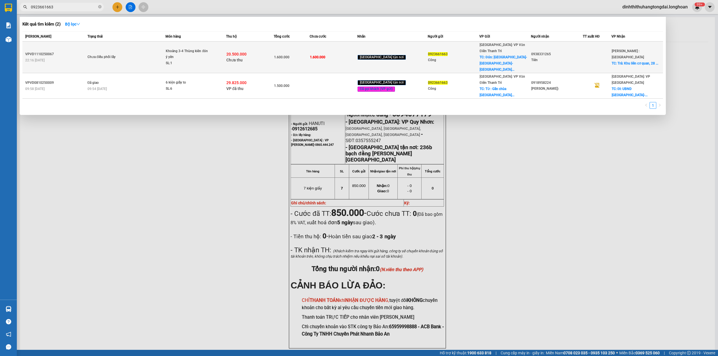
click at [145, 54] on span "Chưa điều phối lấy" at bounding box center [127, 57] width 78 height 6
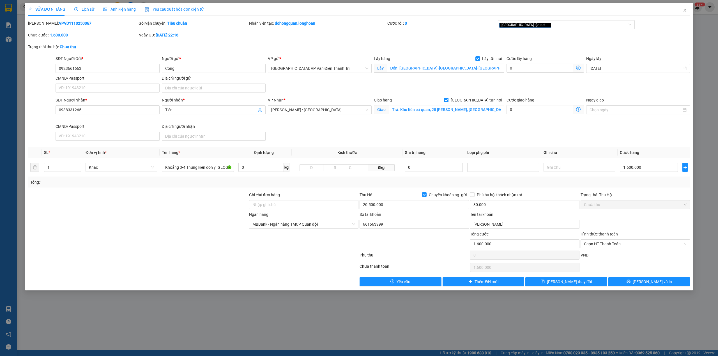
click at [82, 11] on span "Lịch sử" at bounding box center [84, 9] width 20 height 4
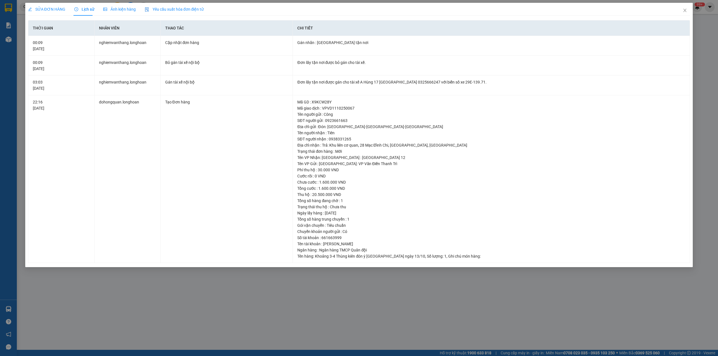
click at [48, 10] on span "SỬA ĐƠN HÀNG" at bounding box center [46, 9] width 37 height 4
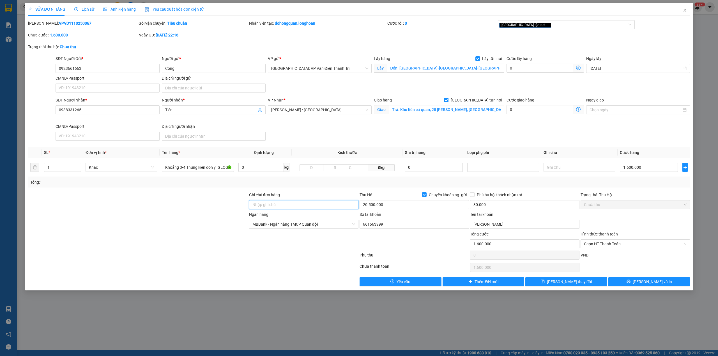
click at [263, 207] on input "Ghi chú đơn hàng" at bounding box center [303, 204] width 109 height 9
click at [403, 209] on input "20.500.000" at bounding box center [414, 204] width 109 height 9
click at [405, 237] on div at bounding box center [414, 241] width 111 height 20
click at [371, 207] on input "14.550.000" at bounding box center [414, 204] width 109 height 9
click at [387, 247] on div at bounding box center [414, 241] width 111 height 20
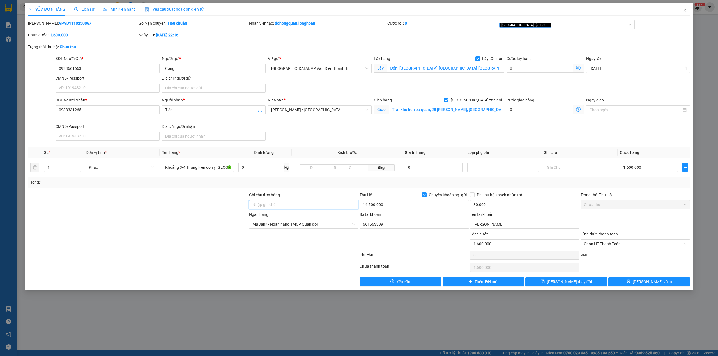
click at [284, 205] on input "Ghi chú đơn hàng" at bounding box center [303, 204] width 109 height 9
click at [333, 248] on div at bounding box center [304, 241] width 111 height 20
click at [560, 282] on span "[PERSON_NAME] thay đổi" at bounding box center [569, 282] width 45 height 6
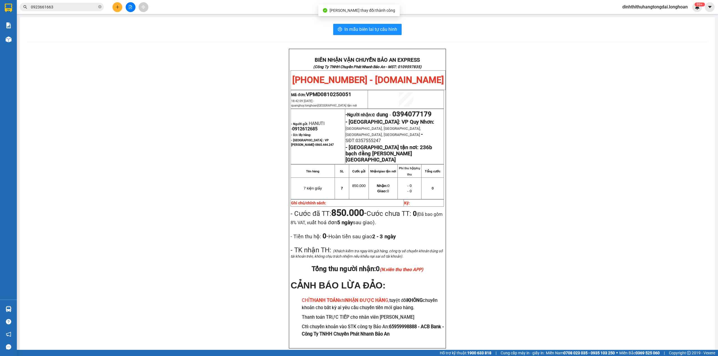
click at [82, 8] on input "0923661663" at bounding box center [64, 7] width 66 height 6
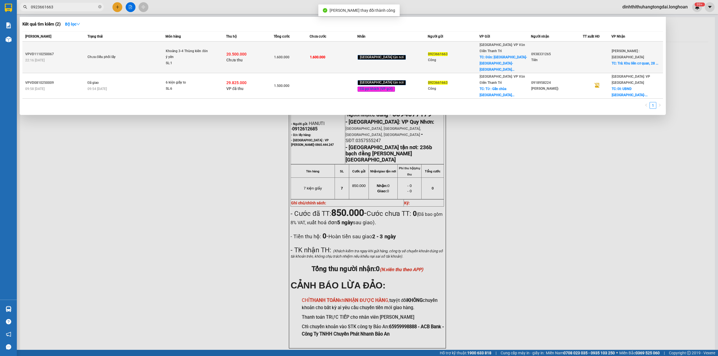
click at [91, 54] on div "Chưa điều phối lấy" at bounding box center [109, 57] width 42 height 6
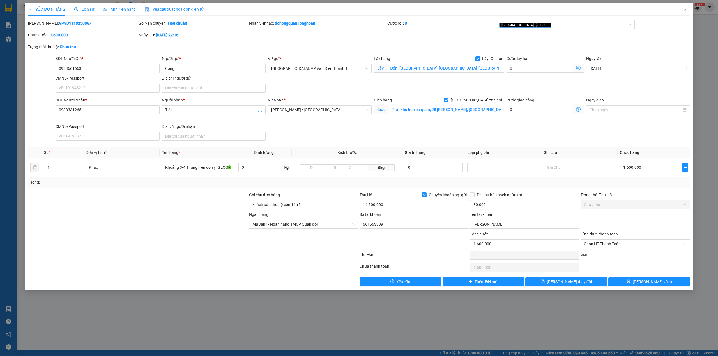
drag, startPoint x: 79, startPoint y: 9, endPoint x: 80, endPoint y: 13, distance: 3.5
click at [80, 13] on div "Lịch sử" at bounding box center [84, 9] width 20 height 13
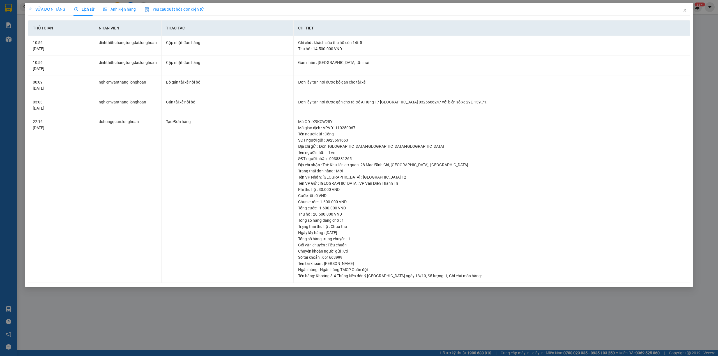
click at [46, 7] on span "SỬA ĐƠN HÀNG" at bounding box center [46, 9] width 37 height 4
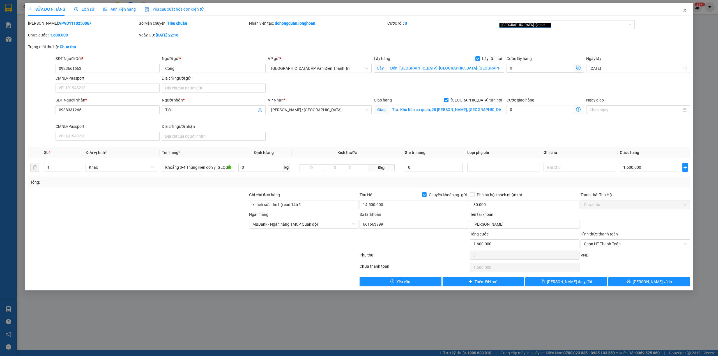
click at [684, 10] on icon "close" at bounding box center [685, 10] width 4 height 4
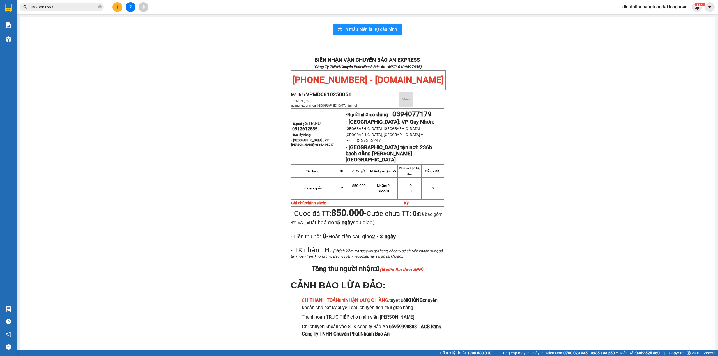
click at [88, 8] on input "0923661663" at bounding box center [64, 7] width 66 height 6
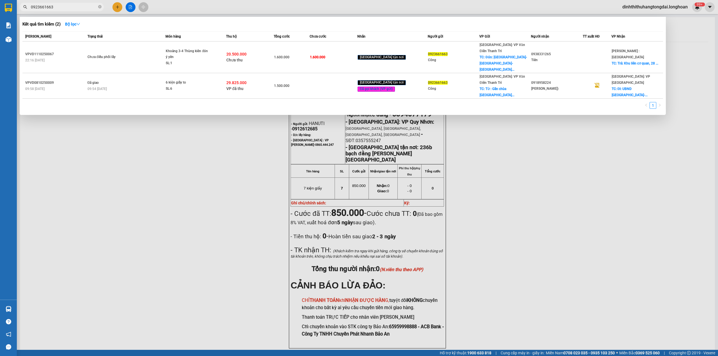
click at [88, 8] on input "0923661663" at bounding box center [64, 7] width 66 height 6
paste input "04 673 144"
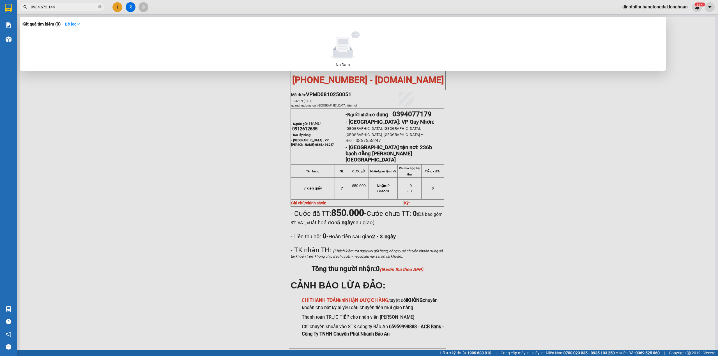
click at [41, 7] on input "0904 673 144" at bounding box center [64, 7] width 66 height 6
click at [47, 9] on input "0904673 144" at bounding box center [64, 7] width 66 height 6
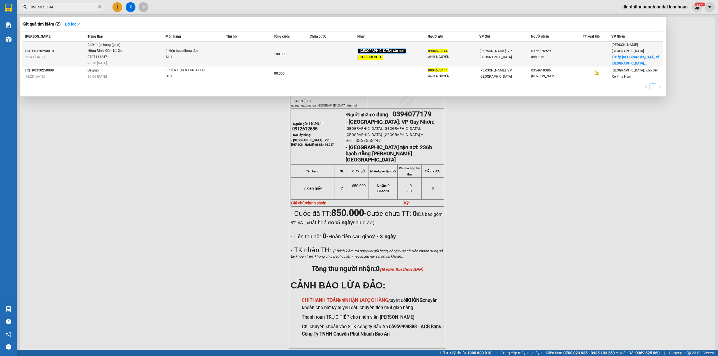
click at [146, 53] on span "Chờ nhận hàng (giao) Nông Đình Kiểm Lái Xe 0707111247 20:30 [DATE]" at bounding box center [127, 53] width 78 height 23
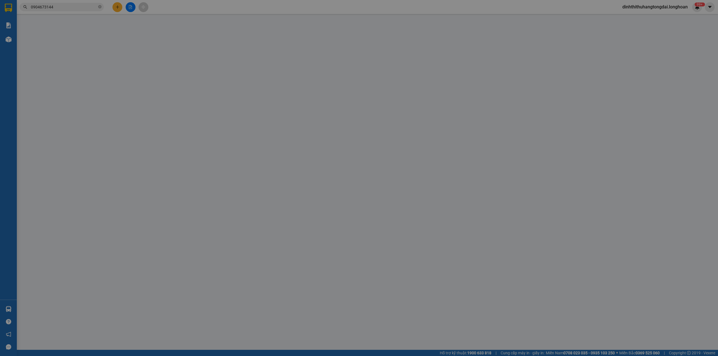
click at [76, 12] on div "Lịch sử" at bounding box center [84, 9] width 20 height 6
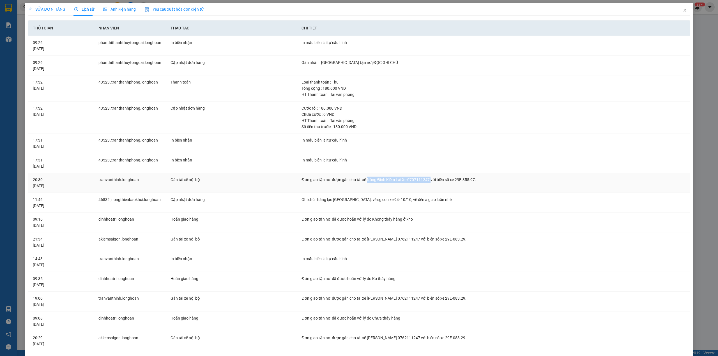
drag, startPoint x: 364, startPoint y: 180, endPoint x: 428, endPoint y: 181, distance: 63.4
click at [428, 181] on div "Đơn giao tận nơi được gán cho tài xế Nông Đình Kiểm Lái Xe 0707111247 với biển …" at bounding box center [494, 180] width 384 height 6
copy div "Nông Đình Kiểm Lái Xe 0707111247"
click at [46, 8] on span "SỬA ĐƠN HÀNG" at bounding box center [46, 9] width 37 height 4
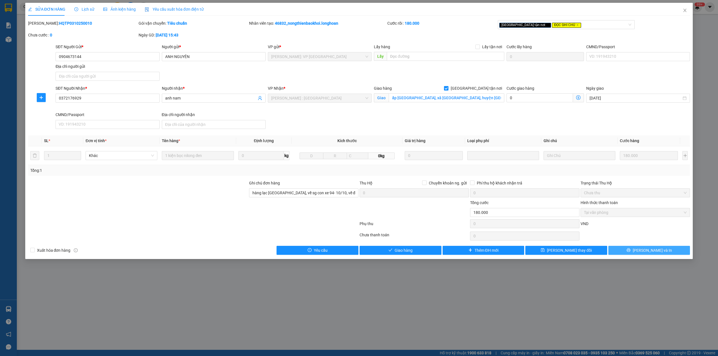
click at [650, 251] on span "[PERSON_NAME] và In" at bounding box center [652, 250] width 39 height 6
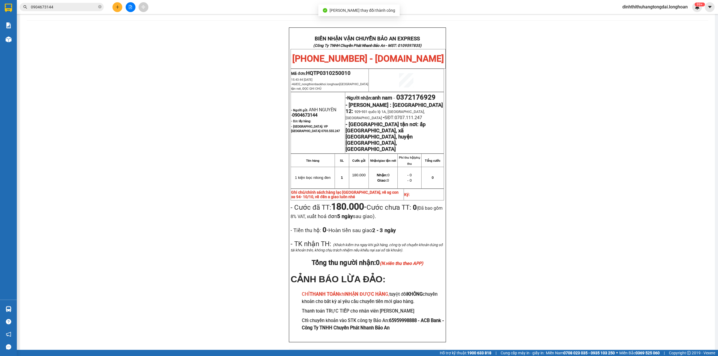
scroll to position [27, 0]
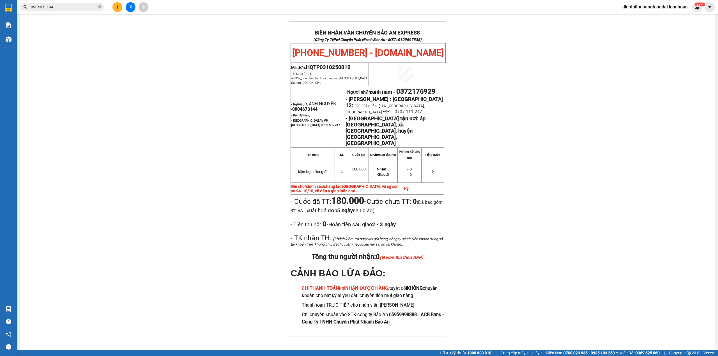
click at [62, 5] on input "0904673144" at bounding box center [64, 7] width 66 height 6
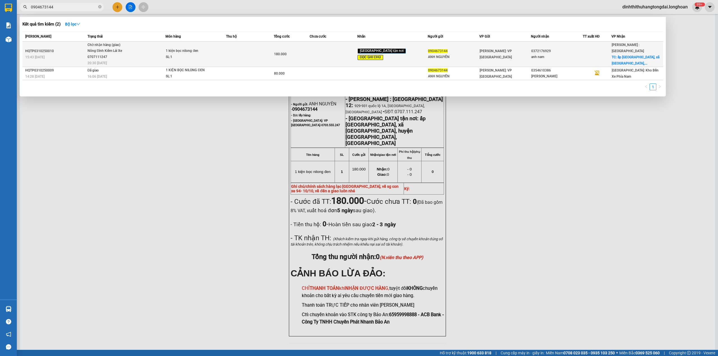
click at [135, 57] on span "Chờ nhận hàng (giao) Nông Đình Kiểm Lái Xe 0707111247 20:30 [DATE]" at bounding box center [127, 53] width 78 height 23
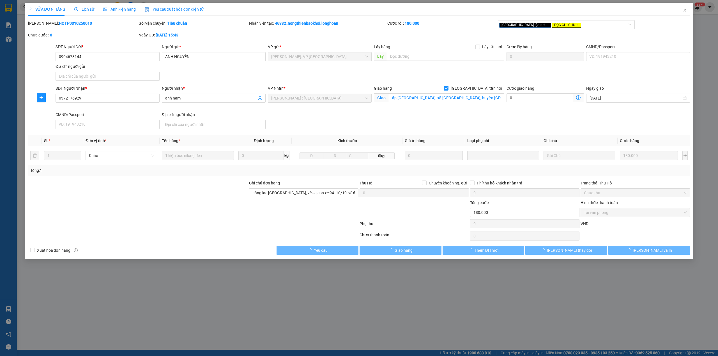
click at [82, 7] on span "Lịch sử" at bounding box center [84, 9] width 20 height 4
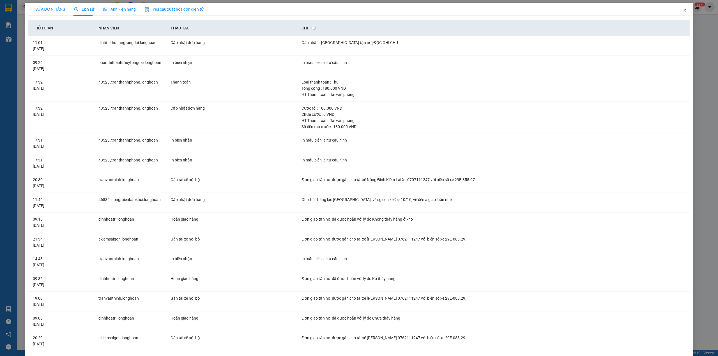
click at [683, 12] on icon "close" at bounding box center [685, 10] width 4 height 4
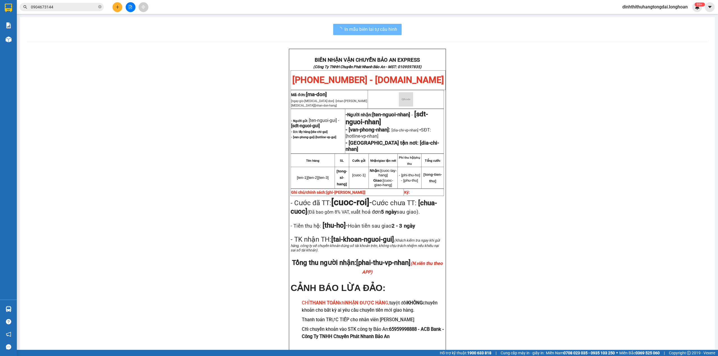
click at [83, 8] on input "0904673144" at bounding box center [64, 7] width 66 height 6
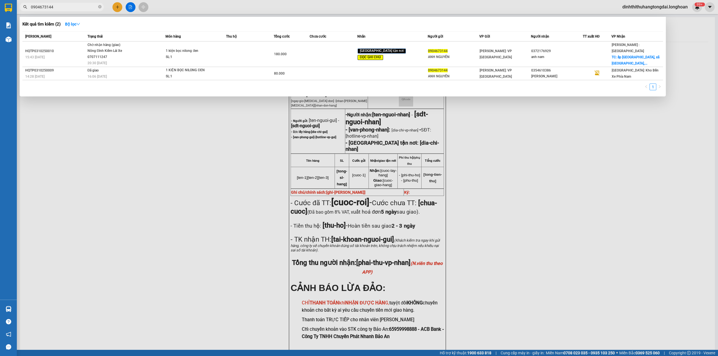
click at [83, 8] on input "0904673144" at bounding box center [64, 7] width 66 height 6
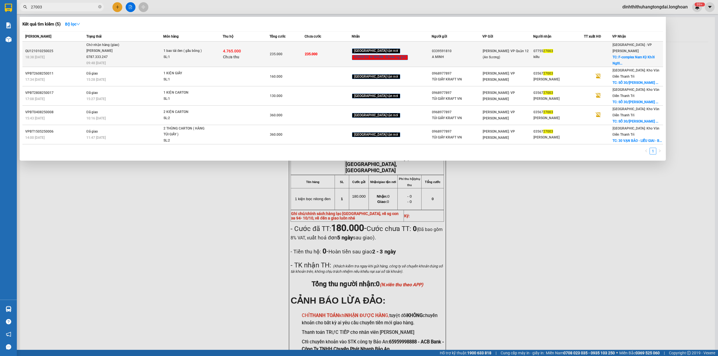
click at [123, 53] on div "[PERSON_NAME] 0787.333.247" at bounding box center [107, 54] width 42 height 12
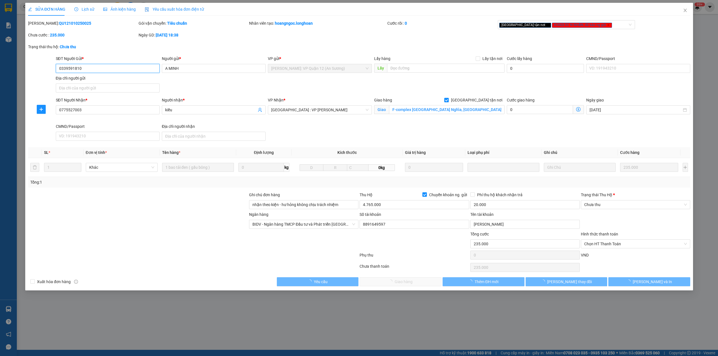
click at [81, 8] on span "Lịch sử" at bounding box center [84, 9] width 20 height 4
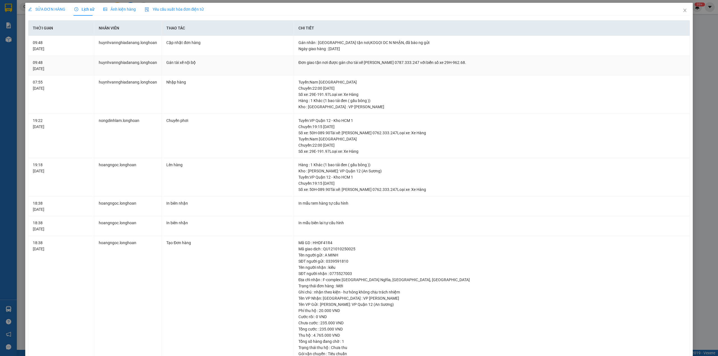
drag, startPoint x: 350, startPoint y: 62, endPoint x: 516, endPoint y: 62, distance: 165.8
click at [516, 62] on div "Đơn giao tận nơi được gán cho tài xế [PERSON_NAME] 0787.333.247 với biển số xe …" at bounding box center [492, 62] width 387 height 6
copy div "tài xế [PERSON_NAME] 0787.333.247 với biển số xe 29H-962.68."
click at [683, 10] on icon "close" at bounding box center [685, 10] width 4 height 4
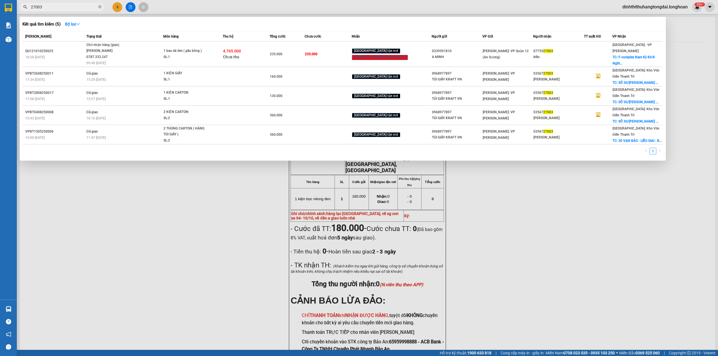
click at [61, 7] on input "27003" at bounding box center [64, 7] width 66 height 6
click at [60, 10] on span "27003" at bounding box center [62, 7] width 84 height 8
click at [77, 8] on input "27003" at bounding box center [64, 7] width 66 height 6
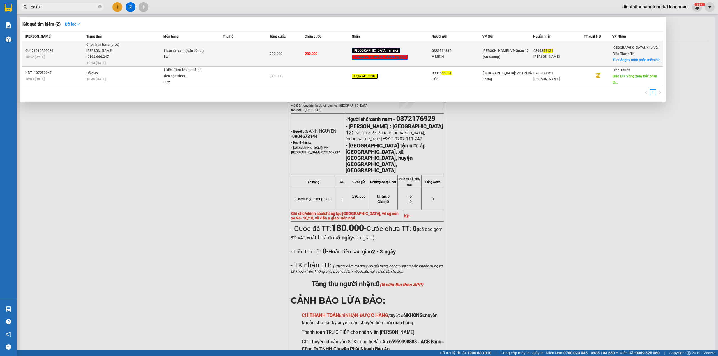
click at [183, 50] on div "1 bao tải xanh ( gấu bông )" at bounding box center [185, 51] width 42 height 6
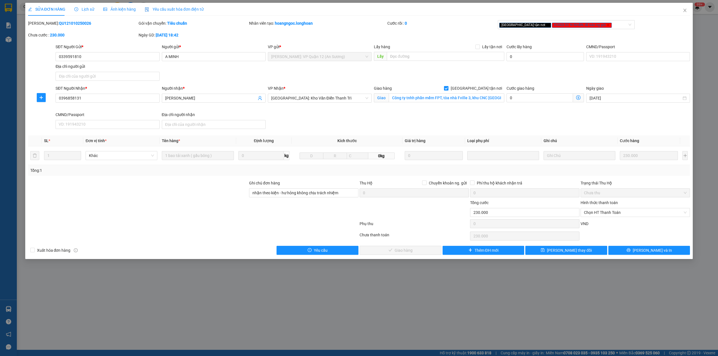
click at [78, 8] on span "Lịch sử" at bounding box center [84, 9] width 20 height 4
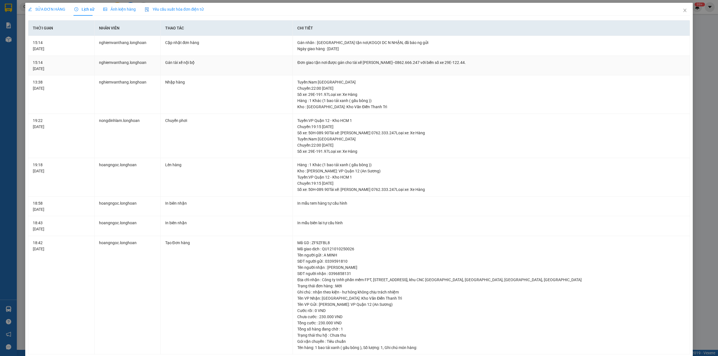
drag, startPoint x: 350, startPoint y: 62, endPoint x: 499, endPoint y: 62, distance: 149.3
click at [499, 62] on div "Đơn giao tận nơi được gán cho tài xế [PERSON_NAME]--0862.666.247 với biển số xe…" at bounding box center [491, 62] width 388 height 6
click at [48, 7] on span "SỬA ĐƠN HÀNG" at bounding box center [46, 9] width 37 height 4
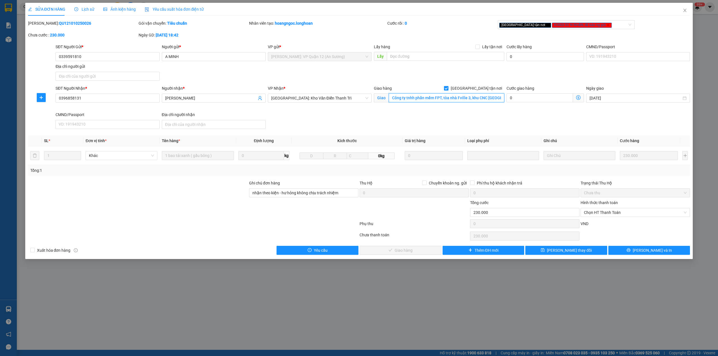
click at [414, 93] on input "Công ty tnhh phần mềm FPT, tòa nhà Fville 3, khu CNC [GEOGRAPHIC_DATA], CT03, […" at bounding box center [447, 97] width 116 height 9
click at [408, 97] on input "Công ty tnhh phần mềm FPT, tòa nhà Fville 3, khu CNC [GEOGRAPHIC_DATA], CT03, […" at bounding box center [447, 97] width 116 height 9
drag, startPoint x: 408, startPoint y: 98, endPoint x: 503, endPoint y: 98, distance: 95.4
click at [503, 98] on input "Công ty tnhh phần mềm FPT, tòa nhà Fville 3, khu CNC [GEOGRAPHIC_DATA], CT03, […" at bounding box center [447, 97] width 116 height 9
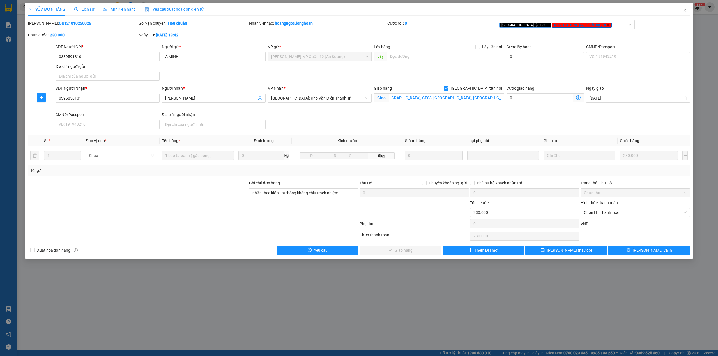
click at [490, 123] on div "SĐT Người Nhận * 0396858131 Người nhận * [PERSON_NAME] VP Nhận * [GEOGRAPHIC_DA…" at bounding box center [372, 108] width 637 height 46
click at [683, 12] on icon "close" at bounding box center [685, 10] width 4 height 4
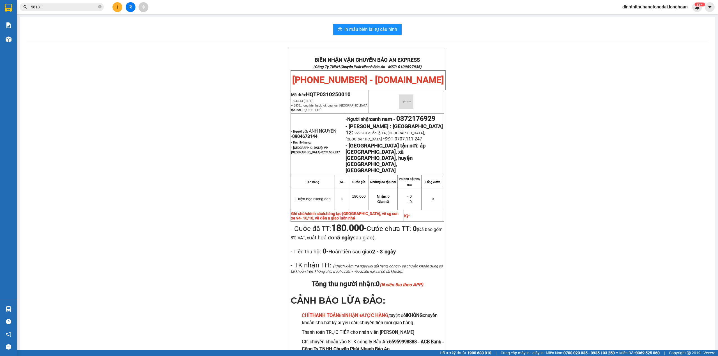
click at [63, 6] on input "58131" at bounding box center [64, 7] width 66 height 6
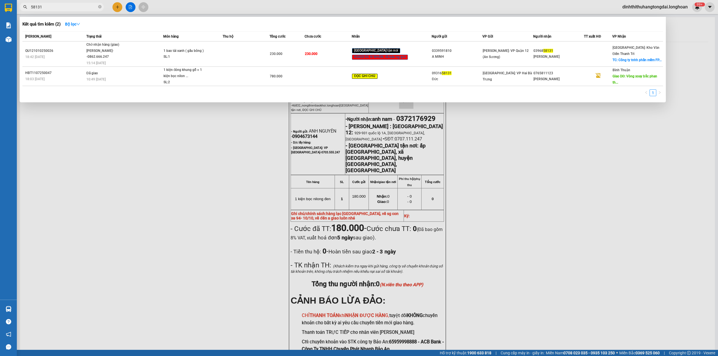
click at [63, 6] on input "58131" at bounding box center [64, 7] width 66 height 6
paste input "0904 673 144"
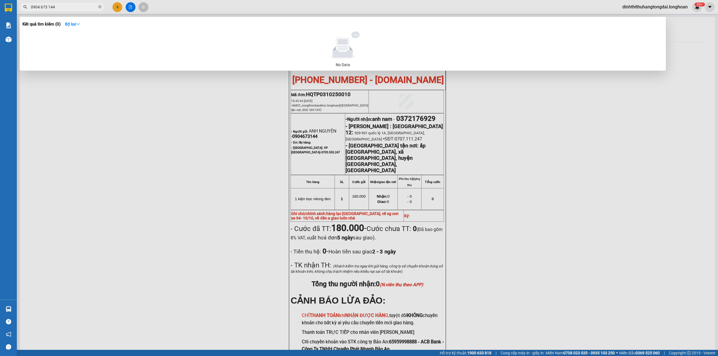
click at [41, 6] on input "0904 673 144" at bounding box center [64, 7] width 66 height 6
click at [47, 7] on input "0904673 144" at bounding box center [64, 7] width 66 height 6
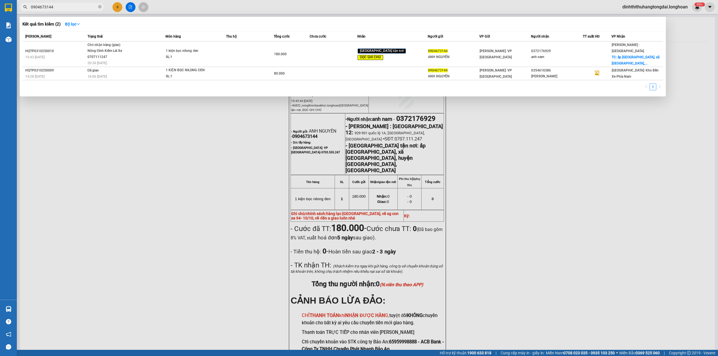
click at [66, 3] on span "0904673144" at bounding box center [62, 7] width 84 height 8
click at [75, 9] on input "0904673144" at bounding box center [64, 7] width 66 height 6
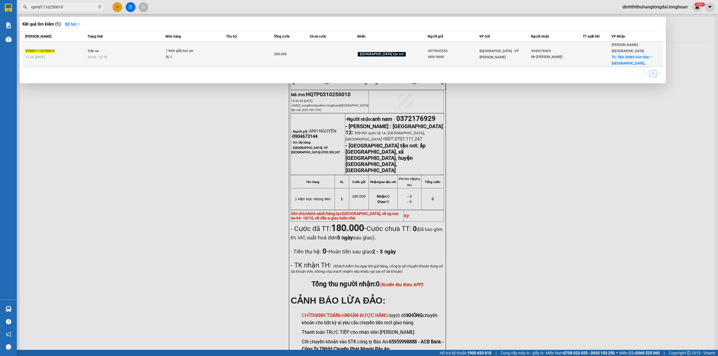
click at [125, 54] on td "Trên xe 20:00 [DATE]" at bounding box center [126, 55] width 80 height 26
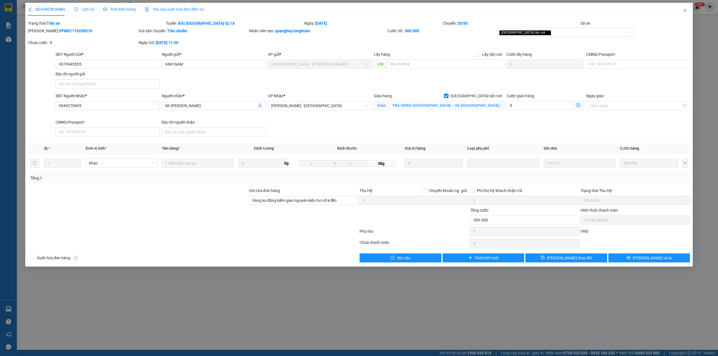
click at [78, 9] on span "Lịch sử" at bounding box center [84, 9] width 20 height 4
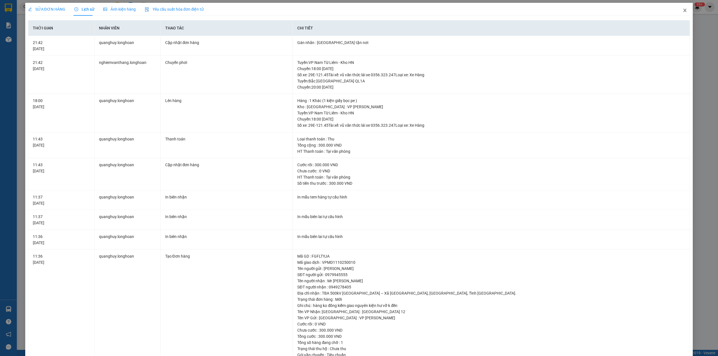
click at [683, 10] on icon "close" at bounding box center [685, 10] width 4 height 4
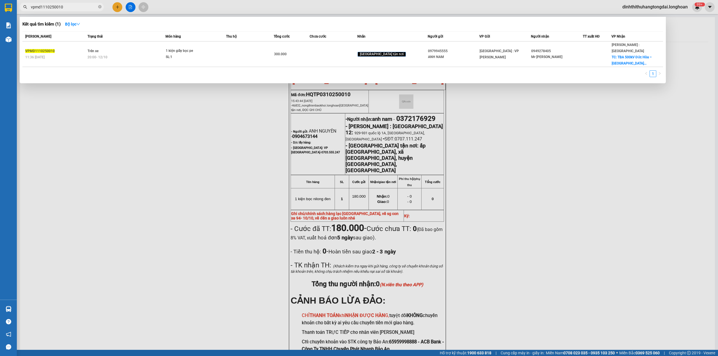
click at [79, 6] on input "vpmd1110250010" at bounding box center [64, 7] width 66 height 6
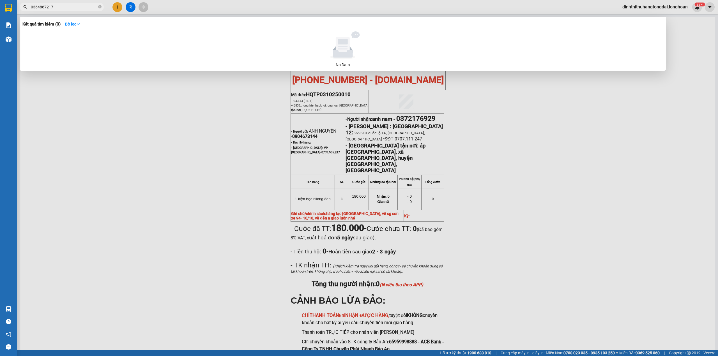
click at [49, 10] on span "0364867217" at bounding box center [62, 7] width 84 height 8
click at [49, 7] on input "0364867217" at bounding box center [64, 7] width 66 height 6
click at [49, 6] on input "0364867217" at bounding box center [64, 7] width 66 height 6
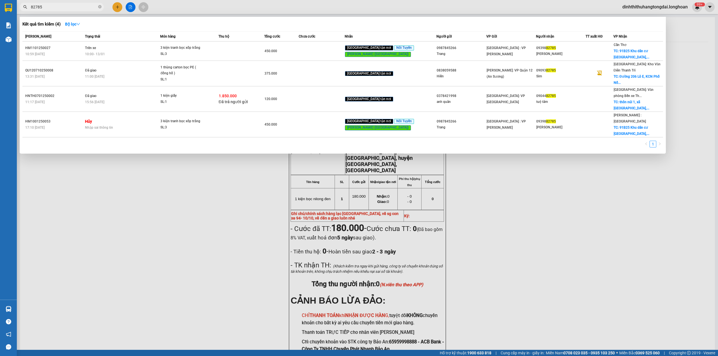
click at [61, 8] on input "82785" at bounding box center [64, 7] width 66 height 6
paste input "0946604068"
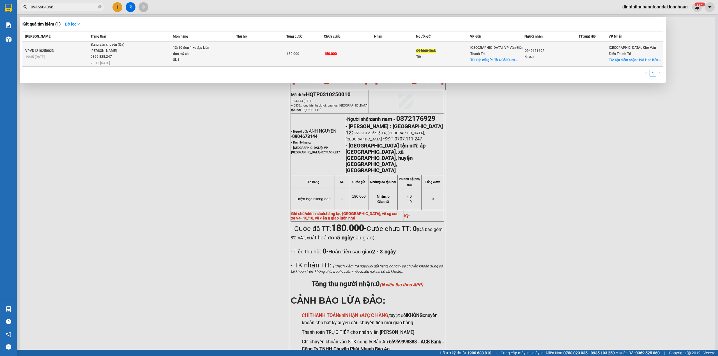
click at [114, 53] on div "[PERSON_NAME] 0869.828.247" at bounding box center [112, 54] width 42 height 12
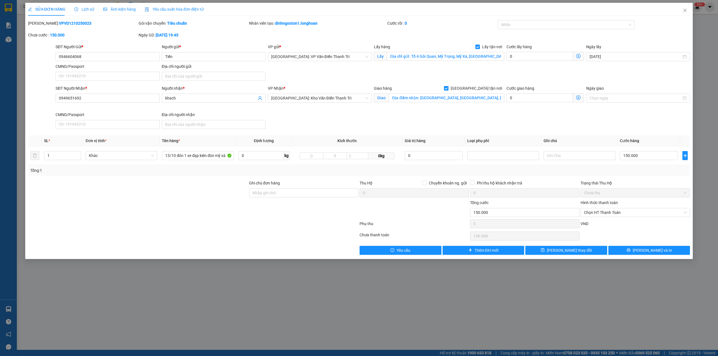
click at [80, 9] on span "Lịch sử" at bounding box center [84, 9] width 20 height 4
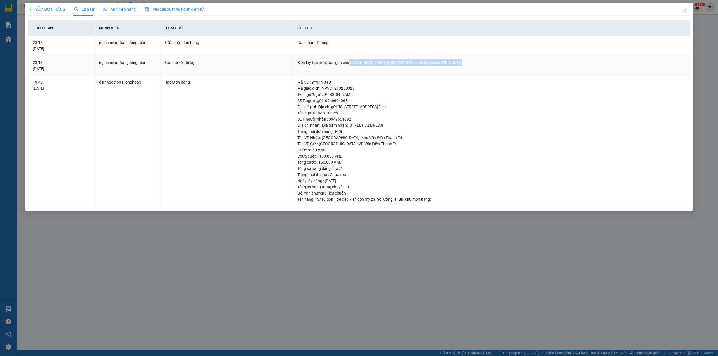
drag, startPoint x: 349, startPoint y: 62, endPoint x: 457, endPoint y: 60, distance: 107.5
click at [457, 60] on div "Đơn lấy tận nơi được gán cho tài xế [PERSON_NAME] 0869.828.247 với biển số xe 2…" at bounding box center [491, 62] width 388 height 6
click at [684, 10] on icon "close" at bounding box center [685, 10] width 4 height 4
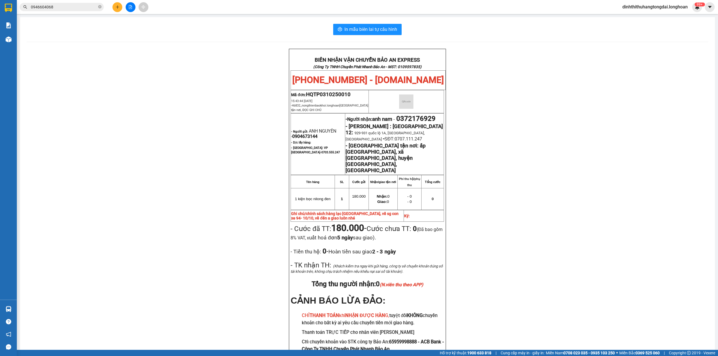
click at [75, 9] on input "0946604068" at bounding box center [64, 7] width 66 height 6
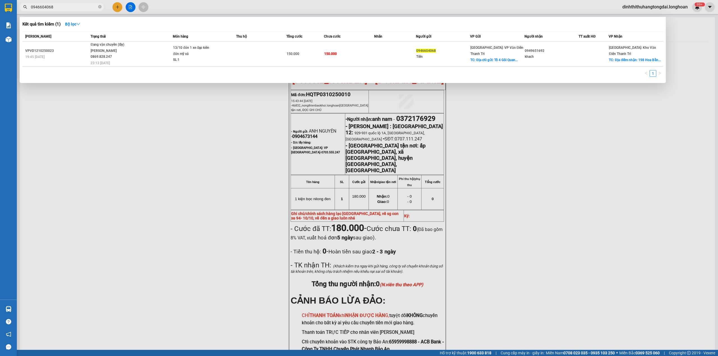
click at [75, 9] on input "0946604068" at bounding box center [64, 7] width 66 height 6
paste input "366671573"
click at [42, 7] on input "0366671573" at bounding box center [64, 7] width 66 height 6
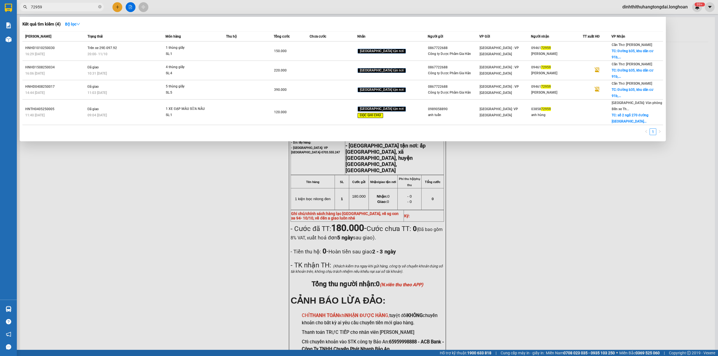
click at [112, 45] on span "Trên xe 29E-097.92" at bounding box center [102, 47] width 29 height 4
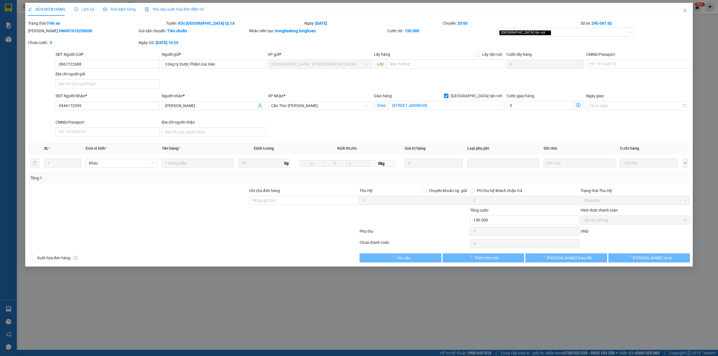
click at [56, 25] on b "Trên xe" at bounding box center [53, 23] width 13 height 4
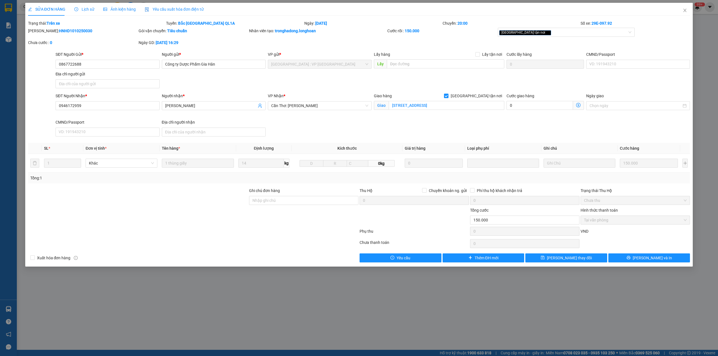
click at [59, 32] on b "HNHD1010250030" at bounding box center [75, 31] width 33 height 4
click at [687, 9] on icon "close" at bounding box center [685, 10] width 4 height 4
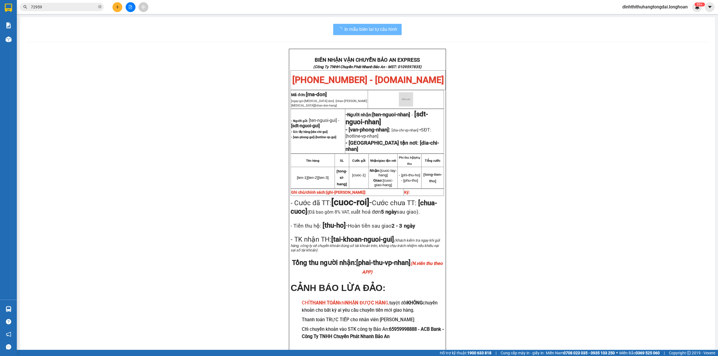
click at [72, 8] on input "72959" at bounding box center [64, 7] width 66 height 6
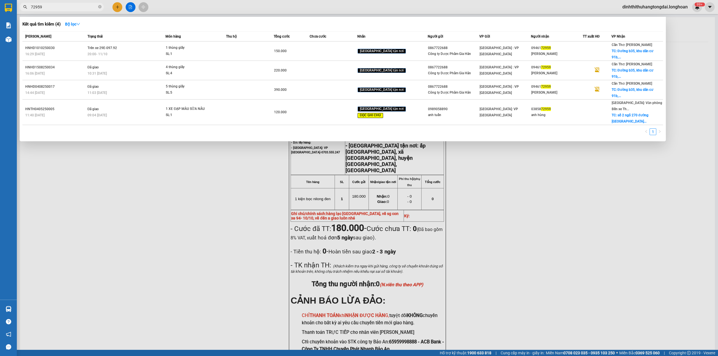
click at [72, 8] on input "72959" at bounding box center [64, 7] width 66 height 6
paste input "0941919159"
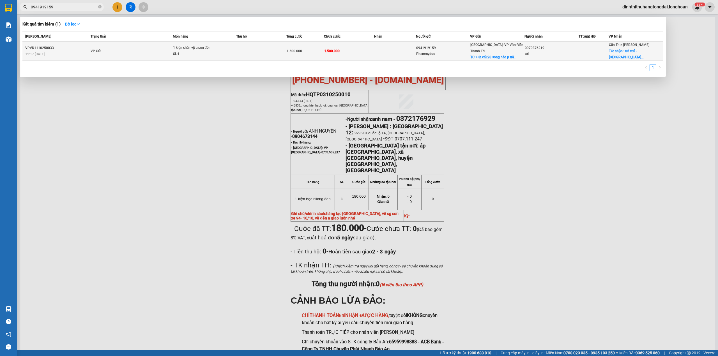
click at [138, 54] on td "VP Gửi" at bounding box center [131, 51] width 84 height 19
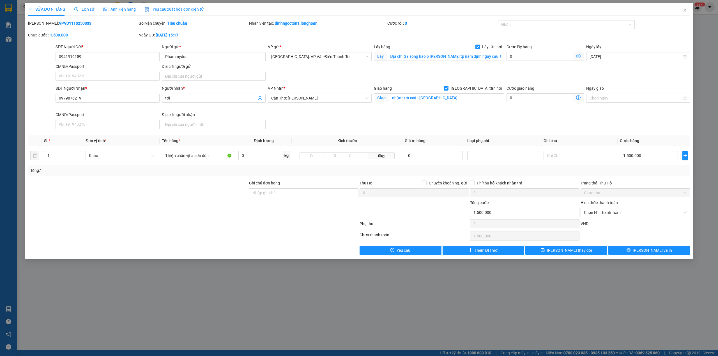
click at [83, 10] on span "Lịch sử" at bounding box center [84, 9] width 20 height 4
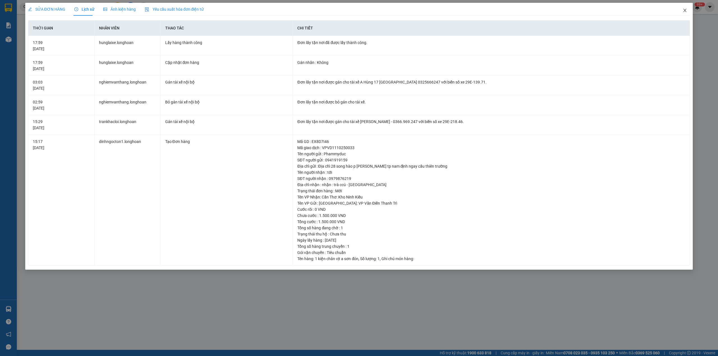
drag, startPoint x: 686, startPoint y: 12, endPoint x: 624, endPoint y: 12, distance: 62.0
click at [686, 12] on icon "close" at bounding box center [685, 10] width 3 height 3
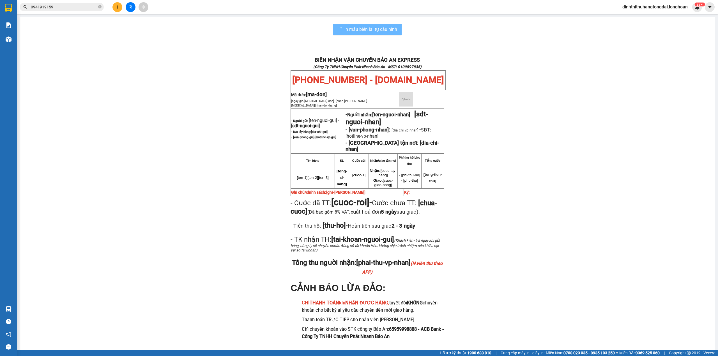
click at [78, 7] on input "0941919159" at bounding box center [64, 7] width 66 height 6
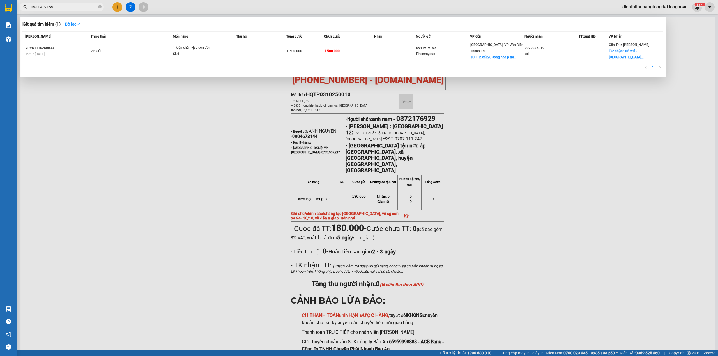
click at [78, 7] on input "0941919159" at bounding box center [64, 7] width 66 height 6
click at [77, 7] on input "0941919159" at bounding box center [64, 7] width 66 height 6
paste input "862396222"
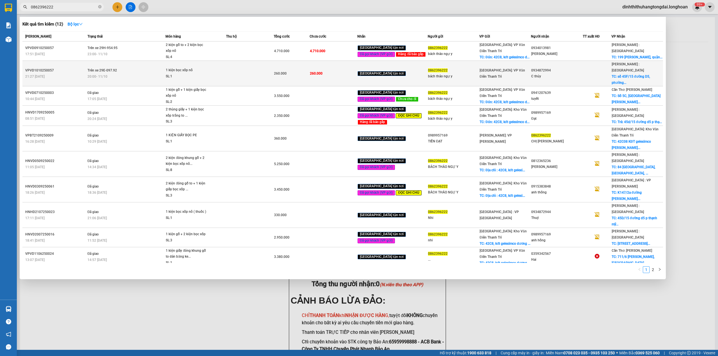
click at [249, 68] on td at bounding box center [250, 74] width 48 height 26
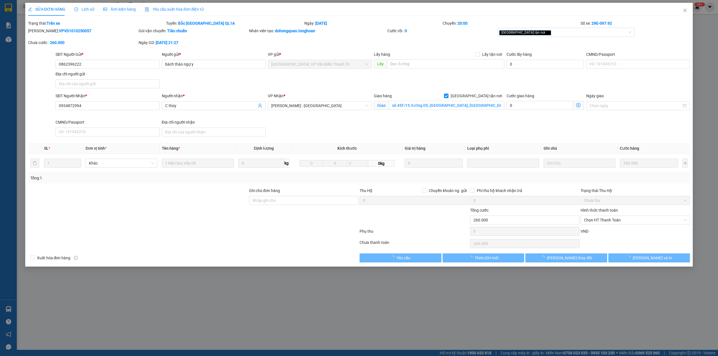
click at [87, 11] on span "Lịch sử" at bounding box center [84, 9] width 20 height 4
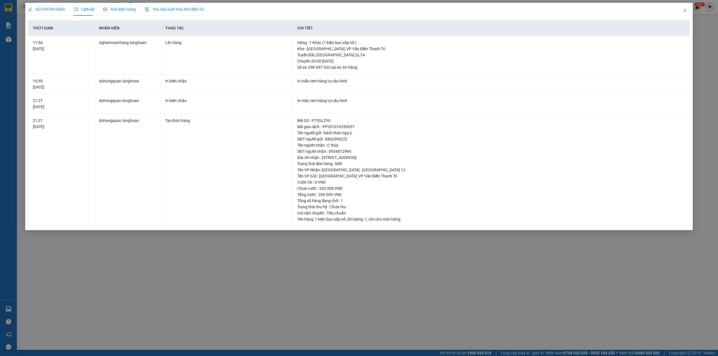
click at [38, 7] on span "SỬA ĐƠN HÀNG" at bounding box center [46, 9] width 37 height 4
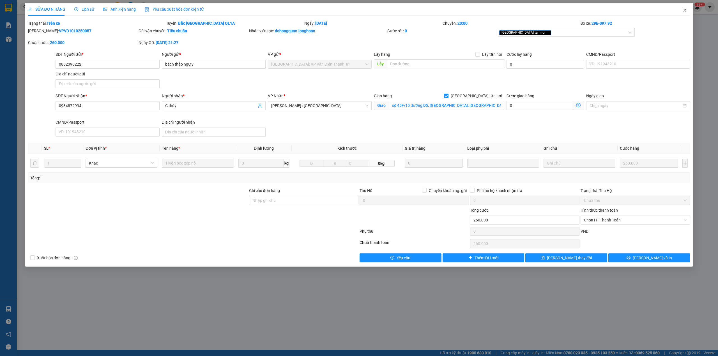
click at [684, 9] on icon "close" at bounding box center [685, 10] width 4 height 4
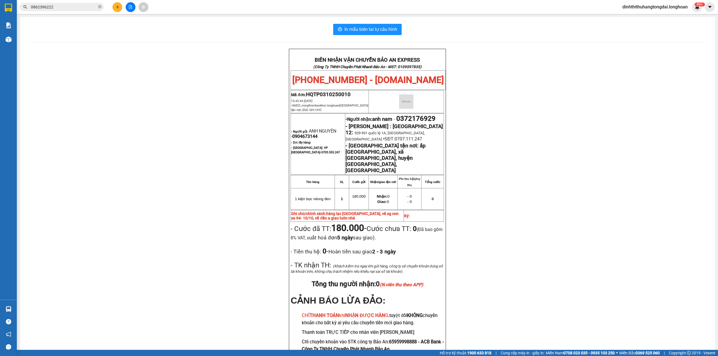
click at [83, 10] on input "0862396222" at bounding box center [64, 7] width 66 height 6
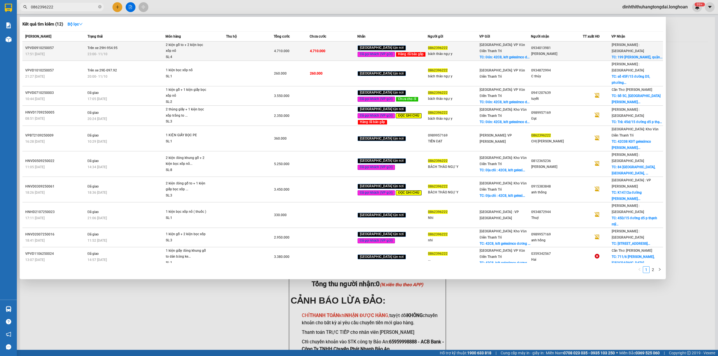
click at [221, 44] on span "2 kiện gỗ to + 2 kiện bọc xốp nổ SL: 4" at bounding box center [196, 51] width 60 height 18
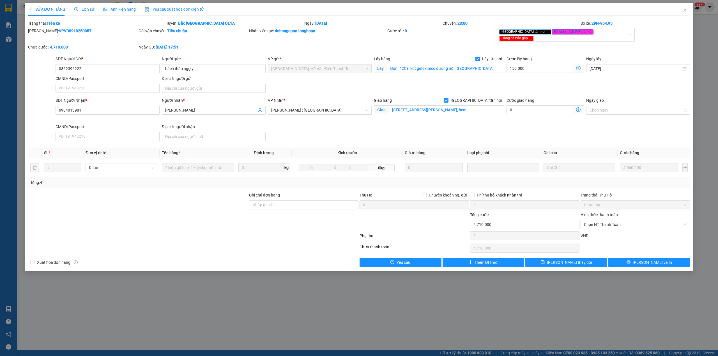
click at [84, 10] on span "Lịch sử" at bounding box center [84, 9] width 20 height 4
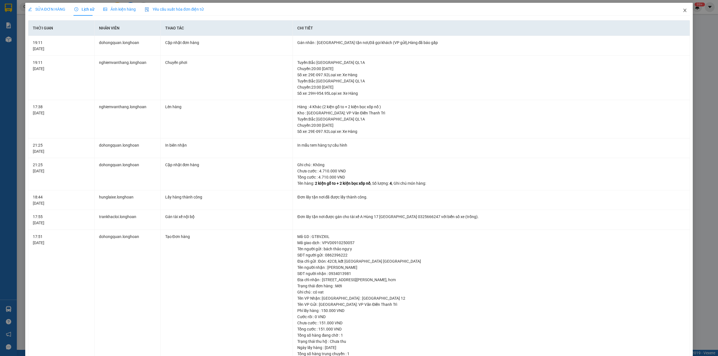
click at [677, 12] on span "Close" at bounding box center [685, 11] width 16 height 16
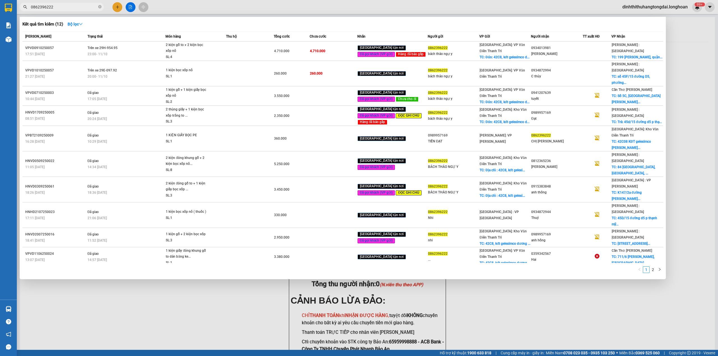
click at [76, 8] on input "0862396222" at bounding box center [64, 7] width 66 height 6
paste input "978731517"
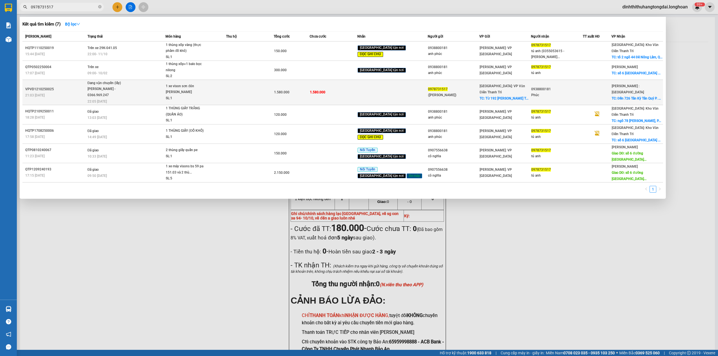
click at [148, 97] on span "Đang vận chuyển (lấy) [PERSON_NAME] - 0366.969.247 22:05 [DATE]" at bounding box center [127, 91] width 78 height 23
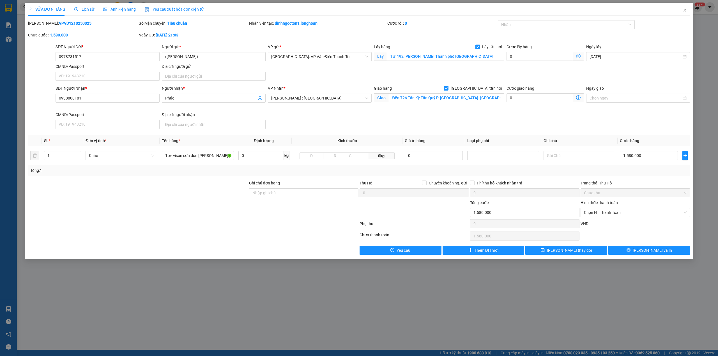
click at [76, 9] on icon "clock-circle" at bounding box center [76, 9] width 1 height 2
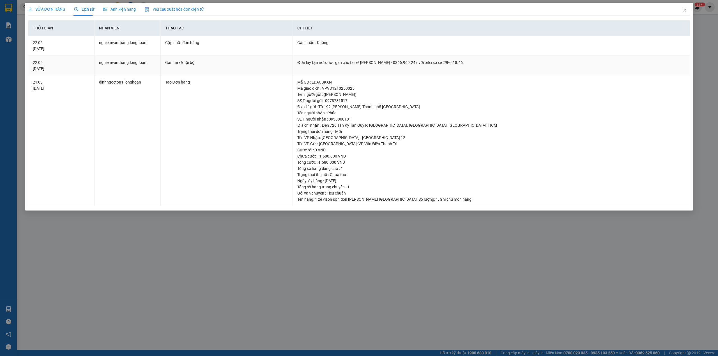
drag, startPoint x: 350, startPoint y: 63, endPoint x: 464, endPoint y: 63, distance: 113.9
click at [464, 63] on div "Đơn lấy tận nơi được gán cho tài xế [PERSON_NAME] - 0366.969.247 với biển số xe…" at bounding box center [491, 62] width 388 height 6
click at [684, 9] on icon "close" at bounding box center [685, 10] width 4 height 4
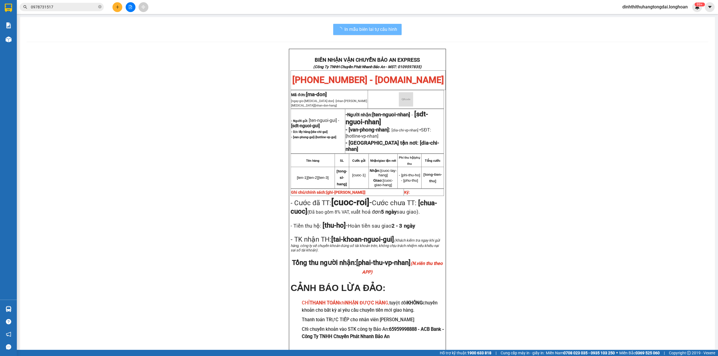
click at [82, 12] on div "Kết quả tìm kiếm ( 7 ) Bộ lọc Mã ĐH Trạng thái Món hàng Thu hộ Tổng cước Chưa c…" at bounding box center [359, 7] width 718 height 14
click at [81, 8] on input "0978731517" at bounding box center [64, 7] width 66 height 6
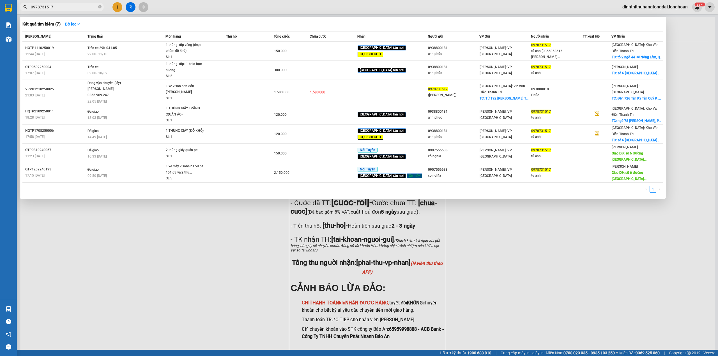
click at [81, 8] on input "0978731517" at bounding box center [64, 7] width 66 height 6
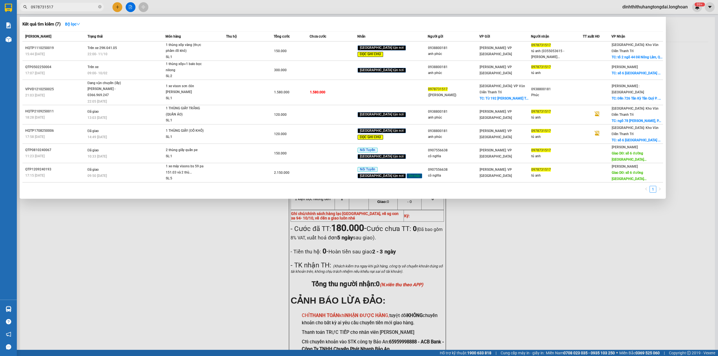
paste input "41919159"
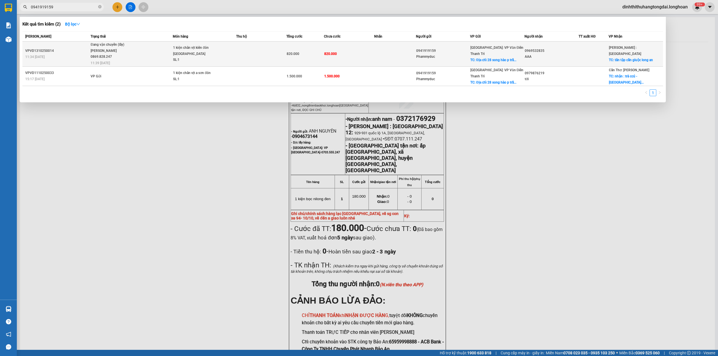
click at [128, 46] on div "Đang vận chuyển (lấy)" at bounding box center [112, 45] width 42 height 6
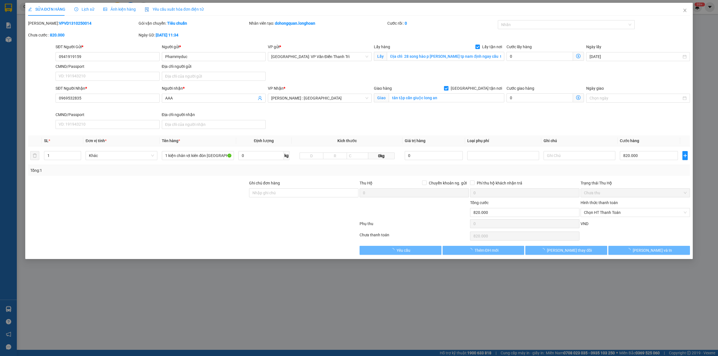
click at [75, 6] on div "Lịch sử" at bounding box center [84, 9] width 20 height 13
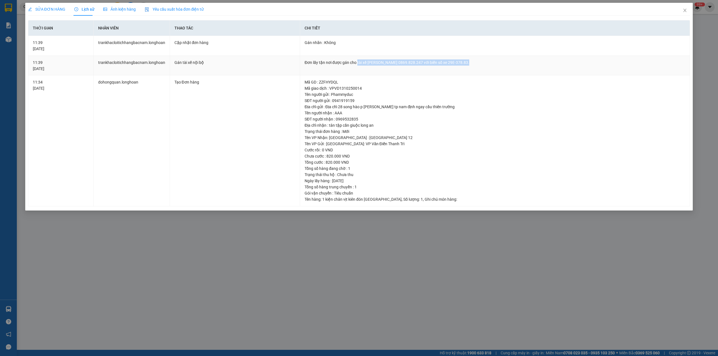
drag, startPoint x: 356, startPoint y: 63, endPoint x: 470, endPoint y: 58, distance: 114.1
click at [470, 58] on td "Đơn lấy tận nơi được gán cho tài xế [PERSON_NAME] 0869.828.247 với biển số xe 2…" at bounding box center [495, 66] width 390 height 20
click at [685, 9] on icon "close" at bounding box center [685, 10] width 4 height 4
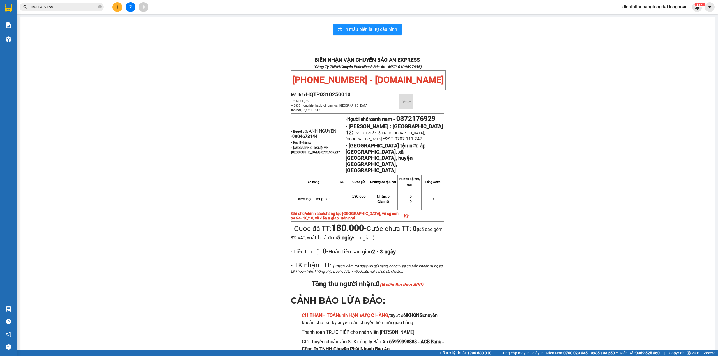
click at [65, 10] on span "0941919159" at bounding box center [62, 7] width 84 height 8
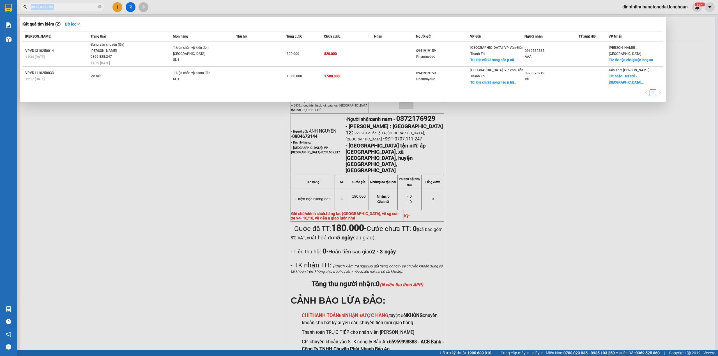
click at [65, 10] on span "0941919159" at bounding box center [62, 7] width 84 height 8
click at [64, 7] on input "0941919159" at bounding box center [64, 7] width 66 height 6
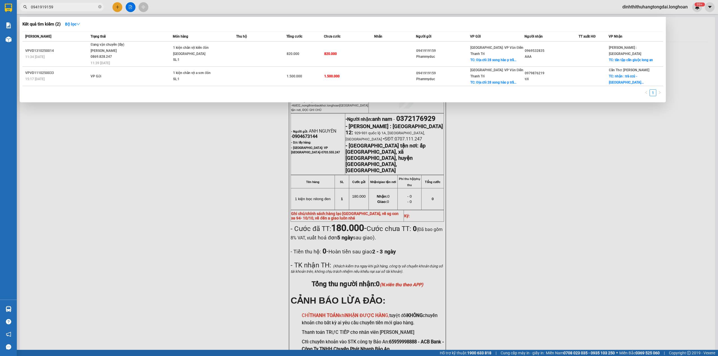
paste input "05375724"
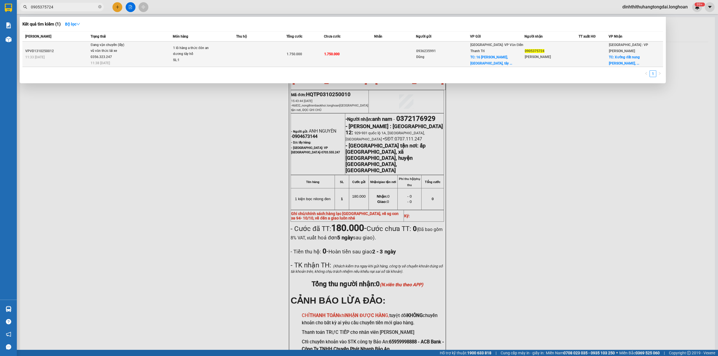
click at [121, 43] on div "Đang vận chuyển (lấy)" at bounding box center [112, 45] width 42 height 6
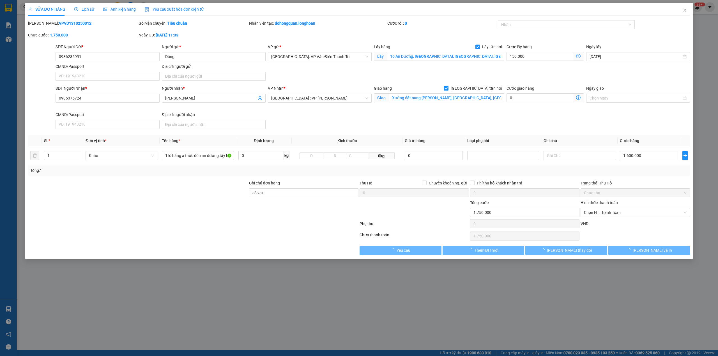
click at [88, 9] on span "Lịch sử" at bounding box center [84, 9] width 20 height 4
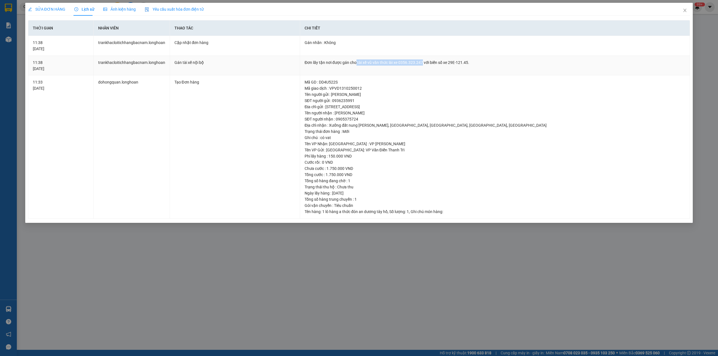
drag, startPoint x: 355, startPoint y: 62, endPoint x: 420, endPoint y: 63, distance: 65.4
click at [420, 63] on div "Đơn lấy tận nơi được gán cho tài xế vũ văn thức lái xe 0356.323.247 với biển số…" at bounding box center [495, 62] width 381 height 6
